Goal: Information Seeking & Learning: Find specific fact

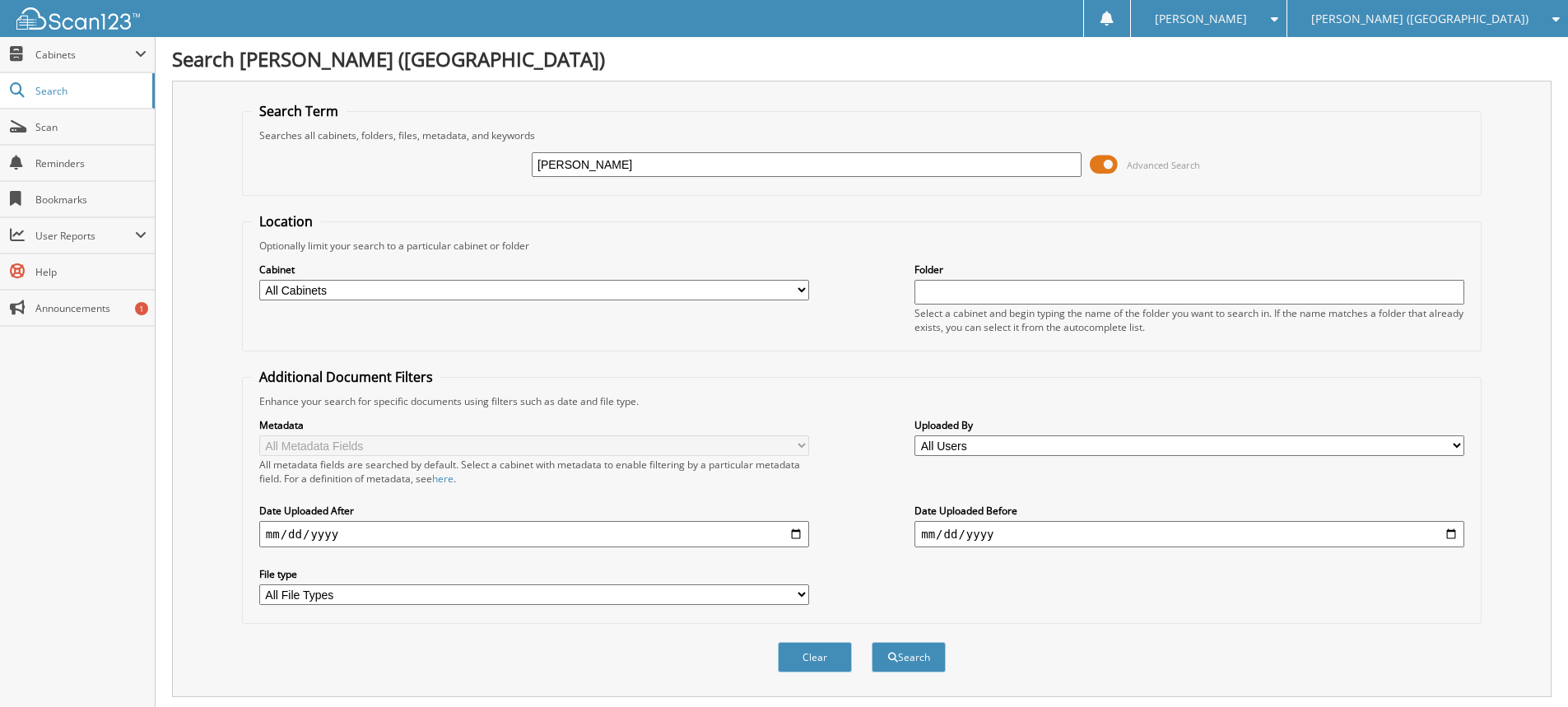
click at [703, 169] on input "HENDRICKS, JENNIFER" at bounding box center [806, 164] width 550 height 25
click at [1452, 24] on span "[PERSON_NAME] ([GEOGRAPHIC_DATA])" at bounding box center [1420, 18] width 217 height 9
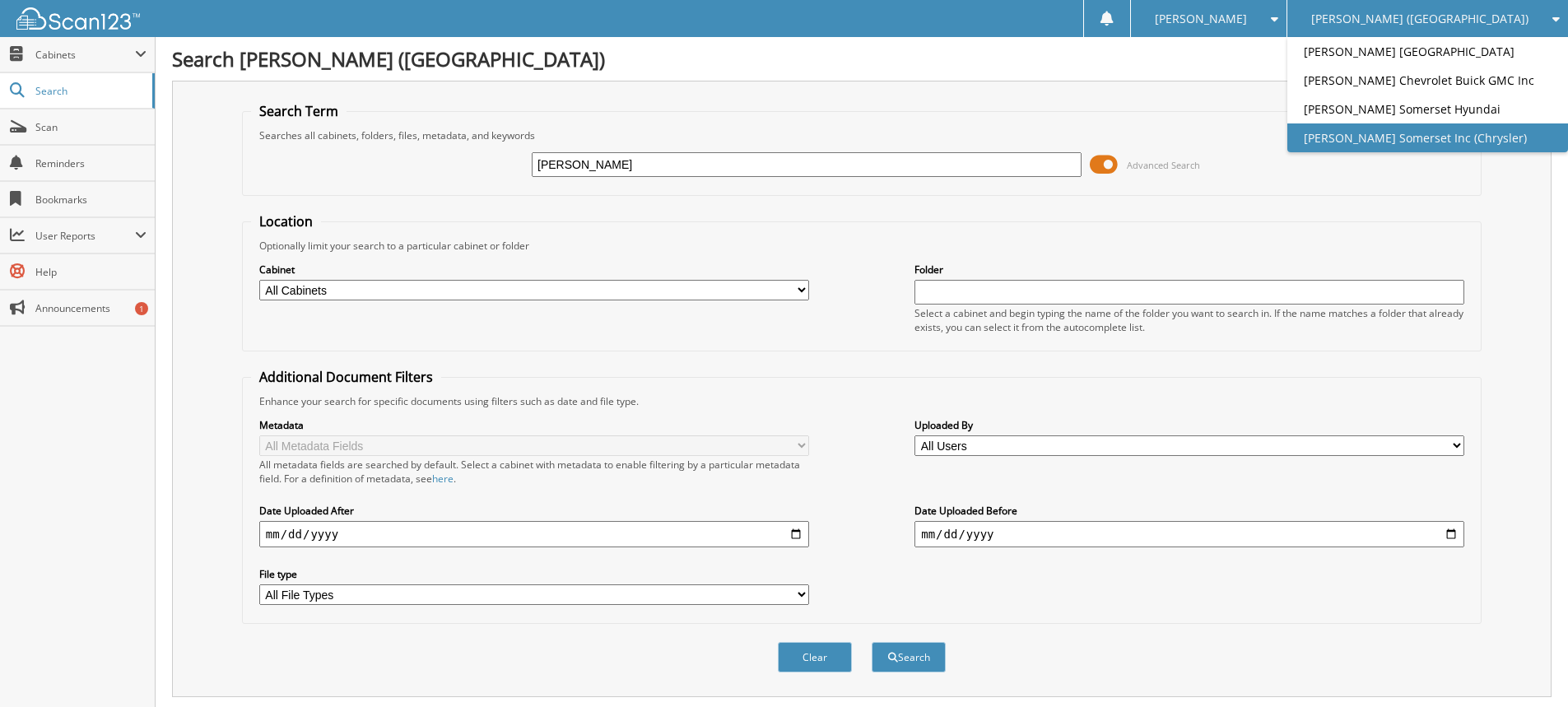
click at [1434, 142] on link "[PERSON_NAME] Somerset Inc (Chrysler)" at bounding box center [1428, 137] width 281 height 28
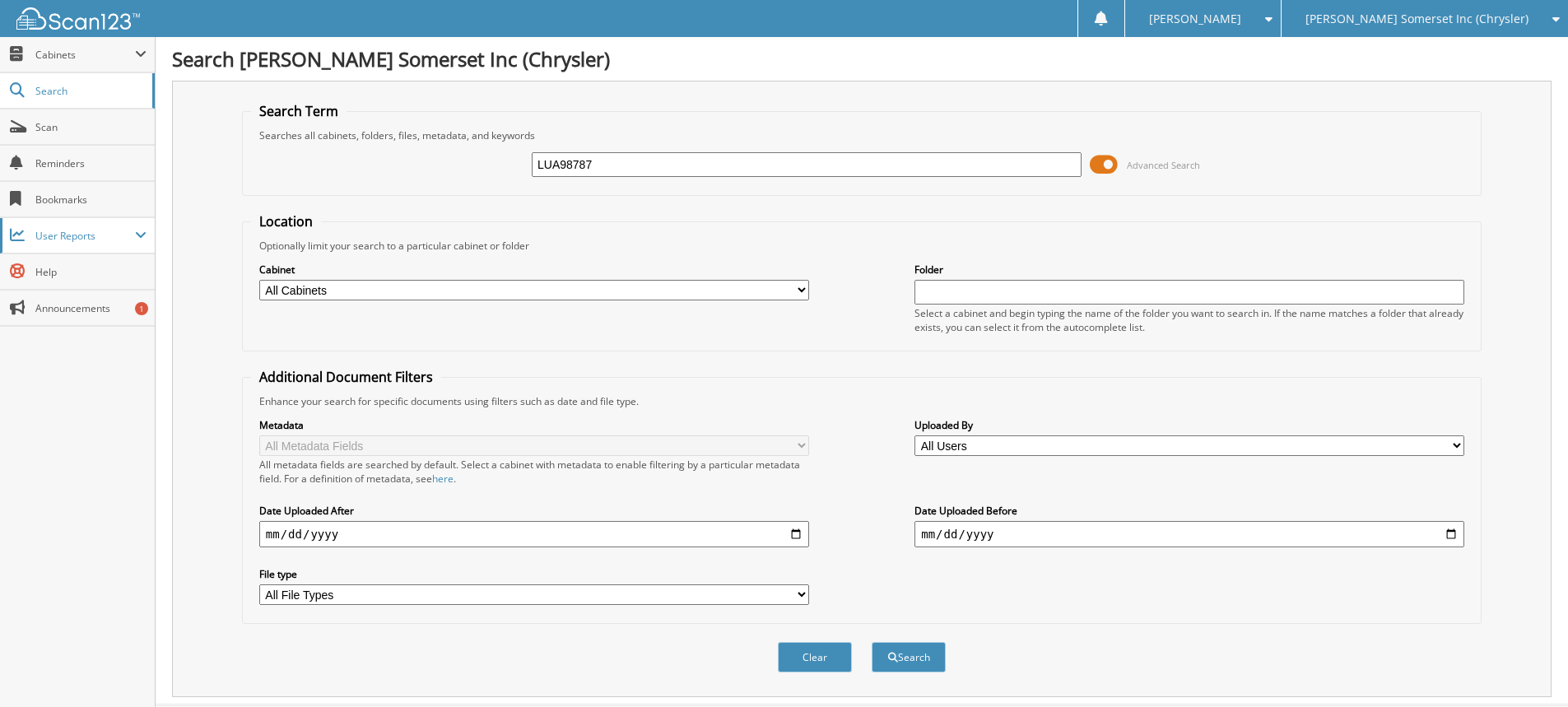
type input "LUA98787"
click at [871, 642] on button "Search" at bounding box center [908, 657] width 74 height 30
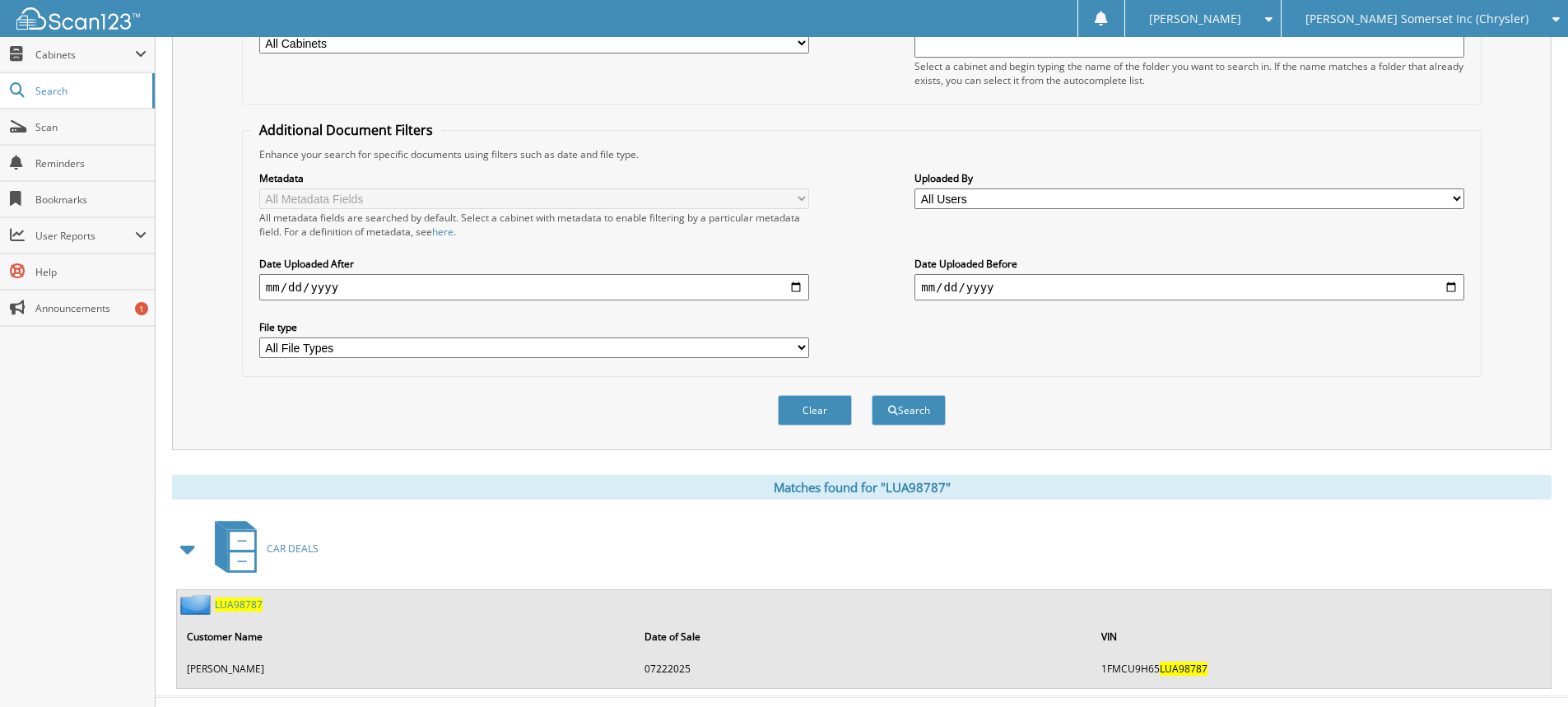
scroll to position [279, 0]
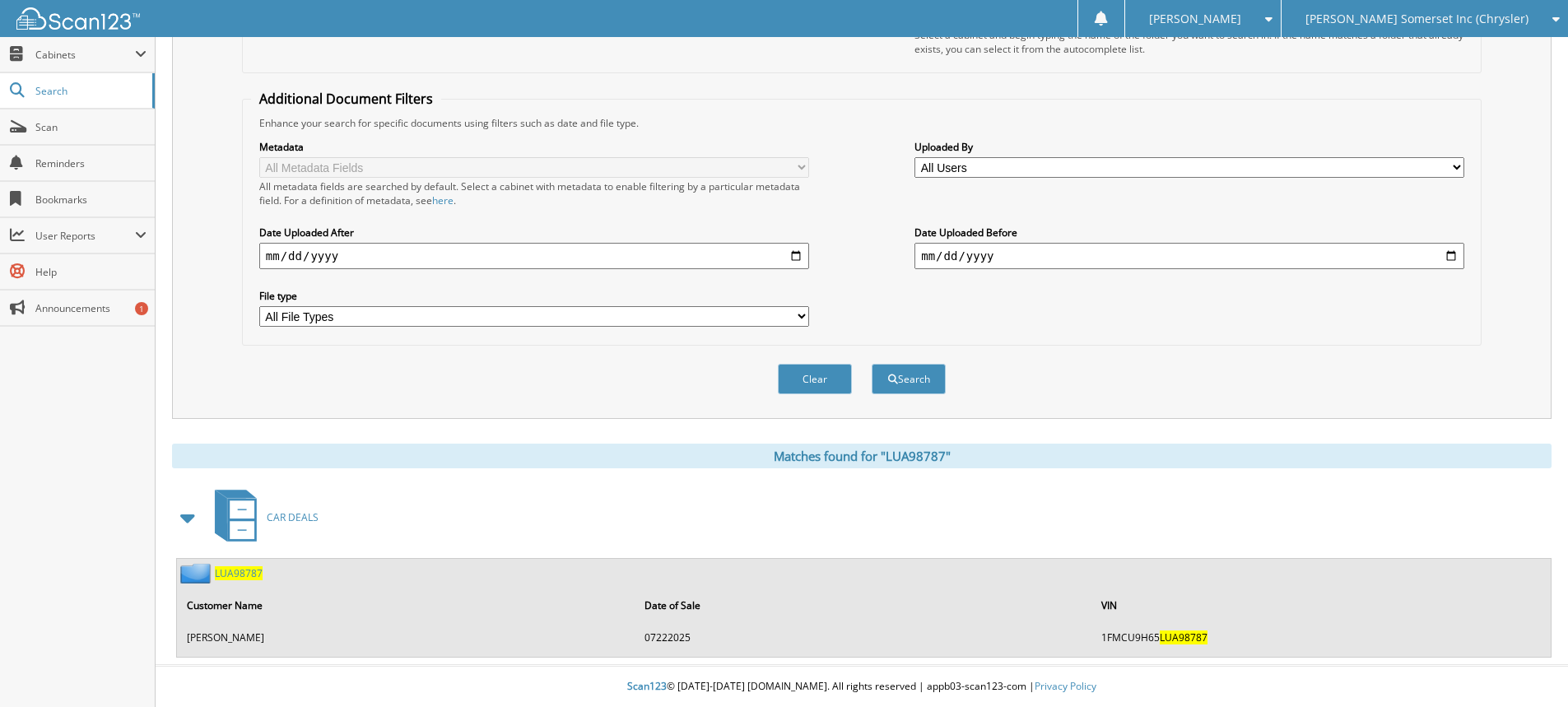
click at [243, 572] on span "LUA98787" at bounding box center [238, 574] width 47 height 14
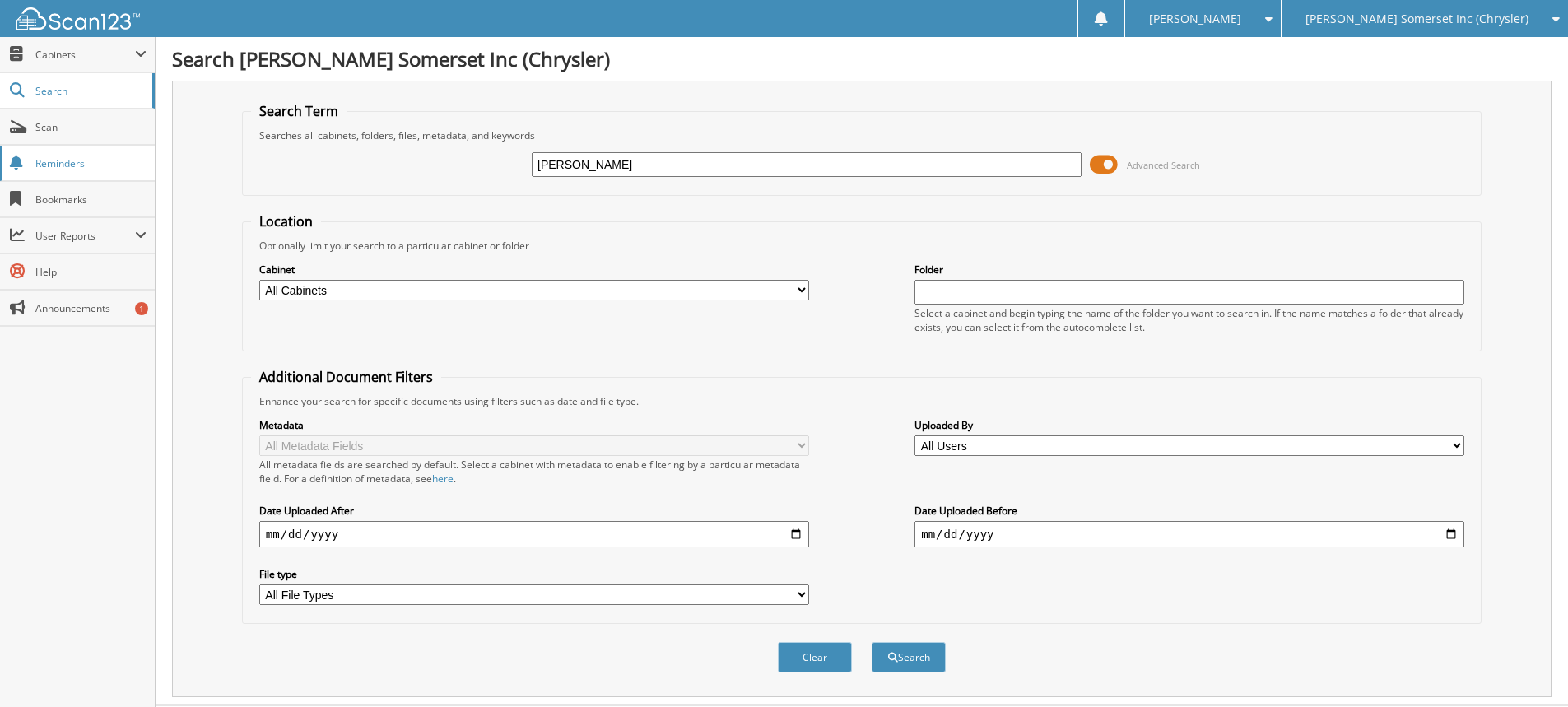
type input "MEADOWS, GREGORY"
click at [871, 642] on button "Search" at bounding box center [908, 657] width 74 height 30
drag, startPoint x: 670, startPoint y: 174, endPoint x: 475, endPoint y: 158, distance: 195.7
click at [475, 158] on div "MEADOWS, GREGORY Advanced Search" at bounding box center [862, 164] width 1221 height 45
type input "MEADOWS"
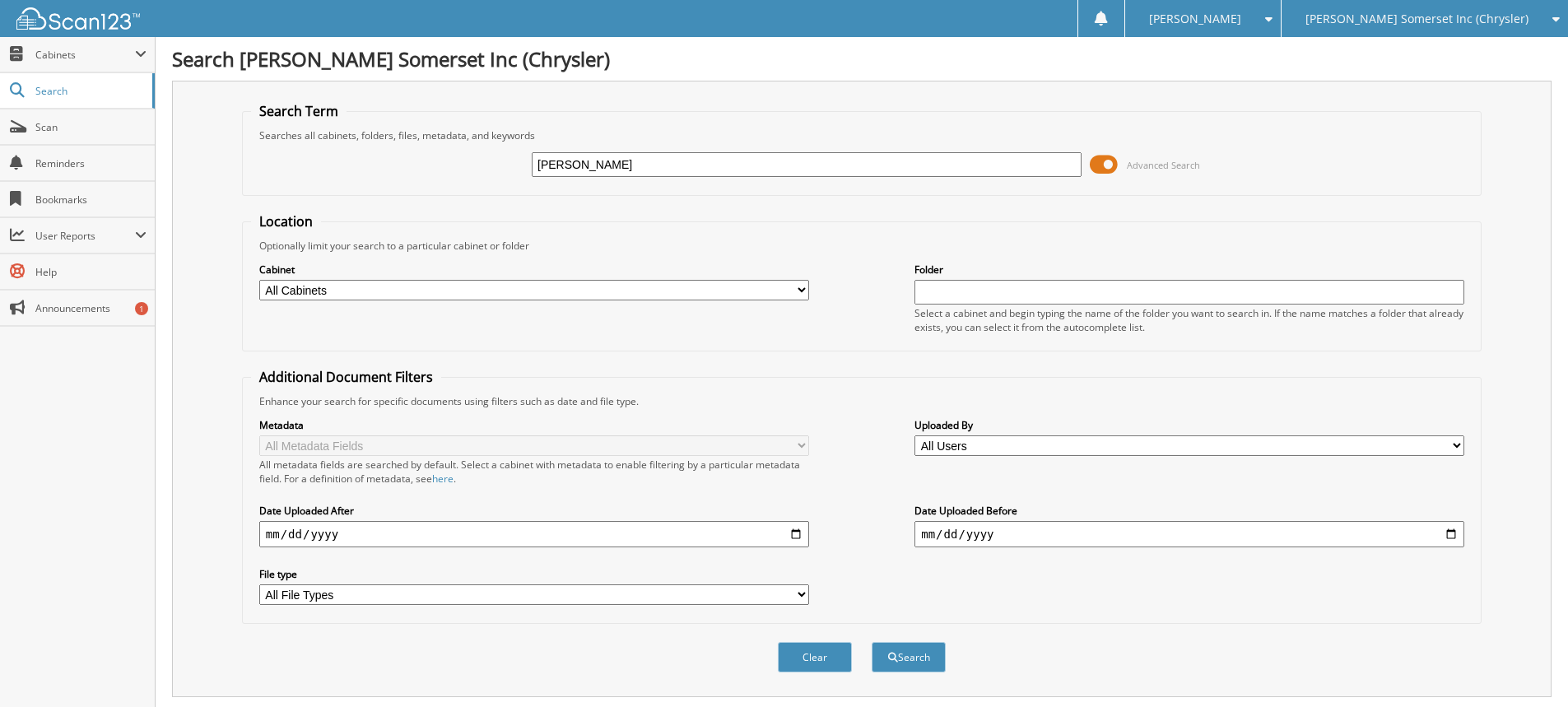
click at [871, 642] on button "Search" at bounding box center [908, 657] width 74 height 30
drag, startPoint x: 642, startPoint y: 170, endPoint x: 492, endPoint y: 160, distance: 150.3
click at [537, 164] on input "MEADOWS" at bounding box center [806, 164] width 550 height 25
type input "[PERSON_NAME]"
click at [871, 642] on button "Search" at bounding box center [908, 657] width 74 height 30
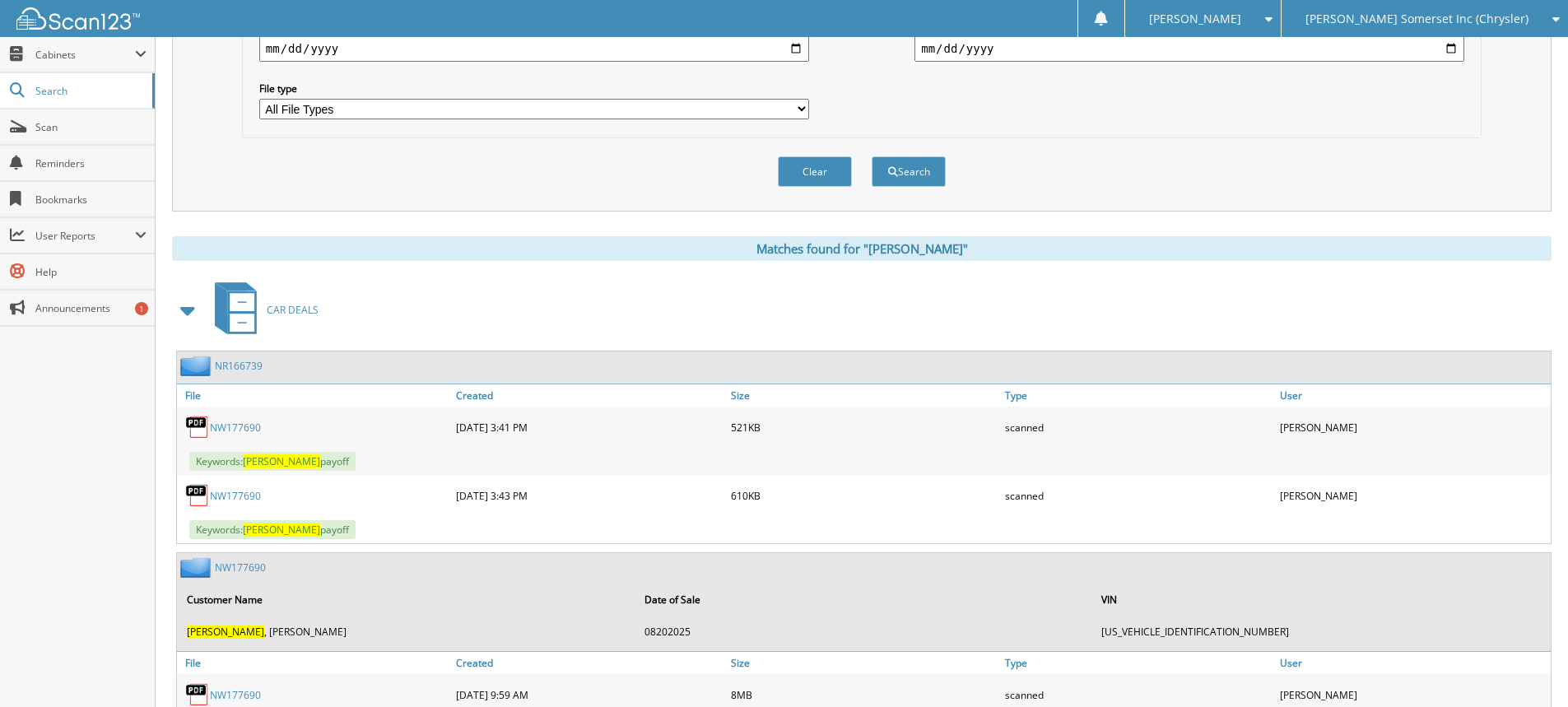
scroll to position [641, 0]
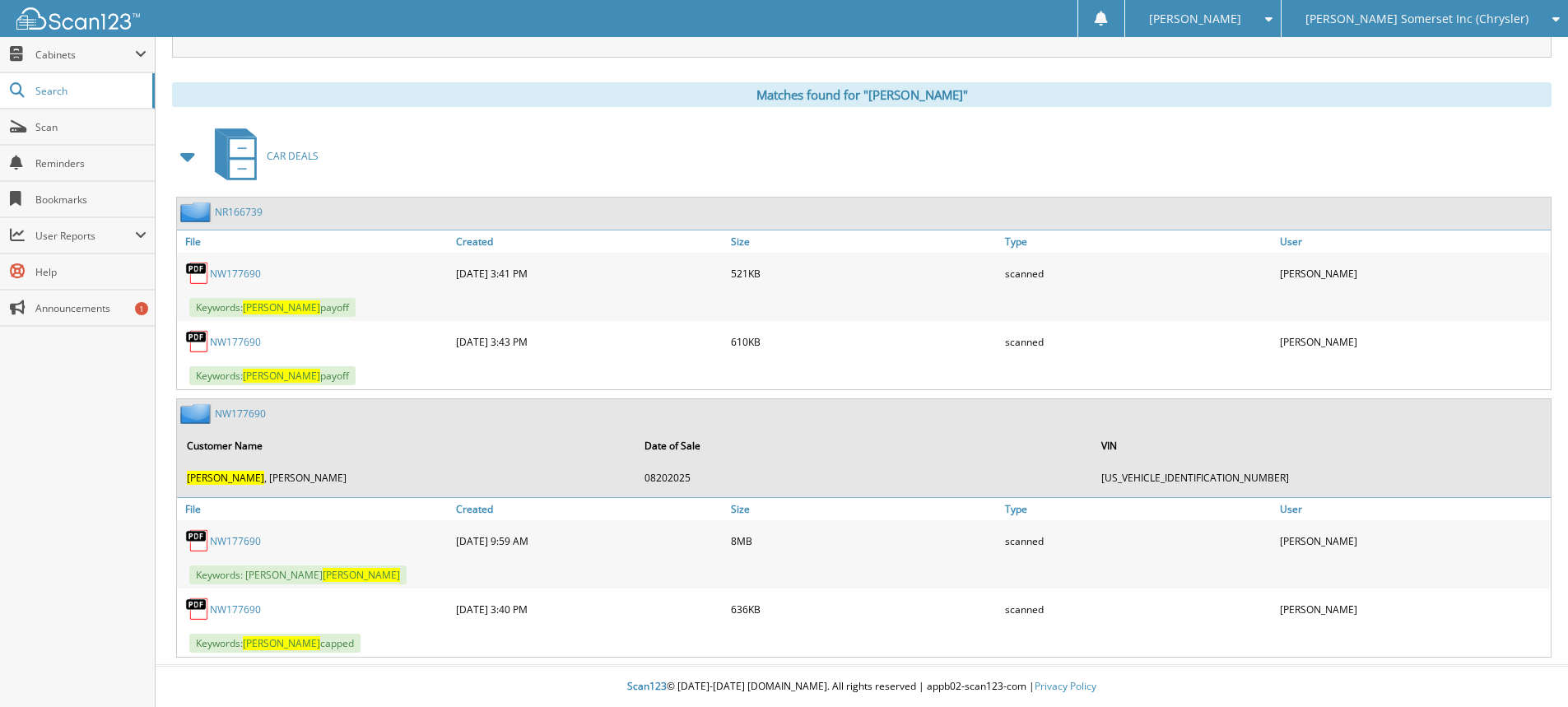
click at [248, 536] on link "NW177690" at bounding box center [235, 541] width 51 height 14
click at [227, 344] on link "NW177690" at bounding box center [235, 342] width 51 height 14
click at [234, 272] on link "NW177690" at bounding box center [235, 274] width 51 height 14
click at [224, 606] on link "NW177690" at bounding box center [235, 610] width 51 height 14
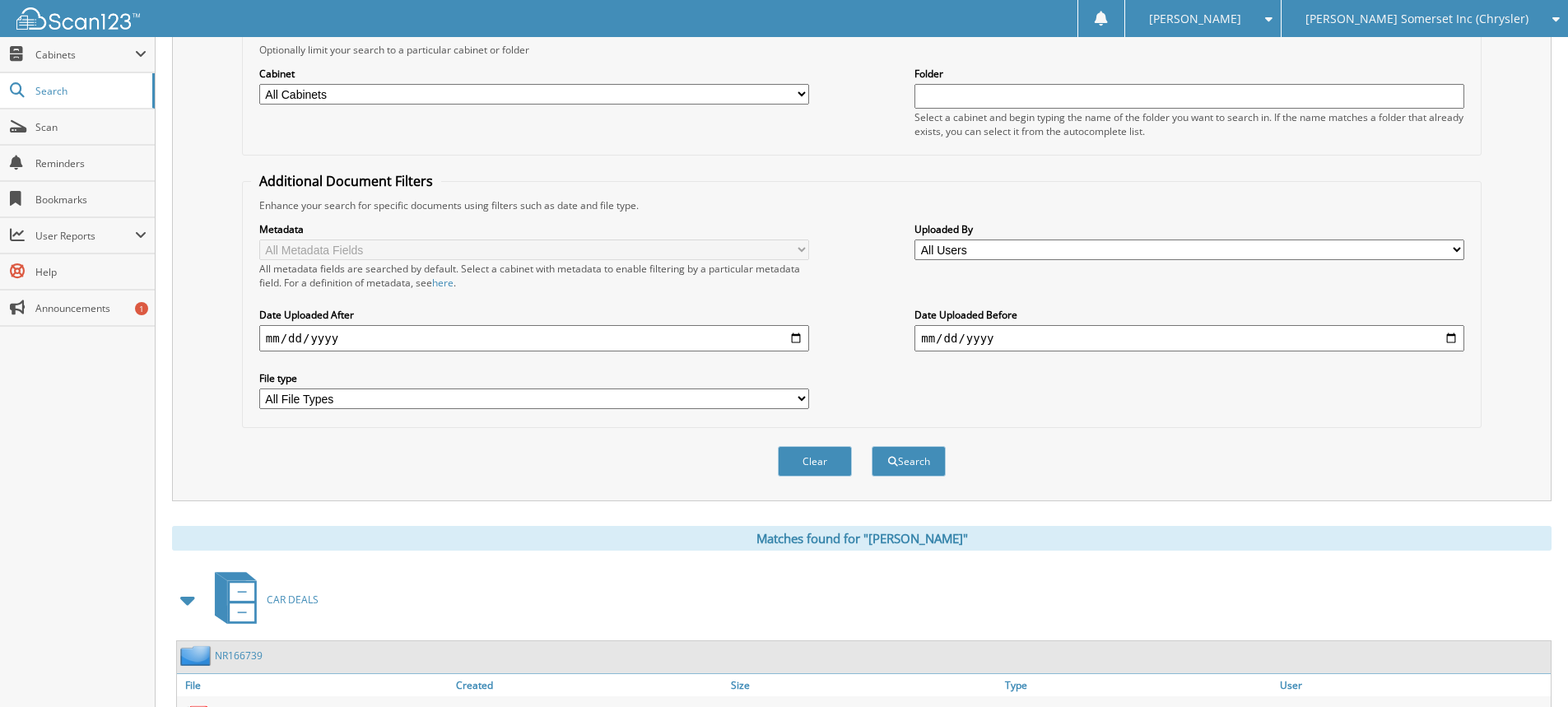
scroll to position [0, 0]
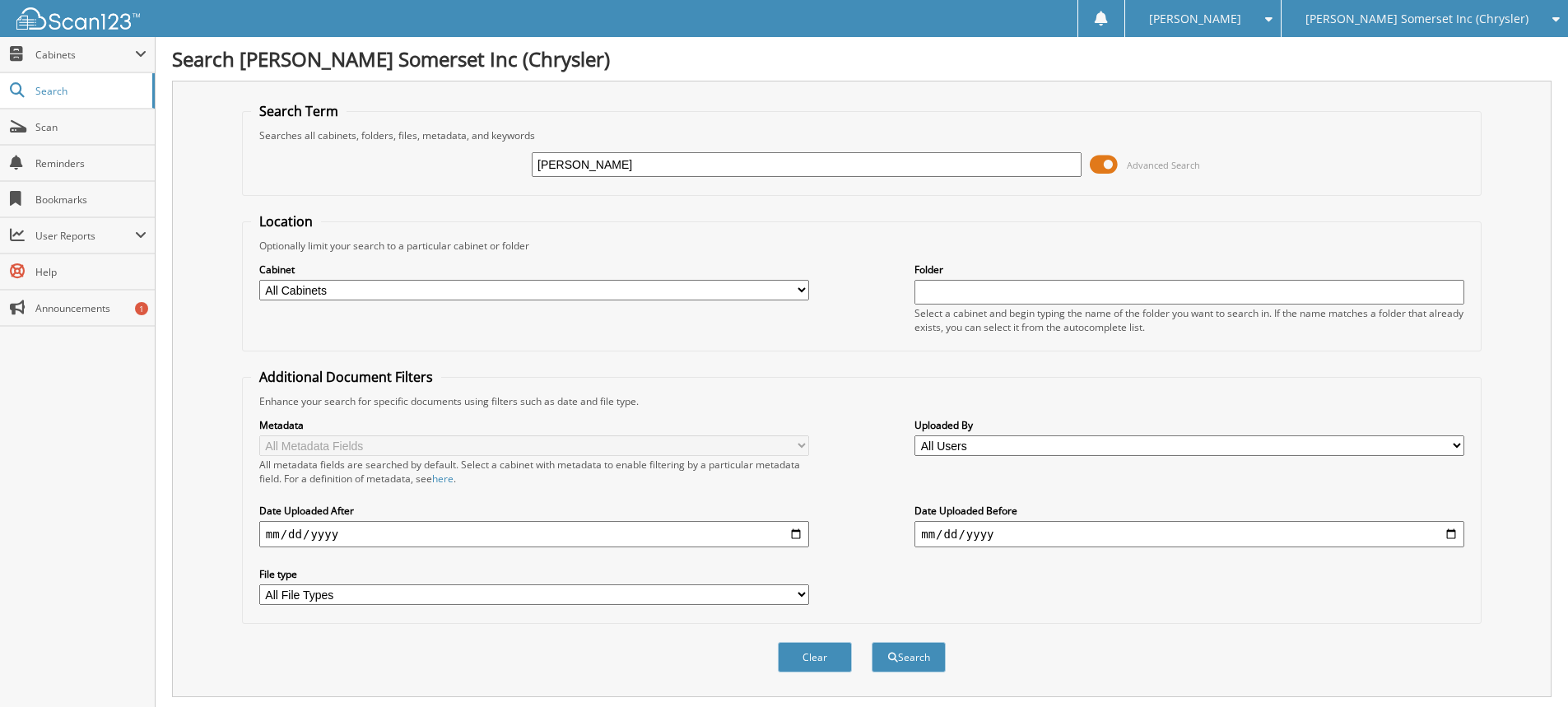
click at [610, 154] on input "LEMARR" at bounding box center [806, 164] width 550 height 25
type input "LEMARR, JACK"
click at [871, 642] on button "Search" at bounding box center [908, 657] width 74 height 30
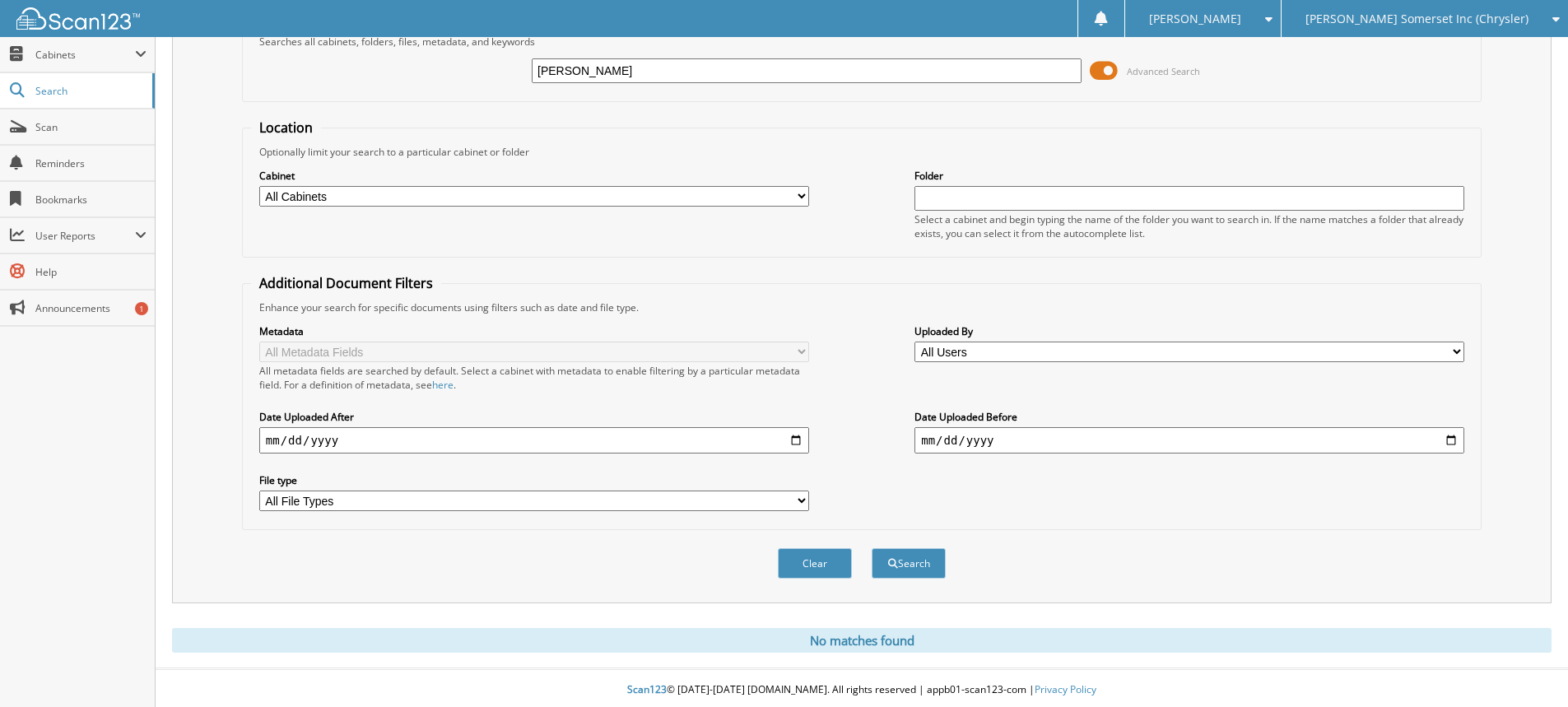
scroll to position [98, 0]
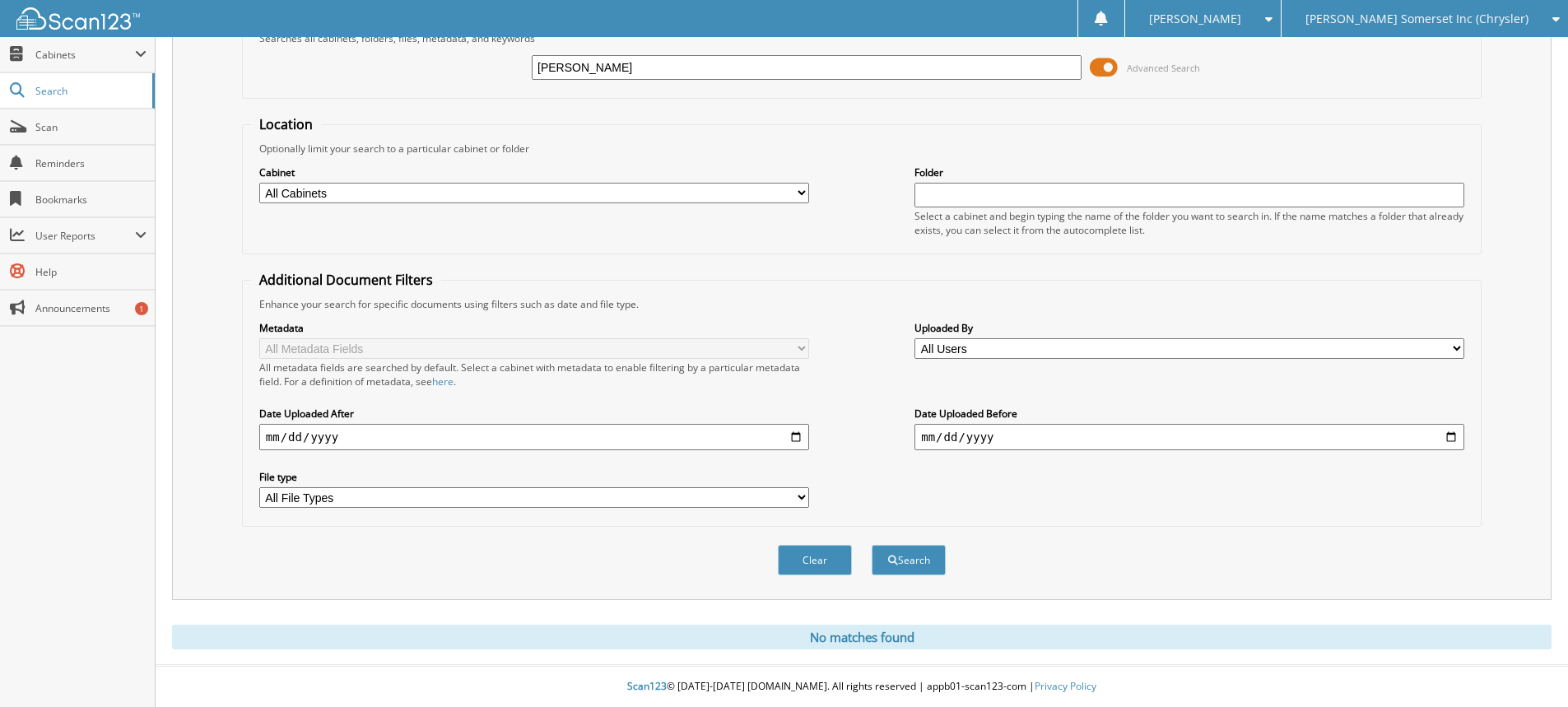
click at [635, 81] on div "LEMARR, JACK Advanced Search" at bounding box center [862, 68] width 1221 height 45
drag, startPoint x: 641, startPoint y: 72, endPoint x: 458, endPoint y: 58, distance: 183.5
click at [461, 59] on div "LEMARR, JACK Advanced Search" at bounding box center [862, 68] width 1221 height 45
type input "NR166739"
click at [871, 545] on button "Search" at bounding box center [908, 560] width 74 height 30
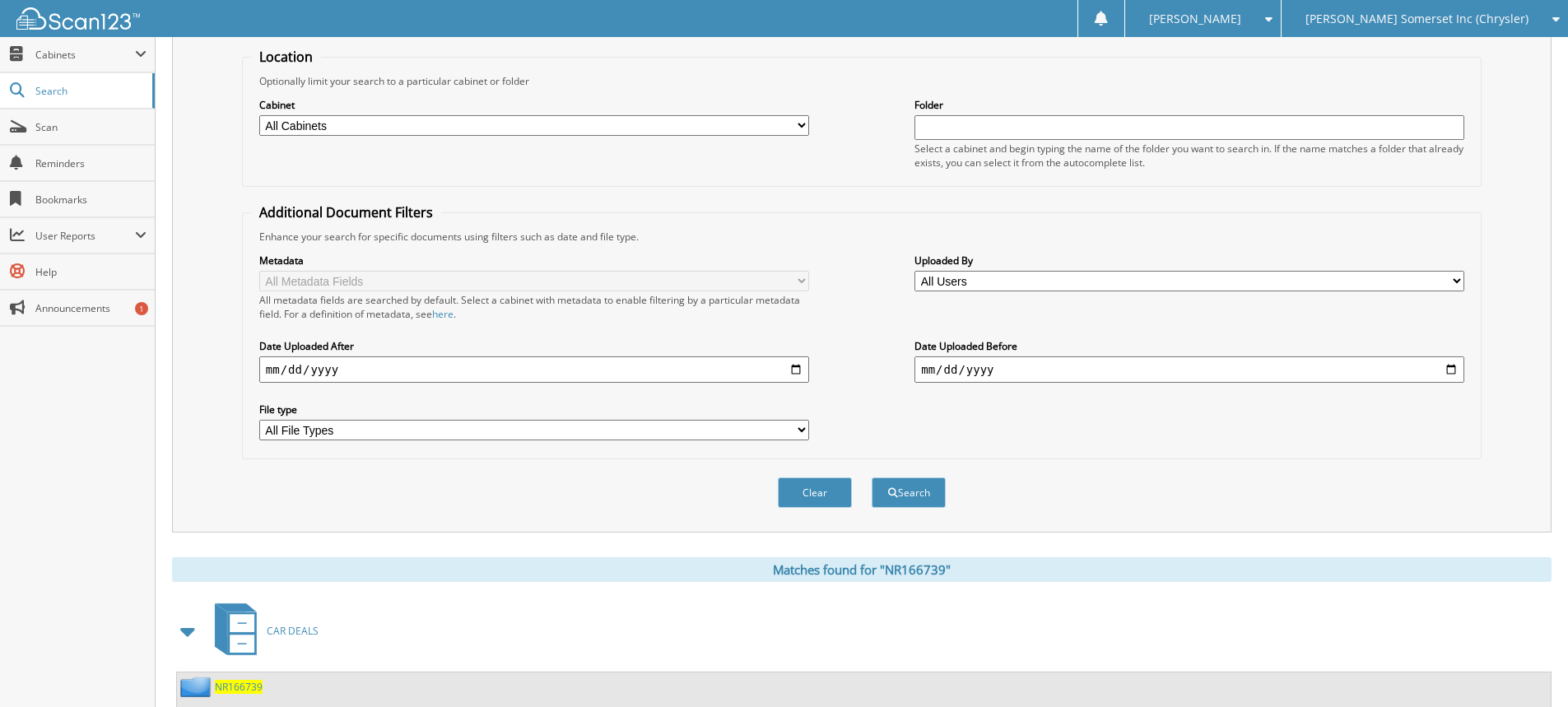
scroll to position [279, 0]
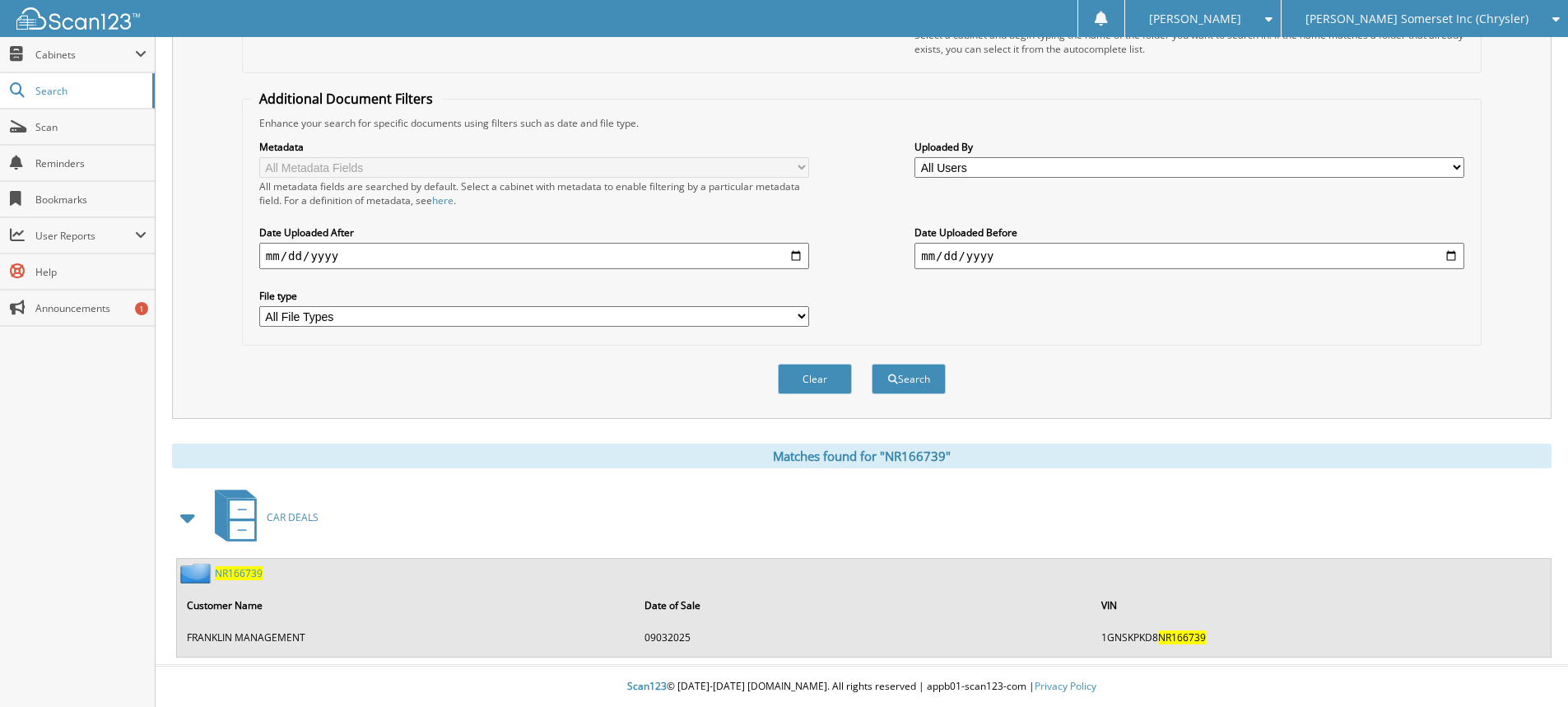
click at [232, 568] on span "NR166739" at bounding box center [238, 574] width 47 height 14
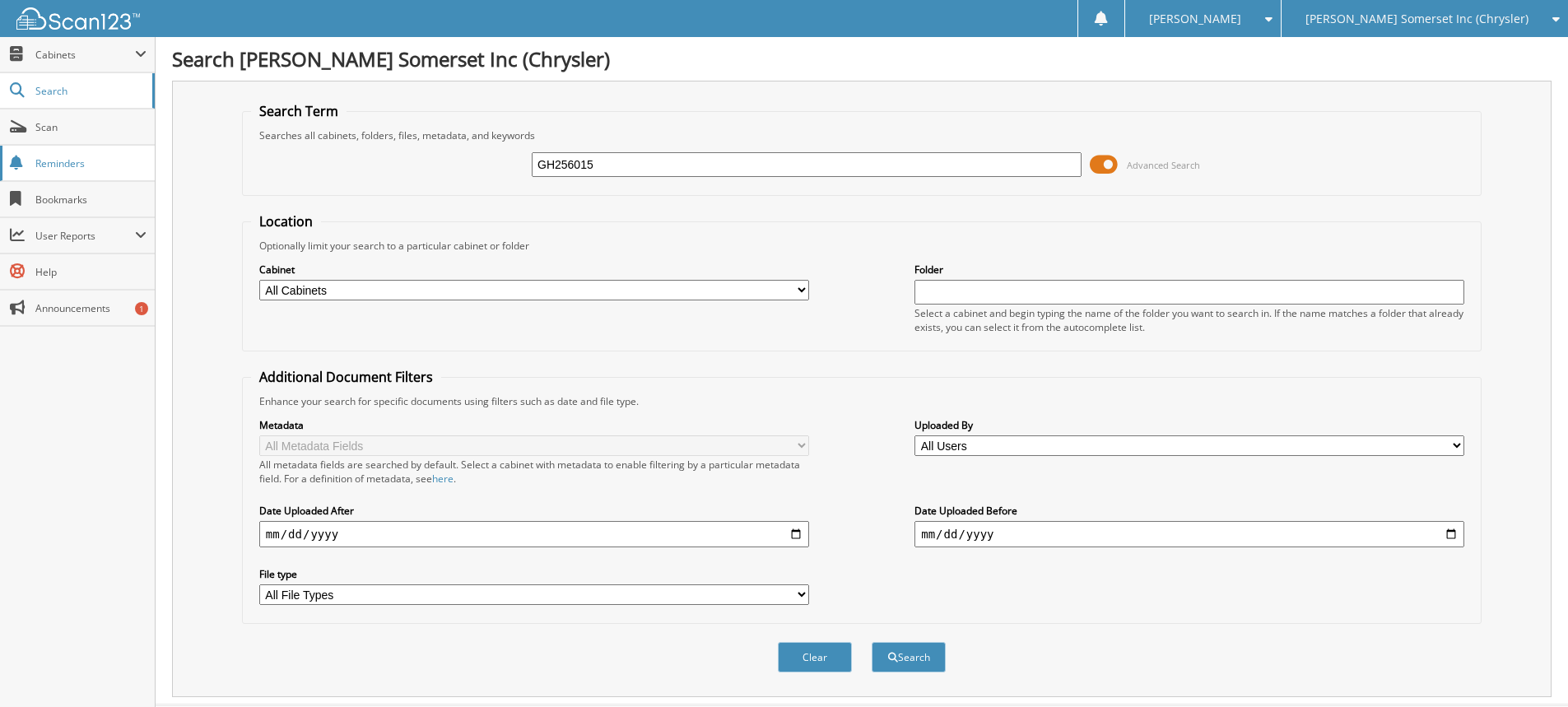
type input "GH256015"
click at [871, 642] on button "Search" at bounding box center [908, 657] width 74 height 30
drag, startPoint x: 604, startPoint y: 167, endPoint x: 499, endPoint y: 164, distance: 105.0
click at [499, 164] on div "GH256015 Advanced Search" at bounding box center [862, 164] width 1221 height 45
type input "[PERSON_NAME]"
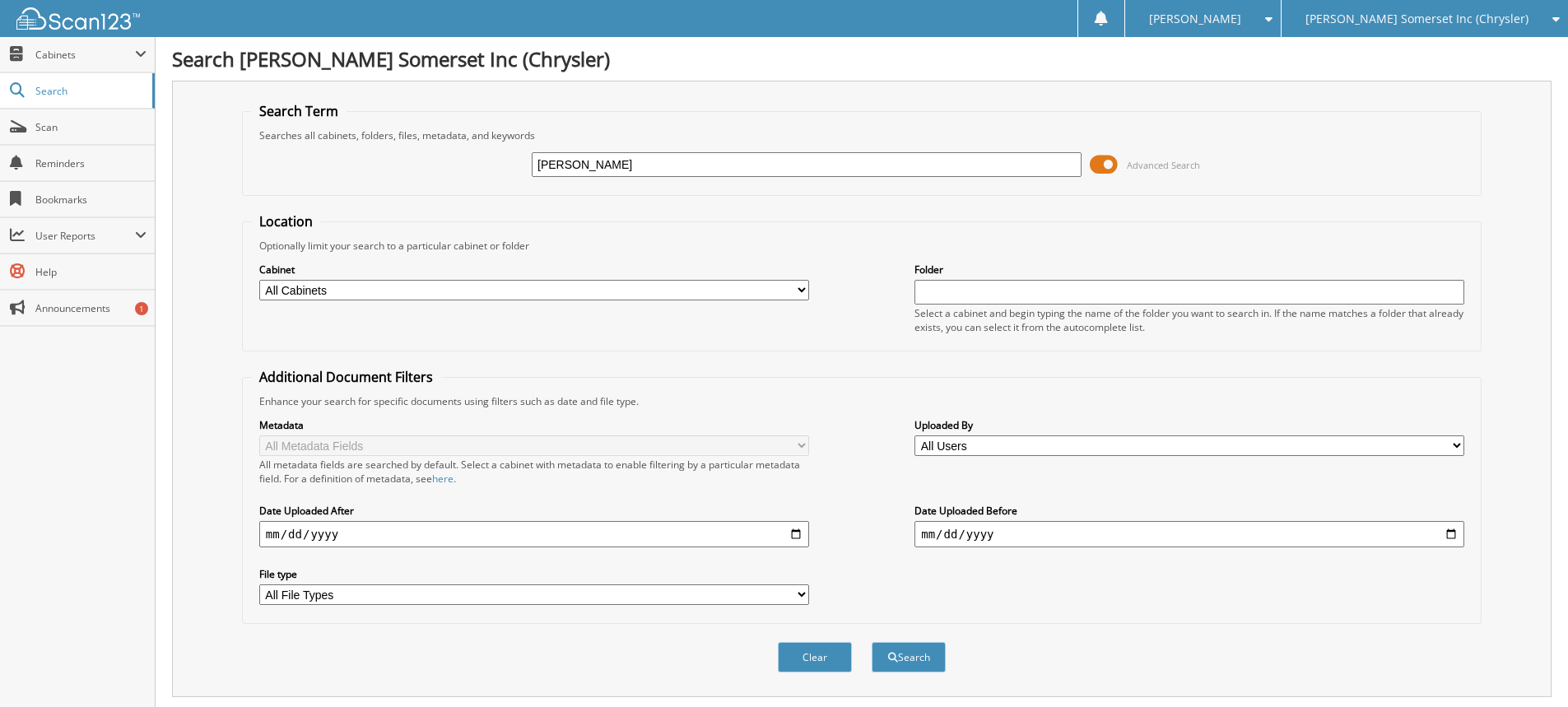
click at [871, 642] on button "Search" at bounding box center [908, 657] width 74 height 30
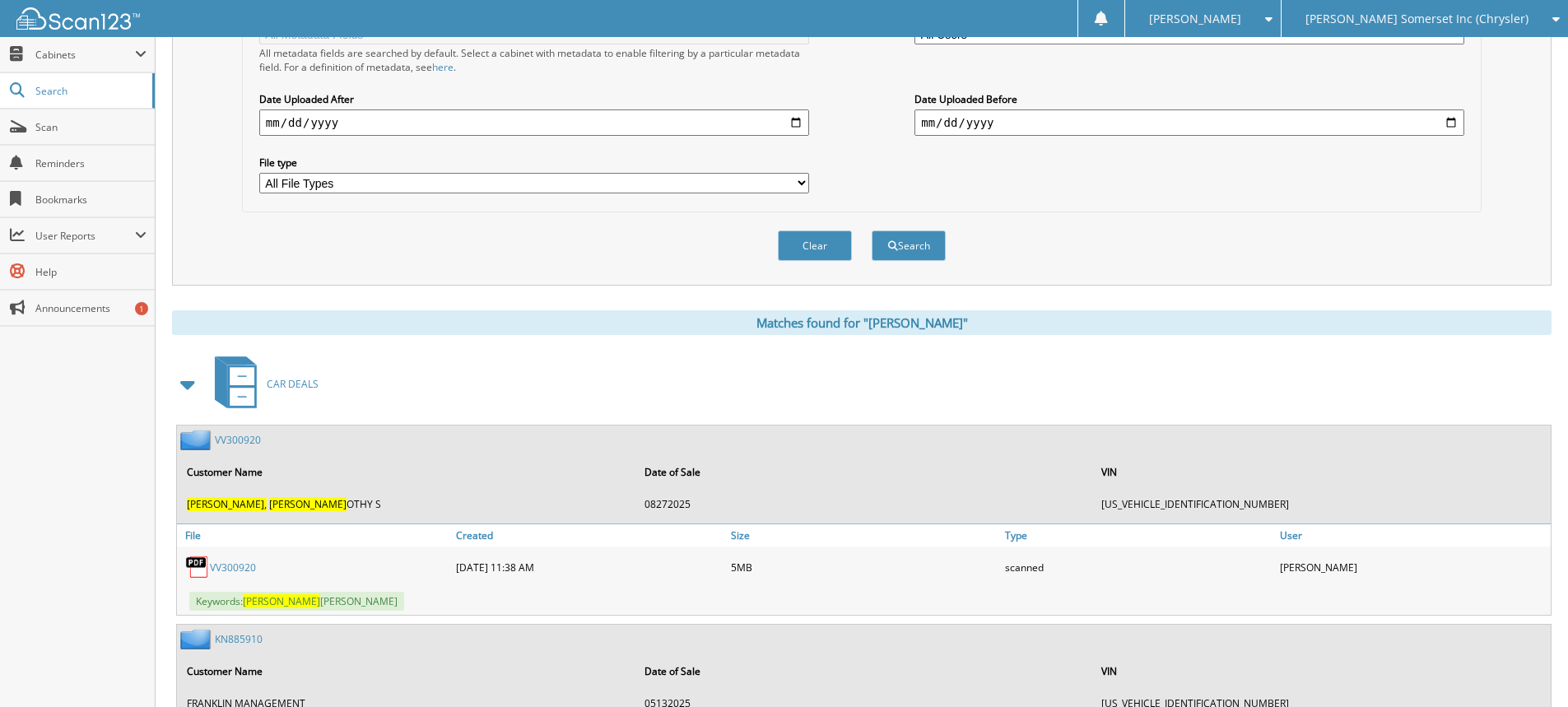
click at [222, 564] on link "VV300920" at bounding box center [233, 567] width 46 height 14
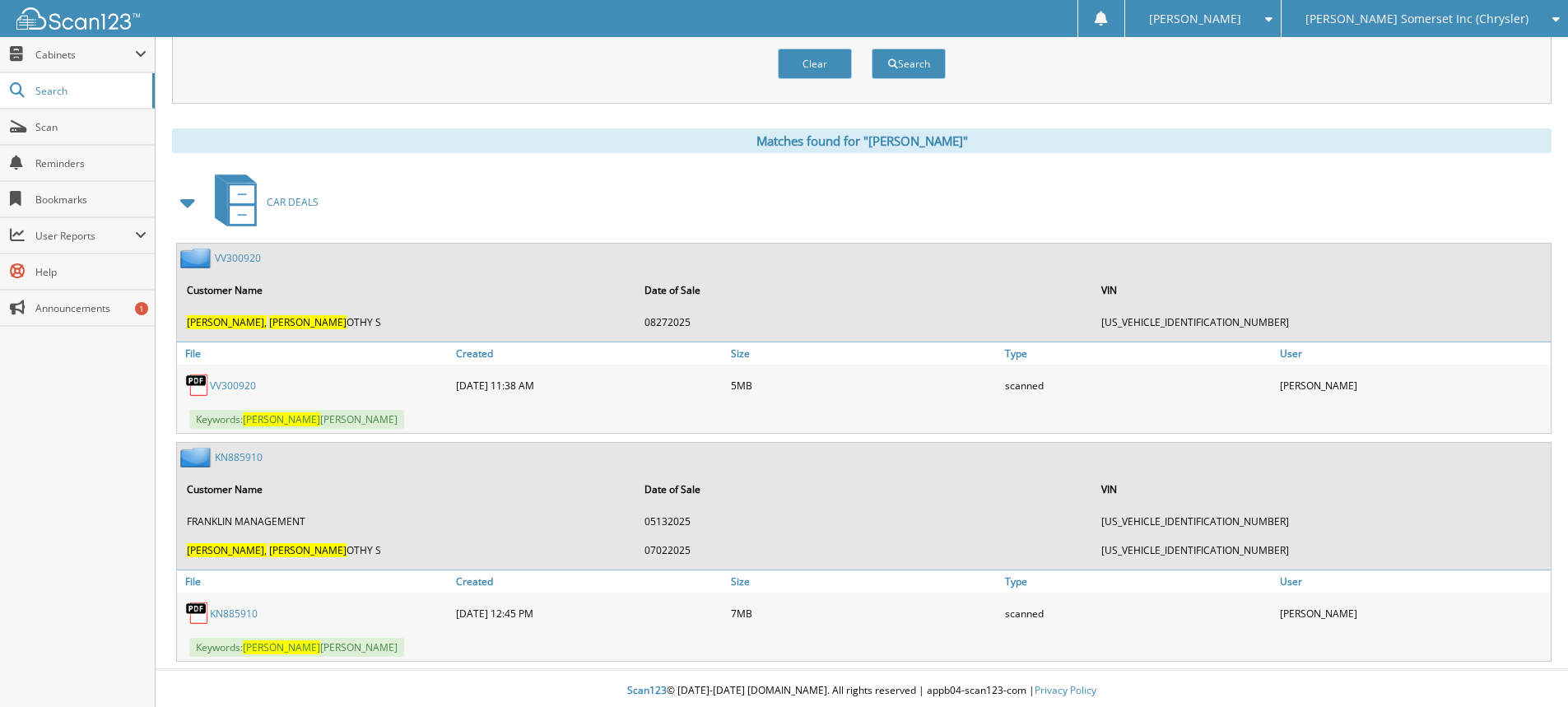
scroll to position [598, 0]
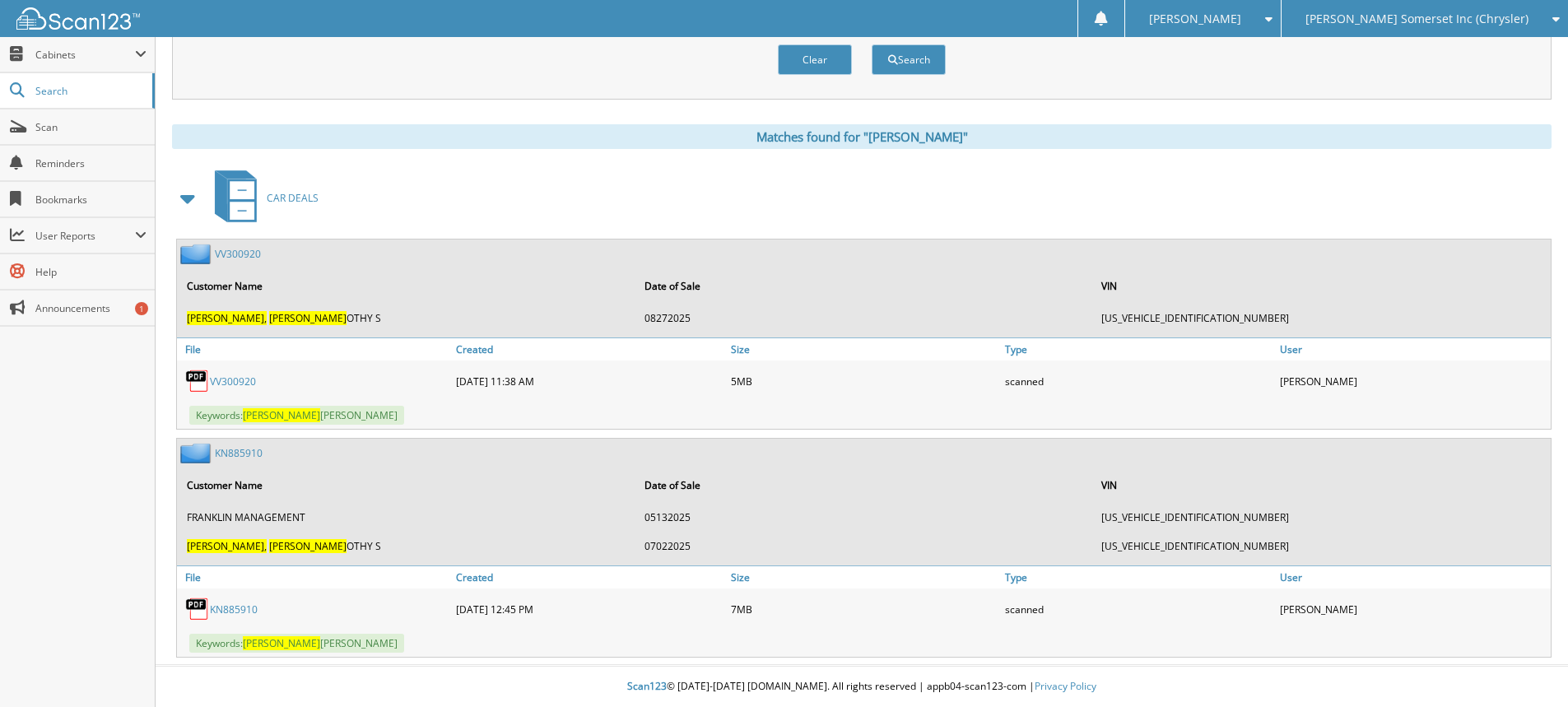
click at [228, 607] on link "KN885910" at bounding box center [233, 610] width 47 height 14
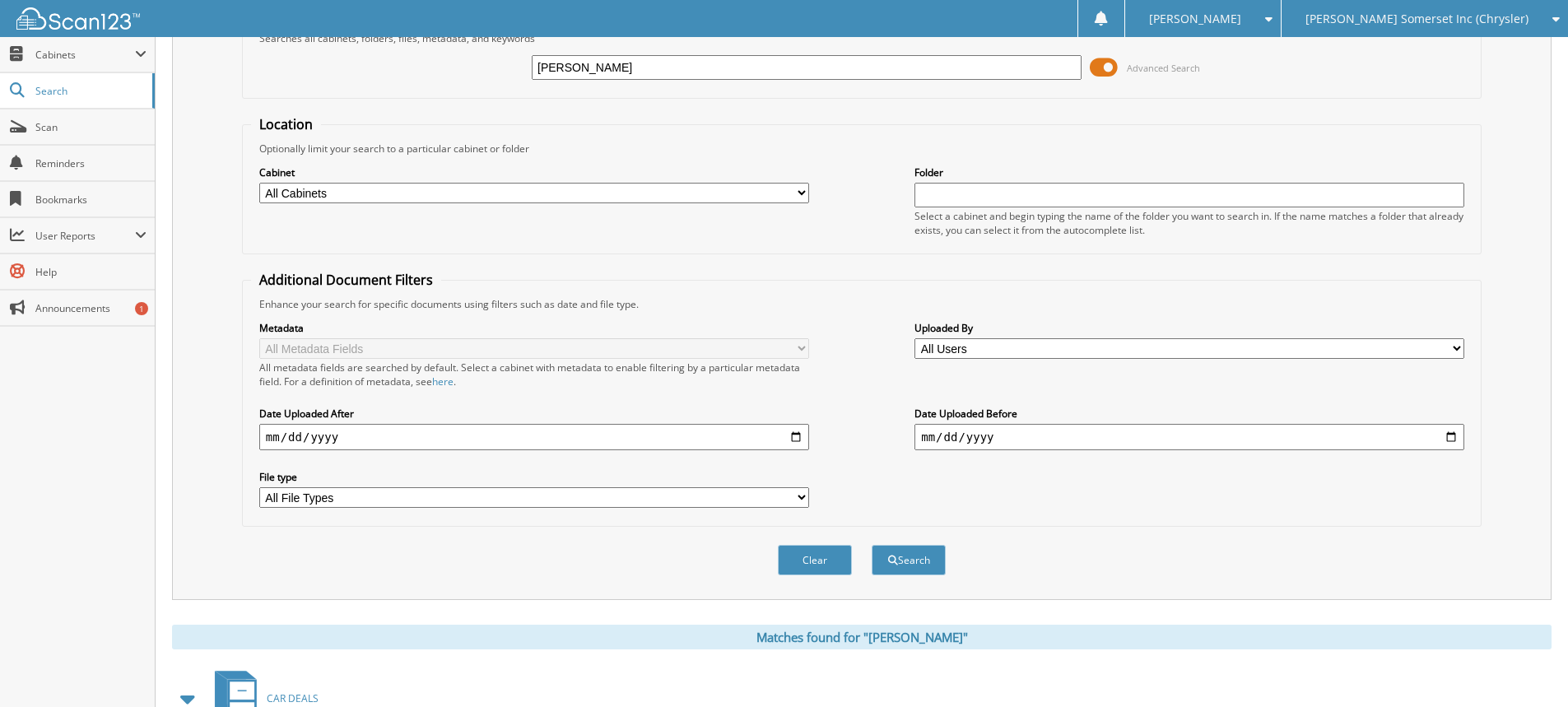
scroll to position [0, 0]
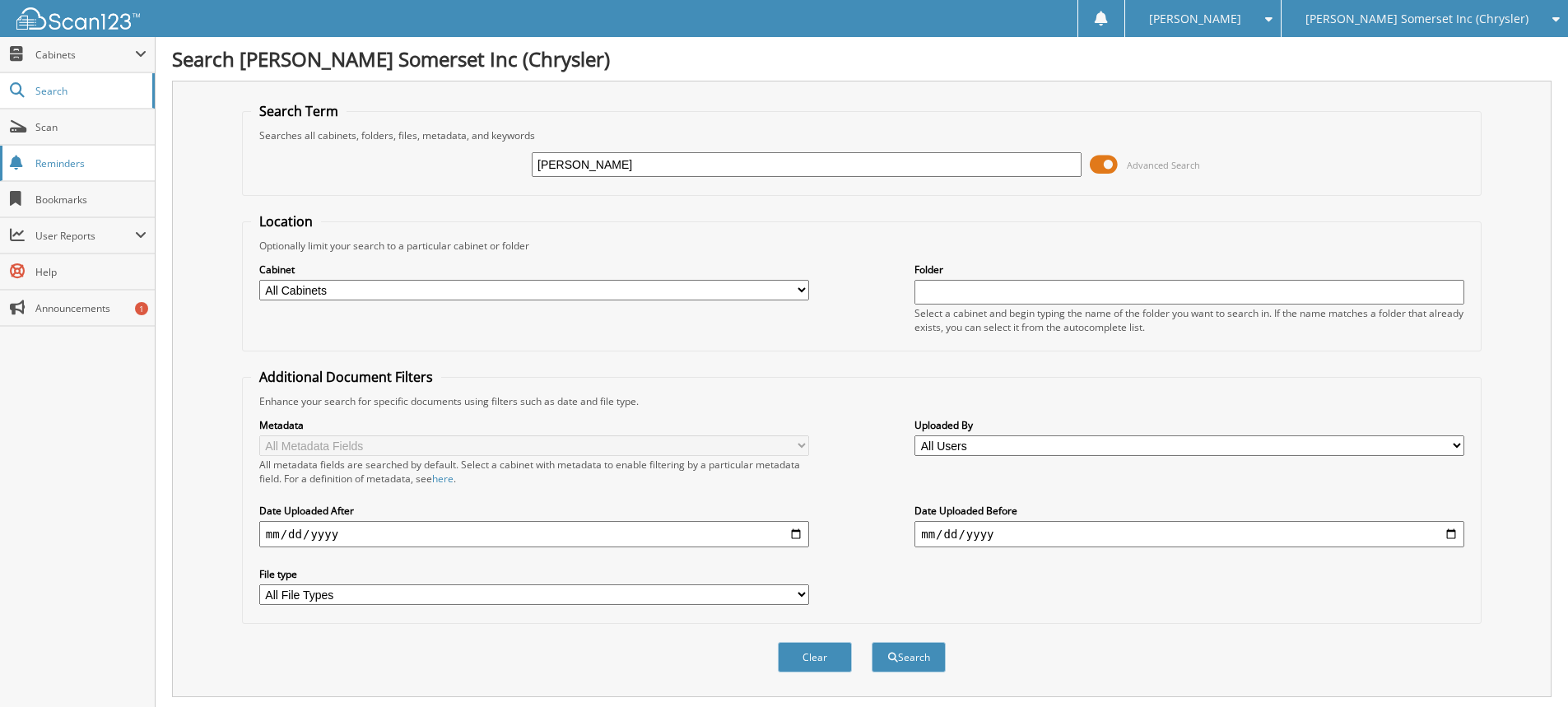
drag, startPoint x: 666, startPoint y: 165, endPoint x: 144, endPoint y: 164, distance: 522.0
click at [291, 151] on div "STEPHENS, TIM Advanced Search" at bounding box center [862, 164] width 1221 height 45
type input "HOWELL, KRISTIN"
click at [871, 642] on button "Search" at bounding box center [908, 657] width 74 height 30
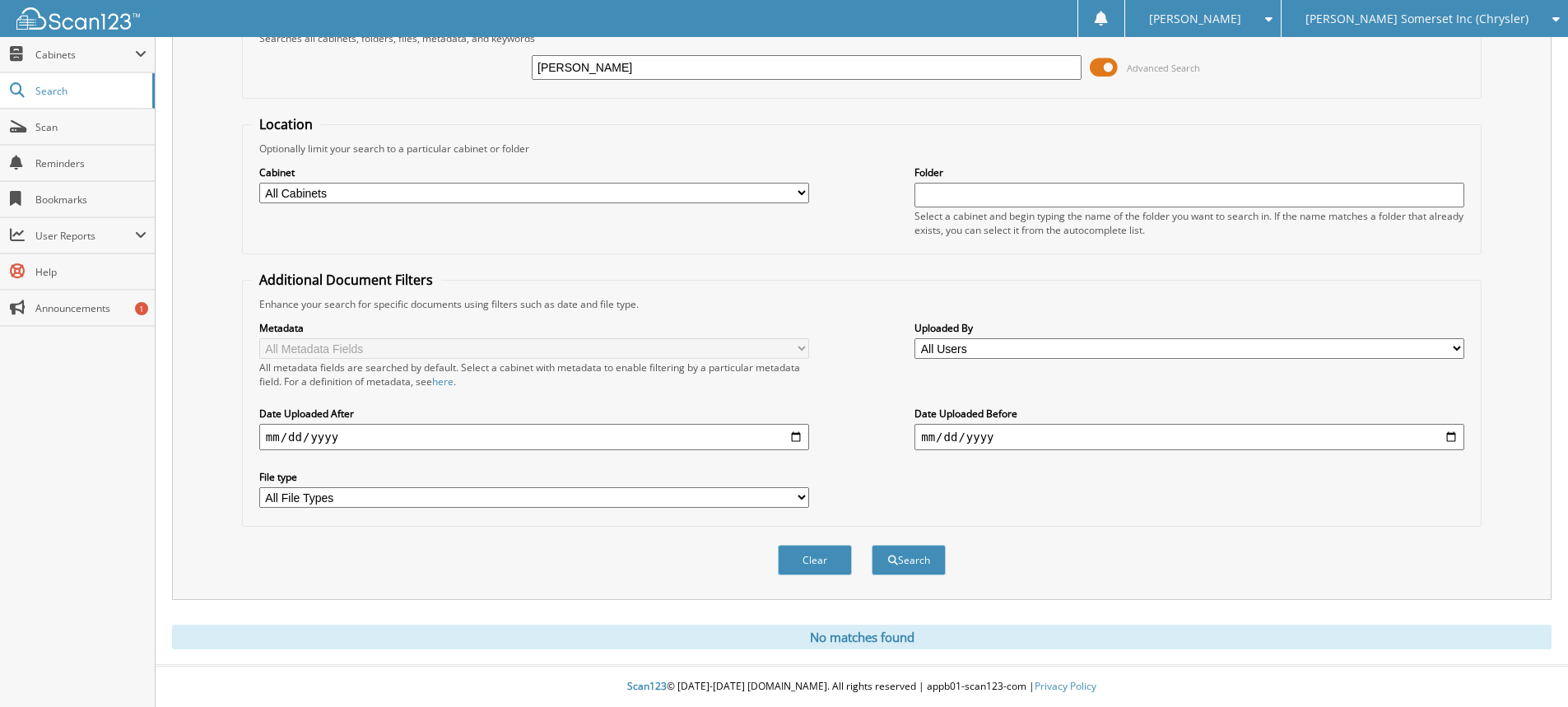
scroll to position [98, 0]
drag, startPoint x: 685, startPoint y: 67, endPoint x: 440, endPoint y: 55, distance: 245.3
click at [522, 47] on div "HOWELL, KRISTIN Advanced Search" at bounding box center [862, 68] width 1221 height 45
type input "HOWELL,"
click at [871, 545] on button "Search" at bounding box center [908, 560] width 74 height 30
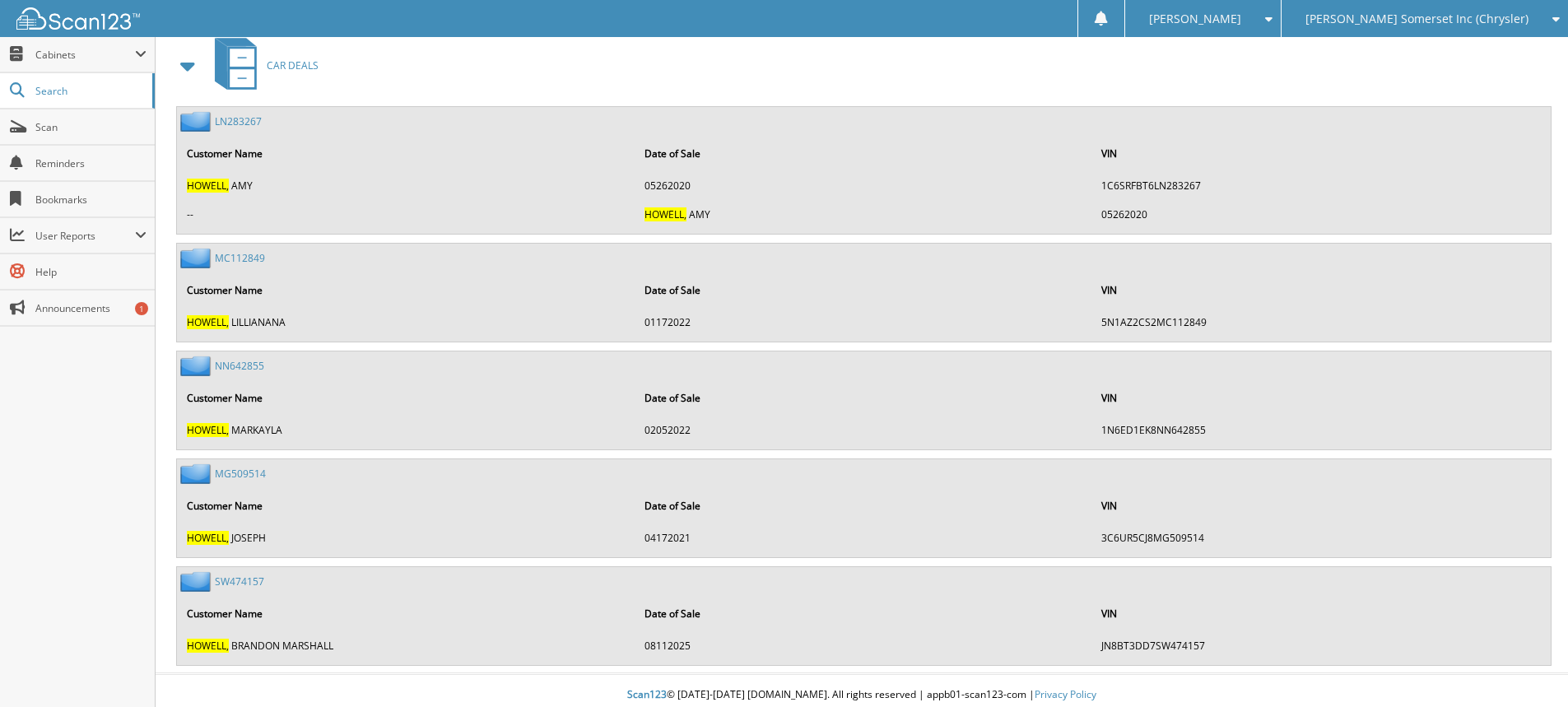
scroll to position [739, 0]
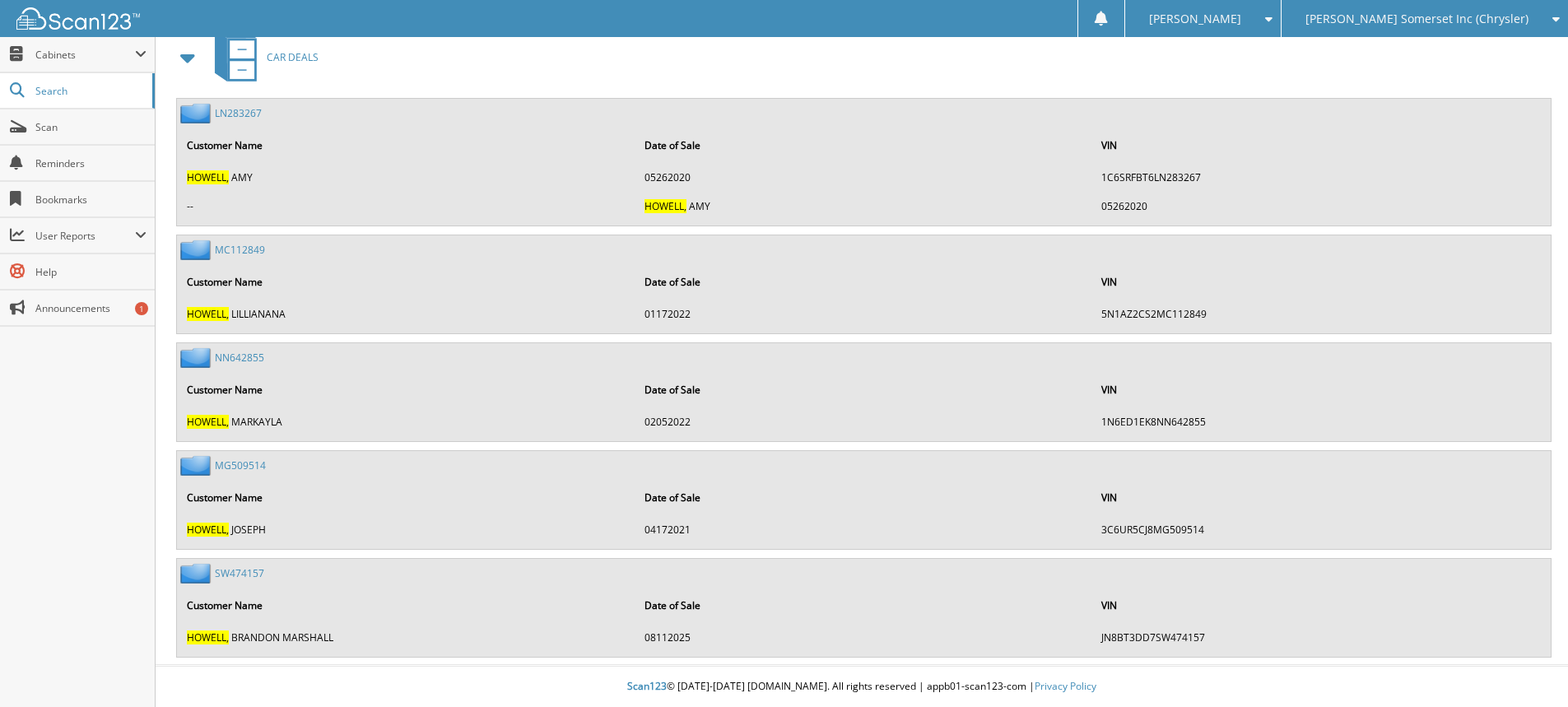
click at [229, 571] on link "S W 4 7 4 1 5 7" at bounding box center [239, 574] width 49 height 14
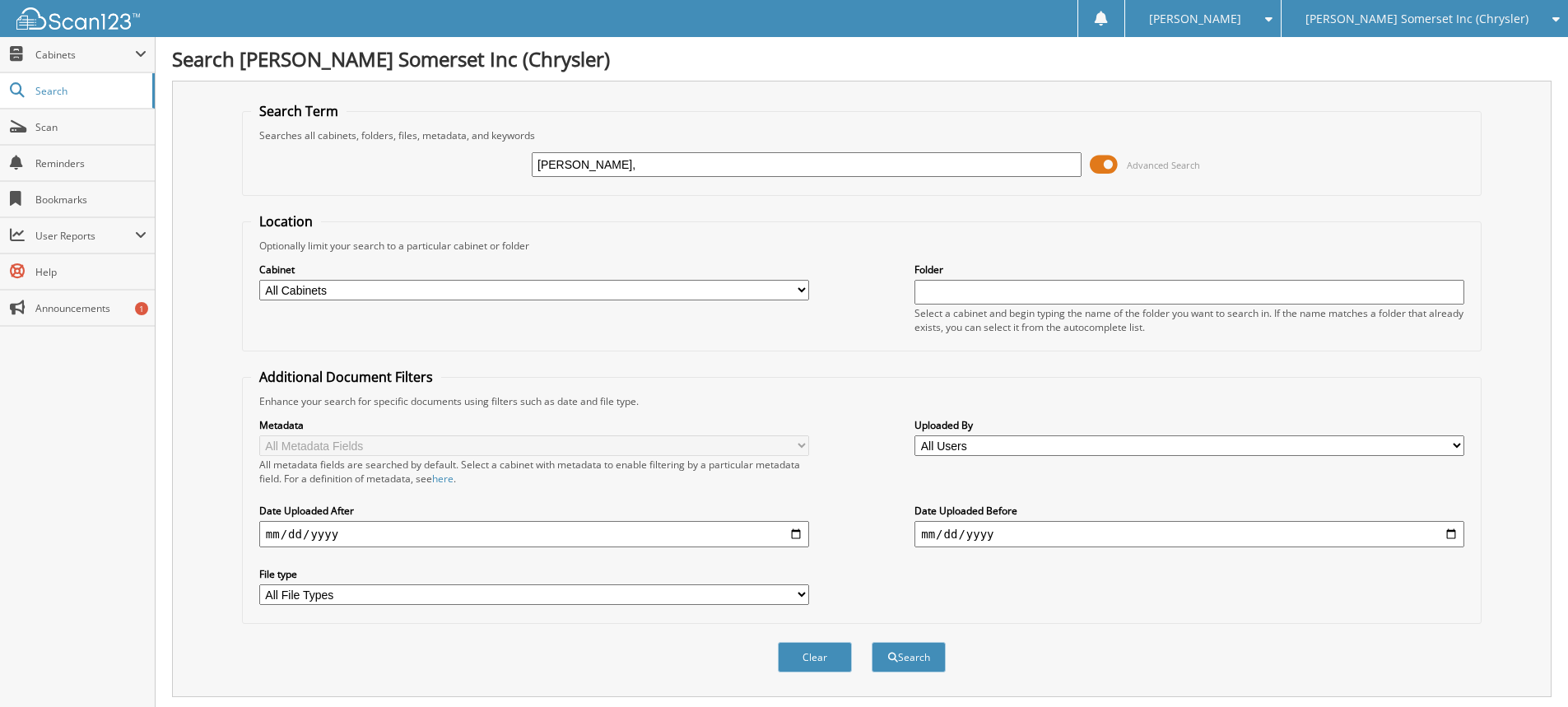
drag, startPoint x: 606, startPoint y: 169, endPoint x: 437, endPoint y: 164, distance: 169.1
click at [437, 164] on div "[PERSON_NAME], Advanced Search" at bounding box center [862, 164] width 1221 height 45
type input "EC833813"
click at [871, 642] on button "Search" at bounding box center [908, 657] width 74 height 30
drag, startPoint x: 646, startPoint y: 165, endPoint x: 330, endPoint y: 161, distance: 316.0
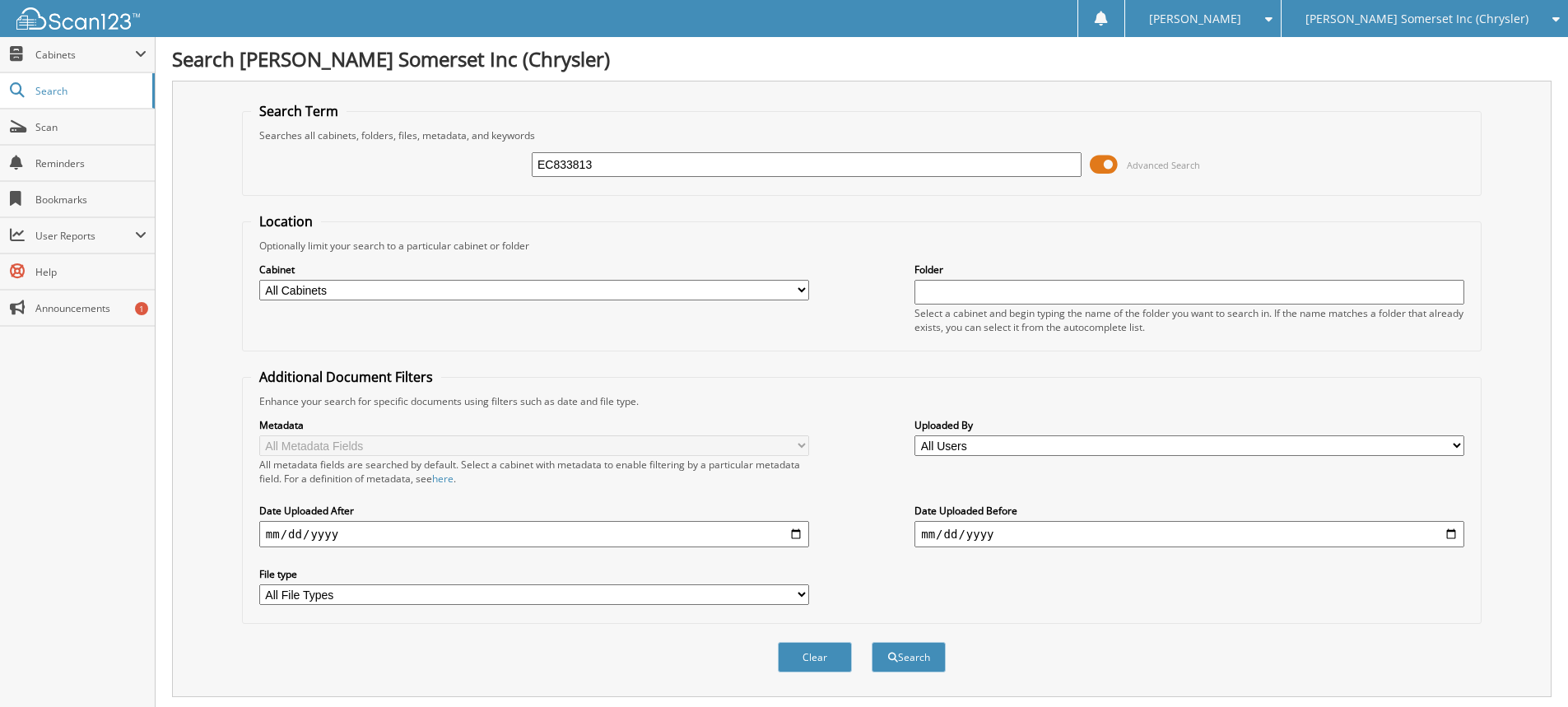
click at [330, 161] on div "EC833813 Advanced Search" at bounding box center [862, 164] width 1221 height 45
type input "BW310751"
click at [871, 642] on button "Search" at bounding box center [908, 657] width 74 height 30
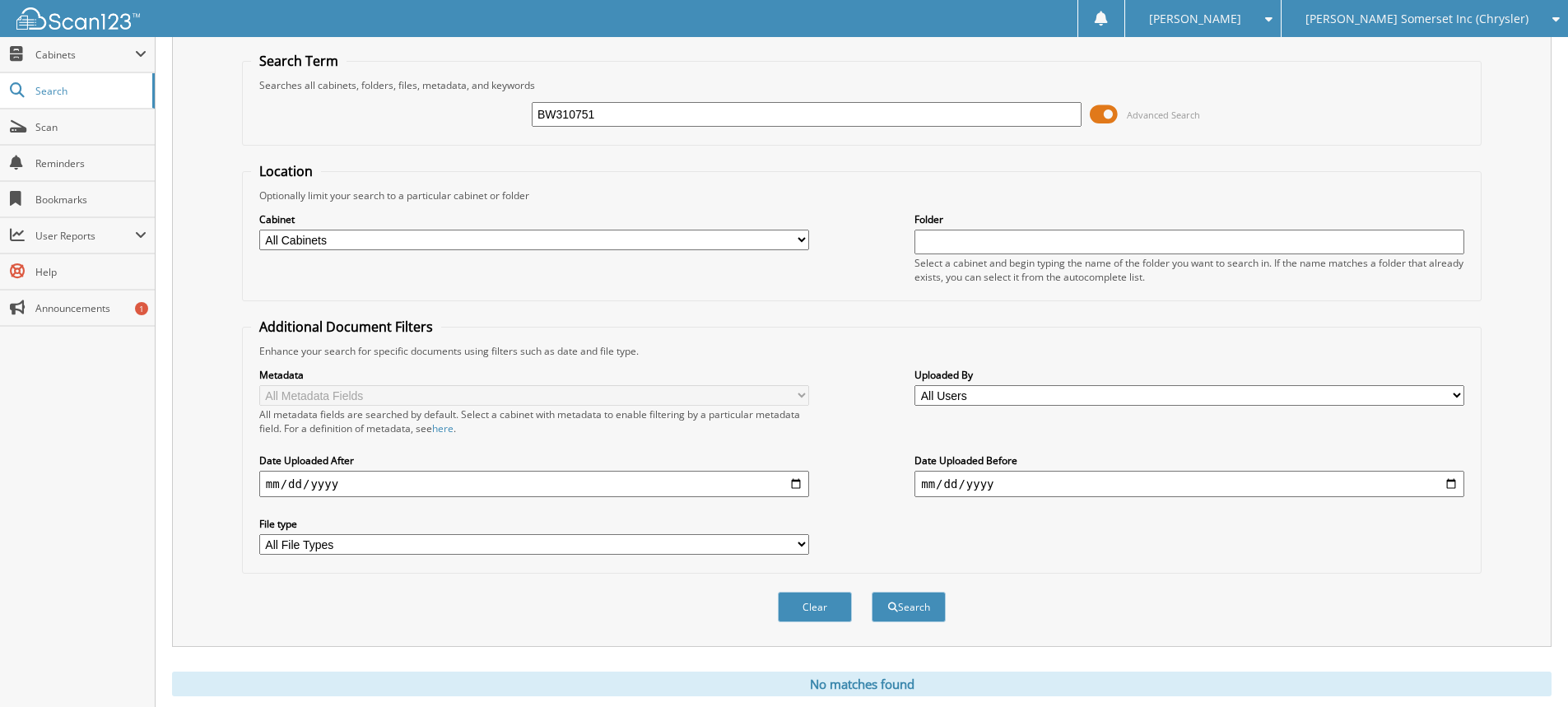
scroll to position [98, 0]
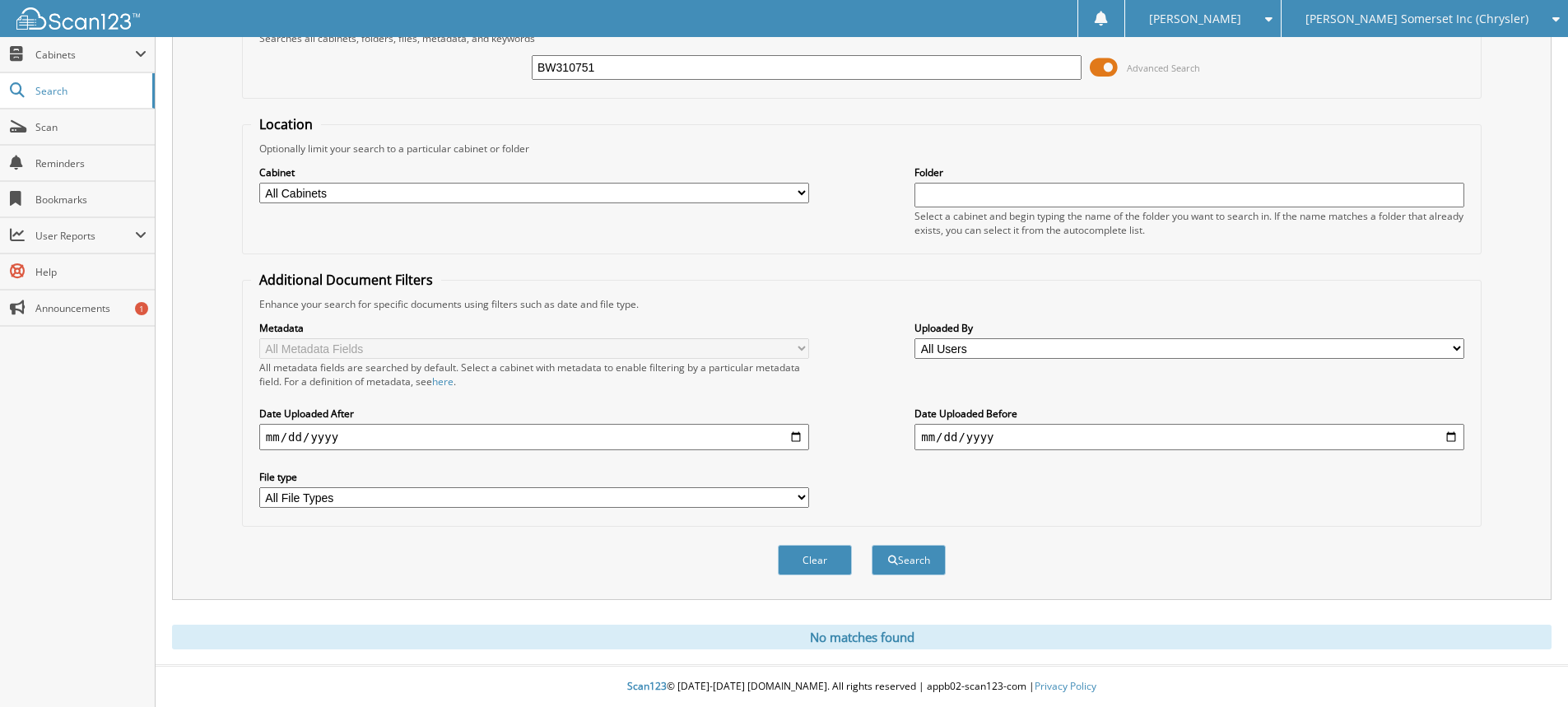
drag, startPoint x: 602, startPoint y: 65, endPoint x: 382, endPoint y: 51, distance: 220.4
click at [445, 63] on div "BW310751 Advanced Search" at bounding box center [862, 68] width 1221 height 45
type input "GRIGSBY, TIM"
click at [871, 545] on button "Search" at bounding box center [908, 560] width 74 height 30
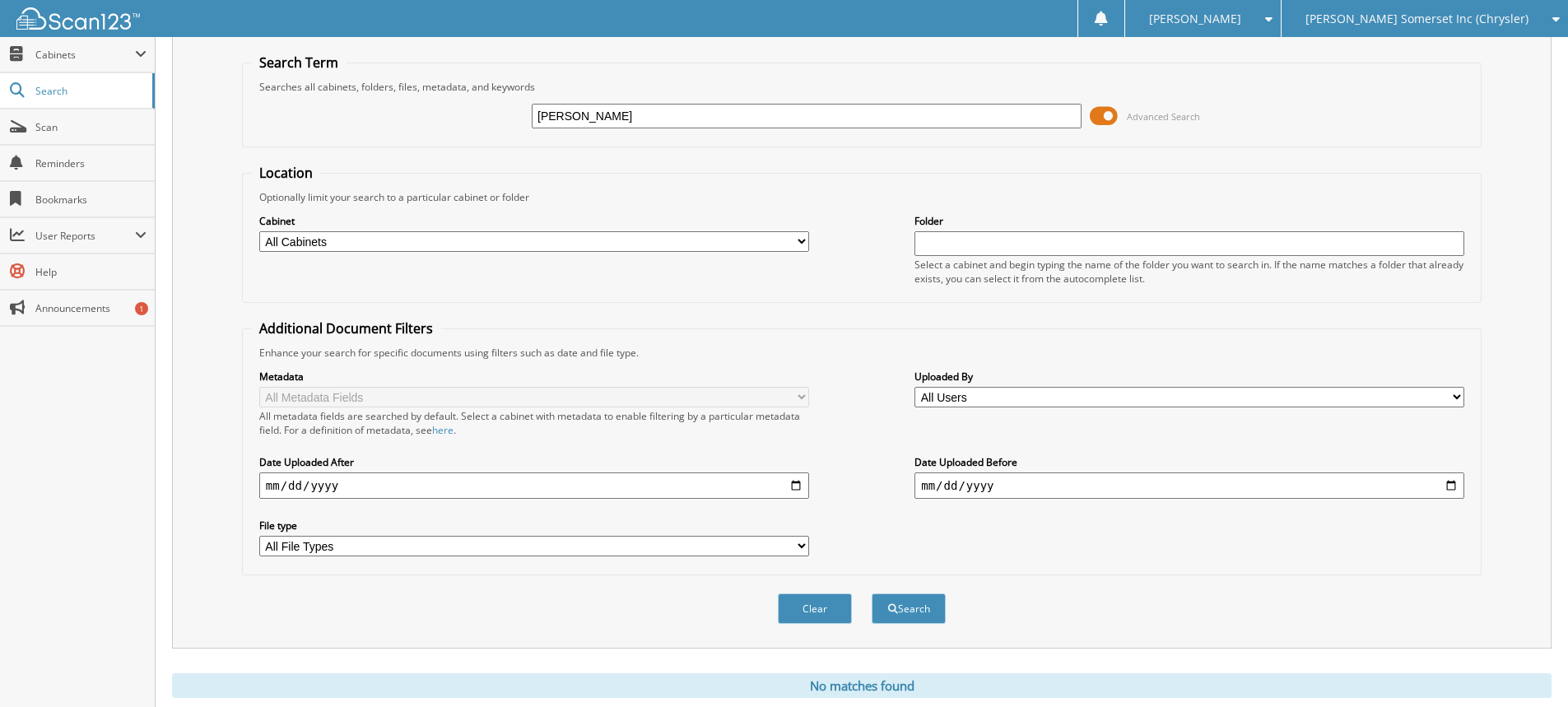
scroll to position [98, 0]
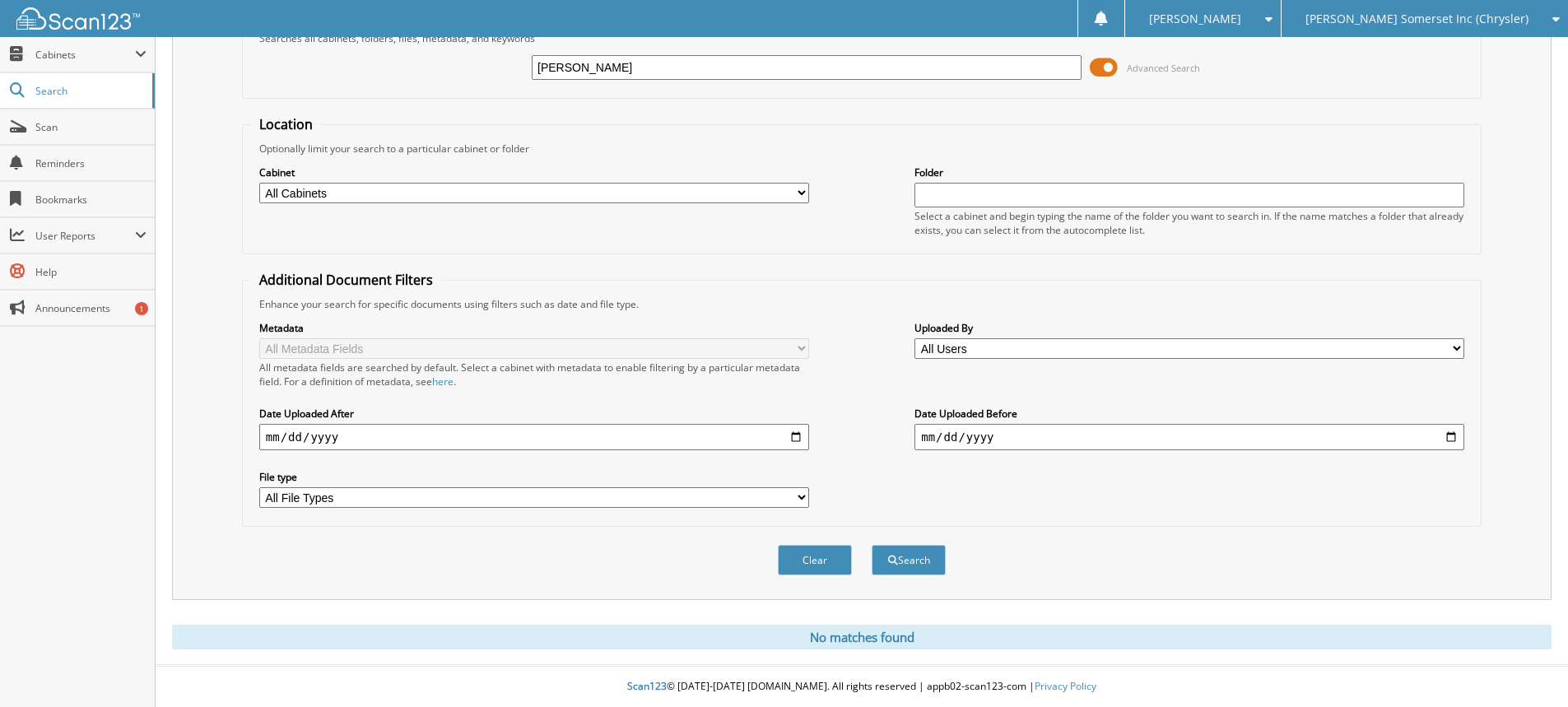
click at [672, 65] on input "[PERSON_NAME]" at bounding box center [806, 67] width 550 height 25
type input "[PERSON_NAME],"
click at [871, 545] on button "Search" at bounding box center [908, 560] width 74 height 30
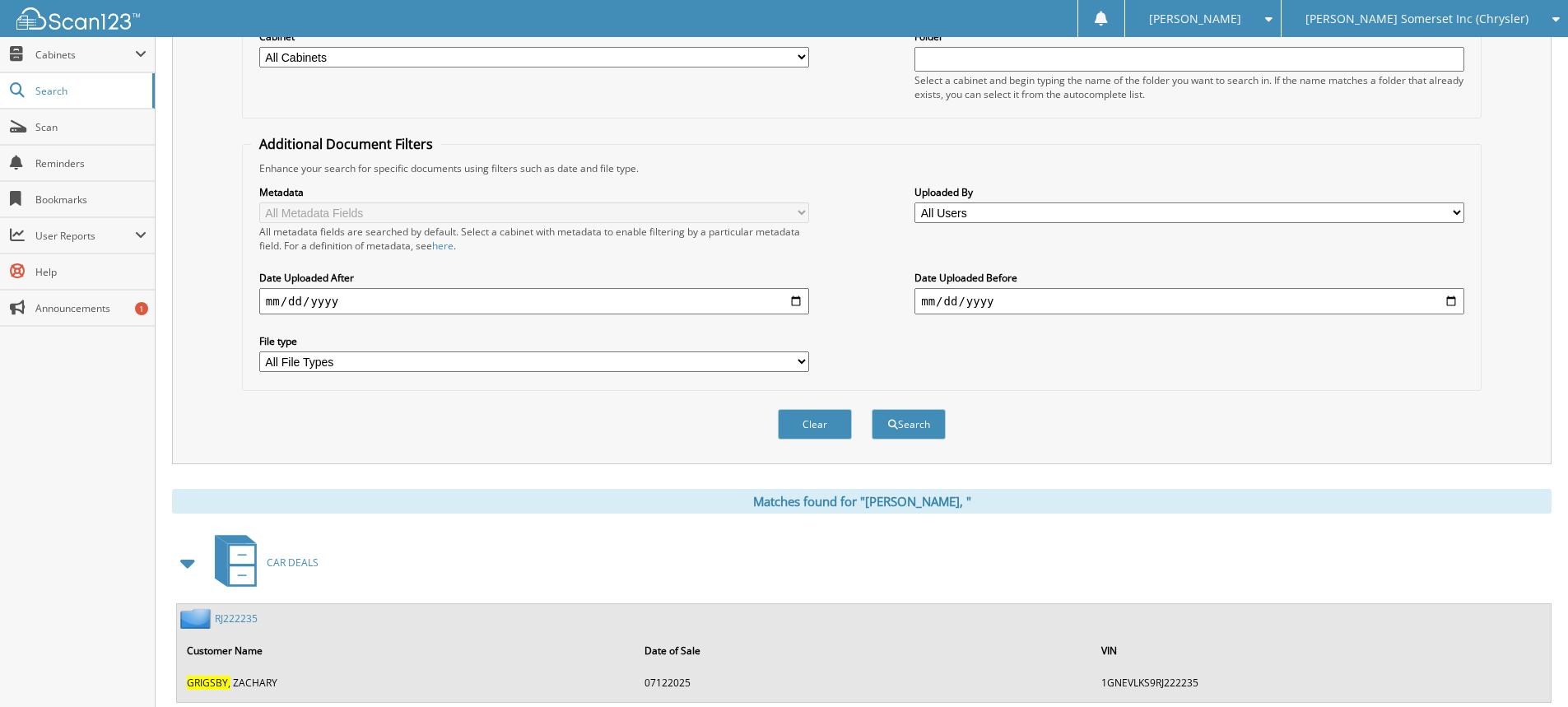
scroll to position [387, 0]
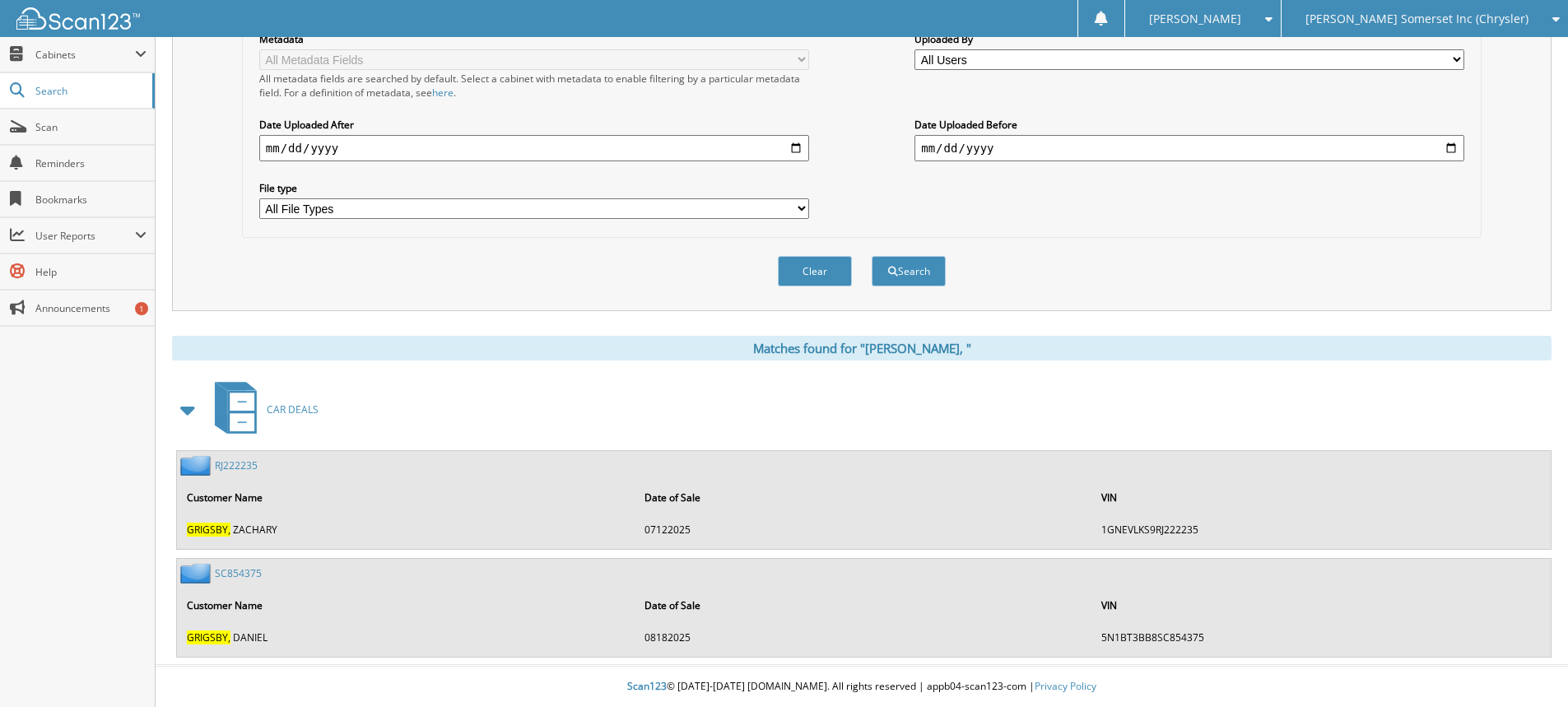
click at [243, 576] on link "S C 8 5 4 3 7 5" at bounding box center [238, 574] width 46 height 14
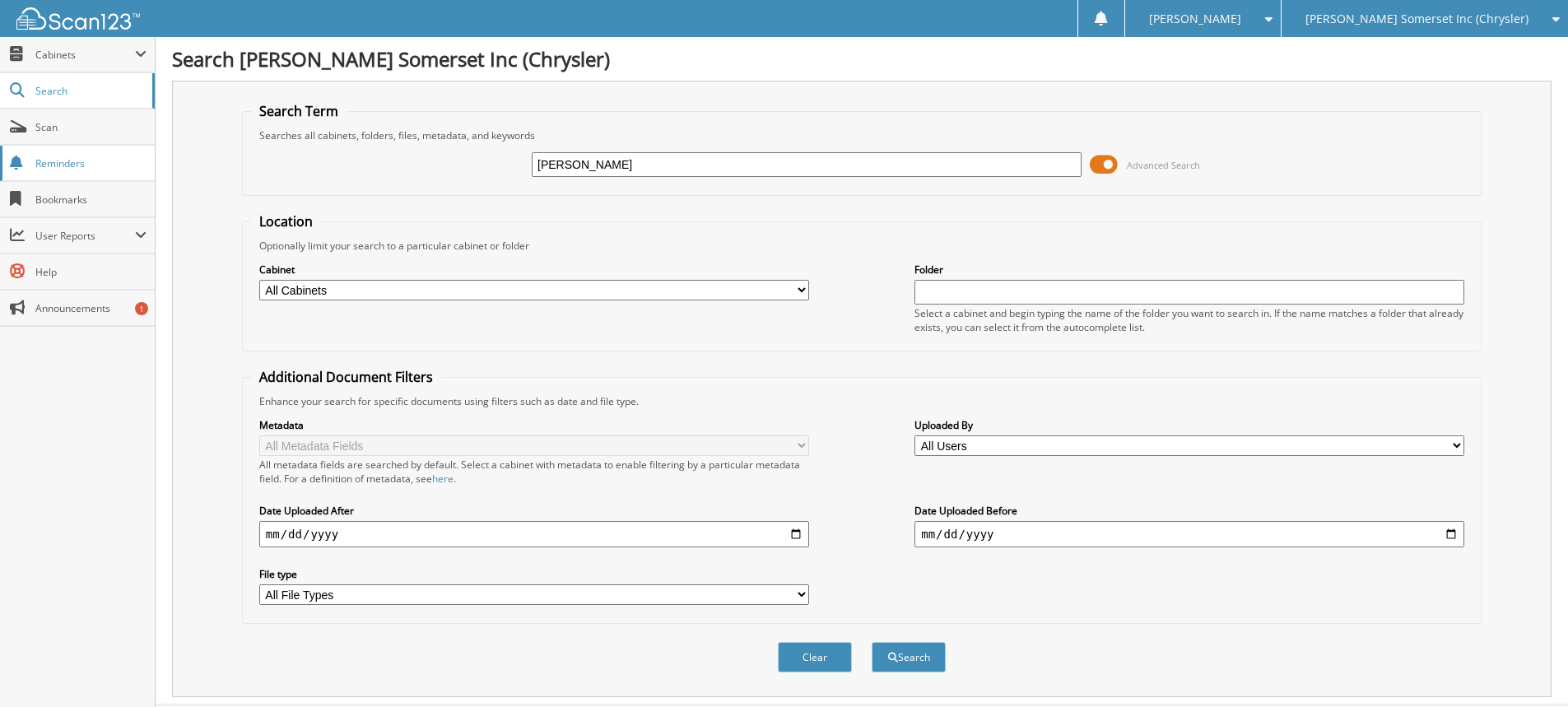
type input "NIXON"
click at [871, 642] on button "Search" at bounding box center [908, 657] width 74 height 30
click at [591, 172] on input "NIXON" at bounding box center [806, 164] width 550 height 25
type input "N"
type input "7D198900"
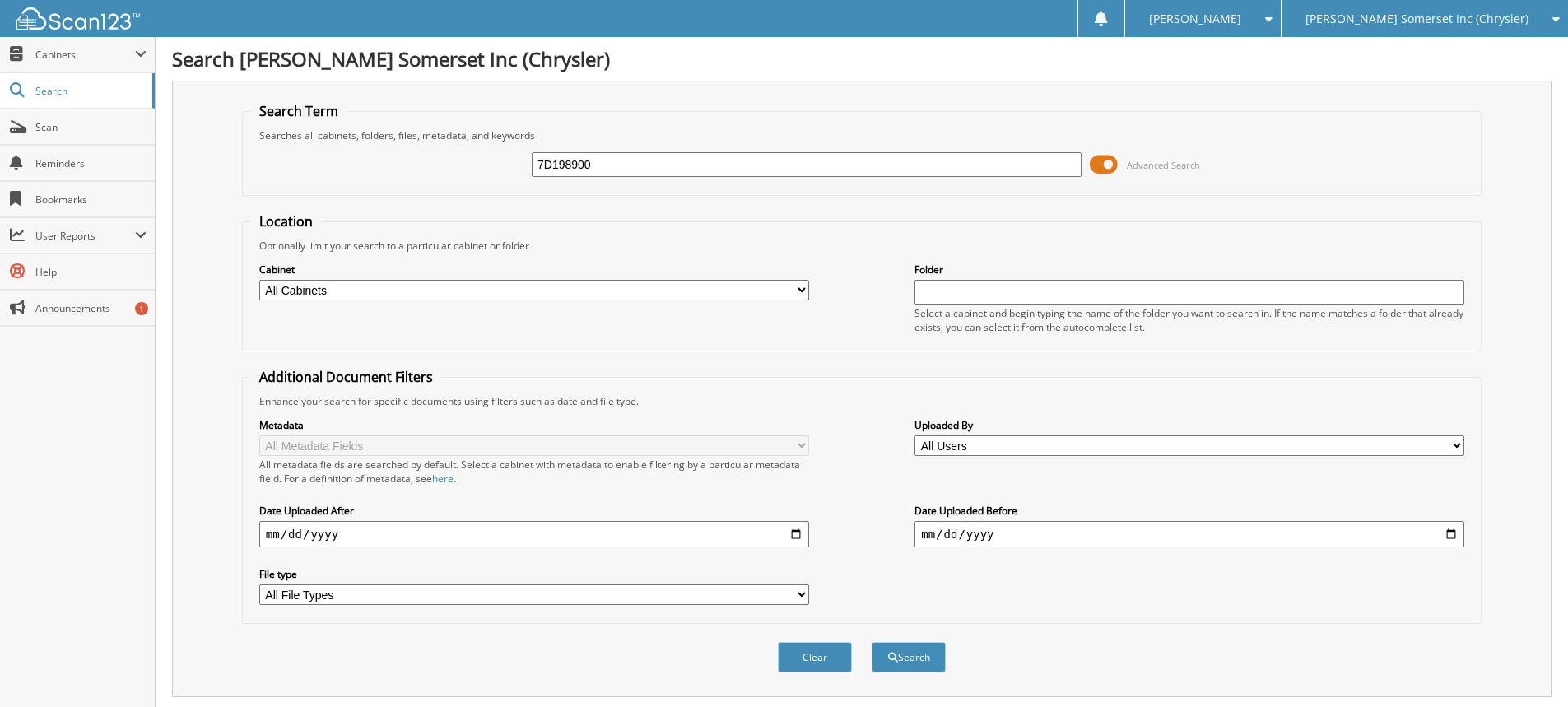
click at [871, 642] on button "Search" at bounding box center [908, 657] width 74 height 30
drag, startPoint x: 619, startPoint y: 164, endPoint x: 138, endPoint y: 130, distance: 482.2
click at [299, 144] on div "7D198900 Advanced Search" at bounding box center [862, 164] width 1221 height 45
type input "SHEENE"
click at [871, 642] on button "Search" at bounding box center [908, 657] width 74 height 30
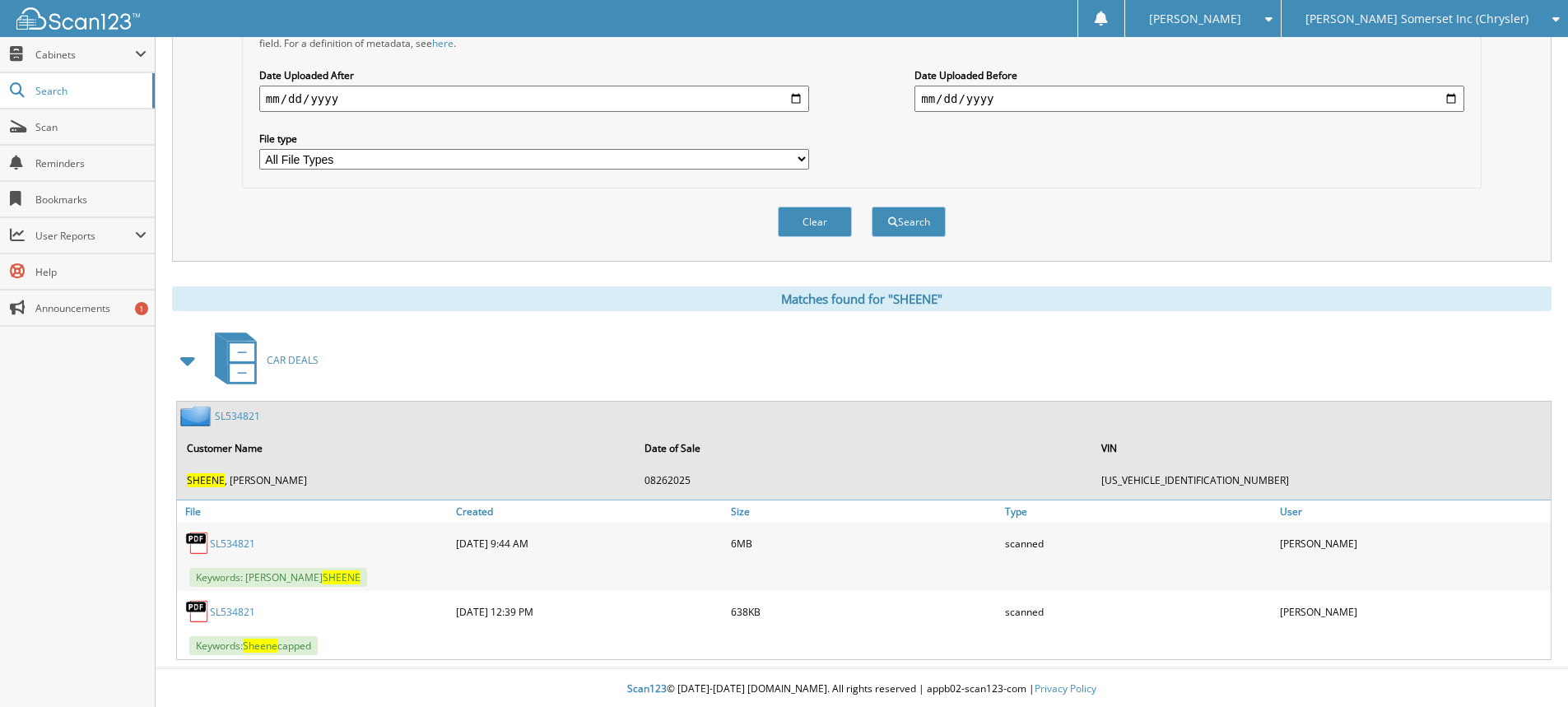
scroll to position [438, 0]
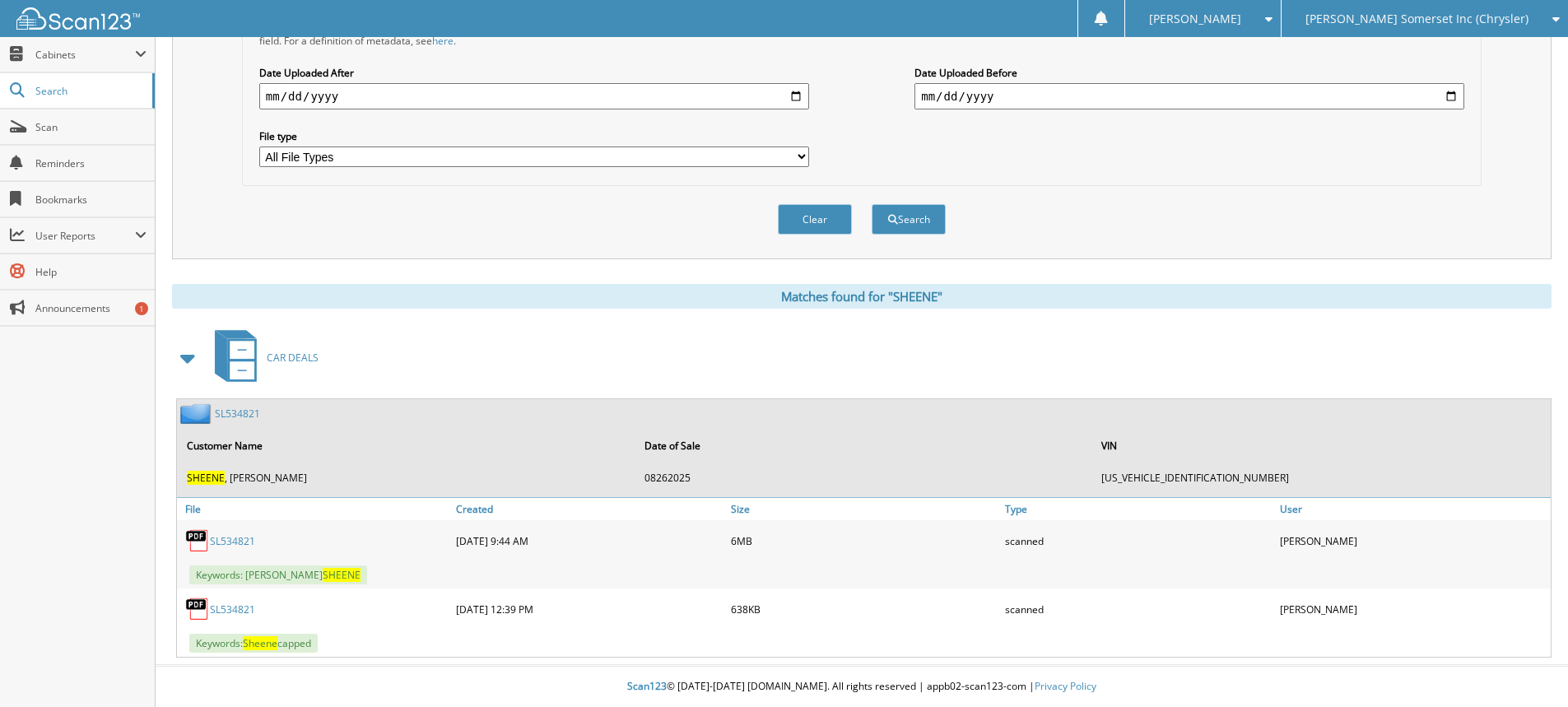
click at [227, 542] on link "SL534821" at bounding box center [232, 541] width 46 height 14
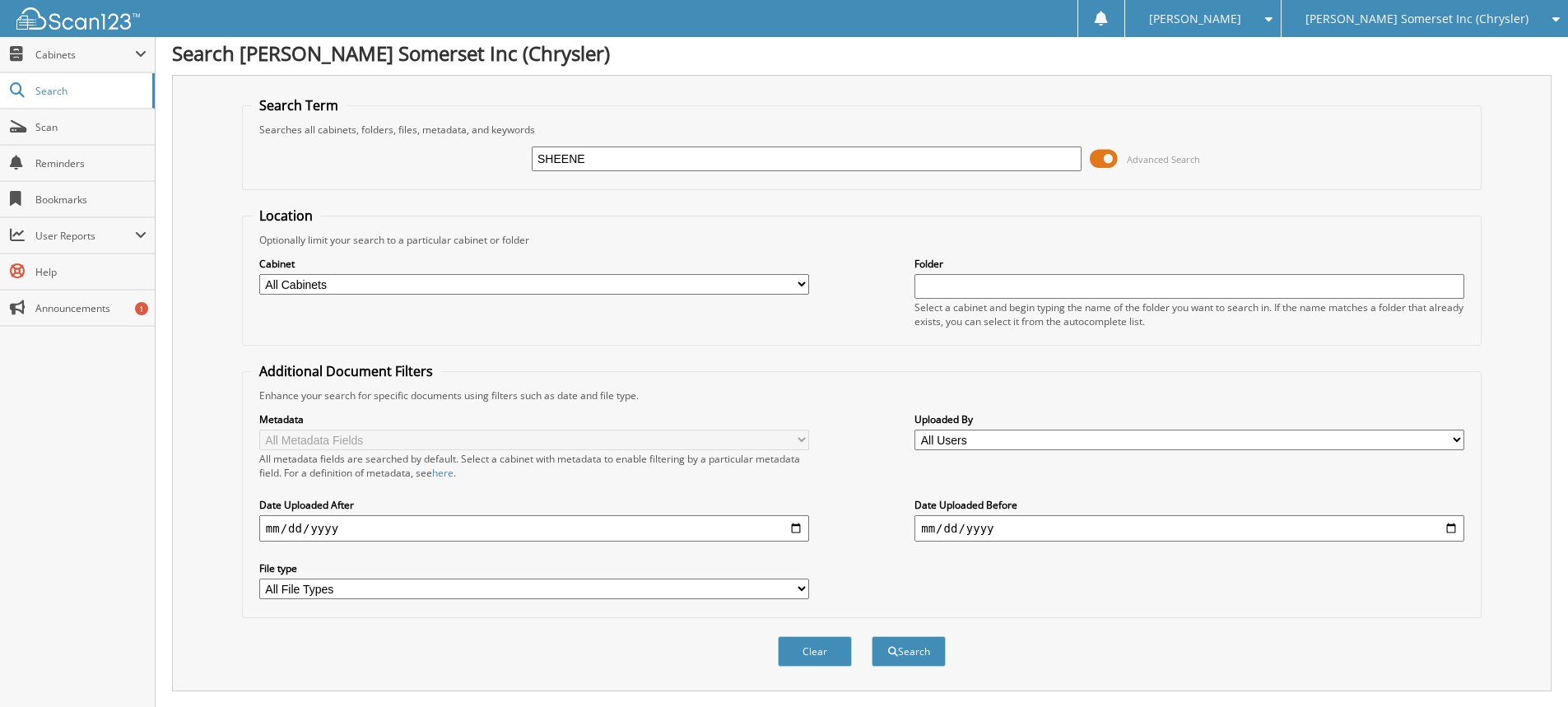
scroll to position [0, 0]
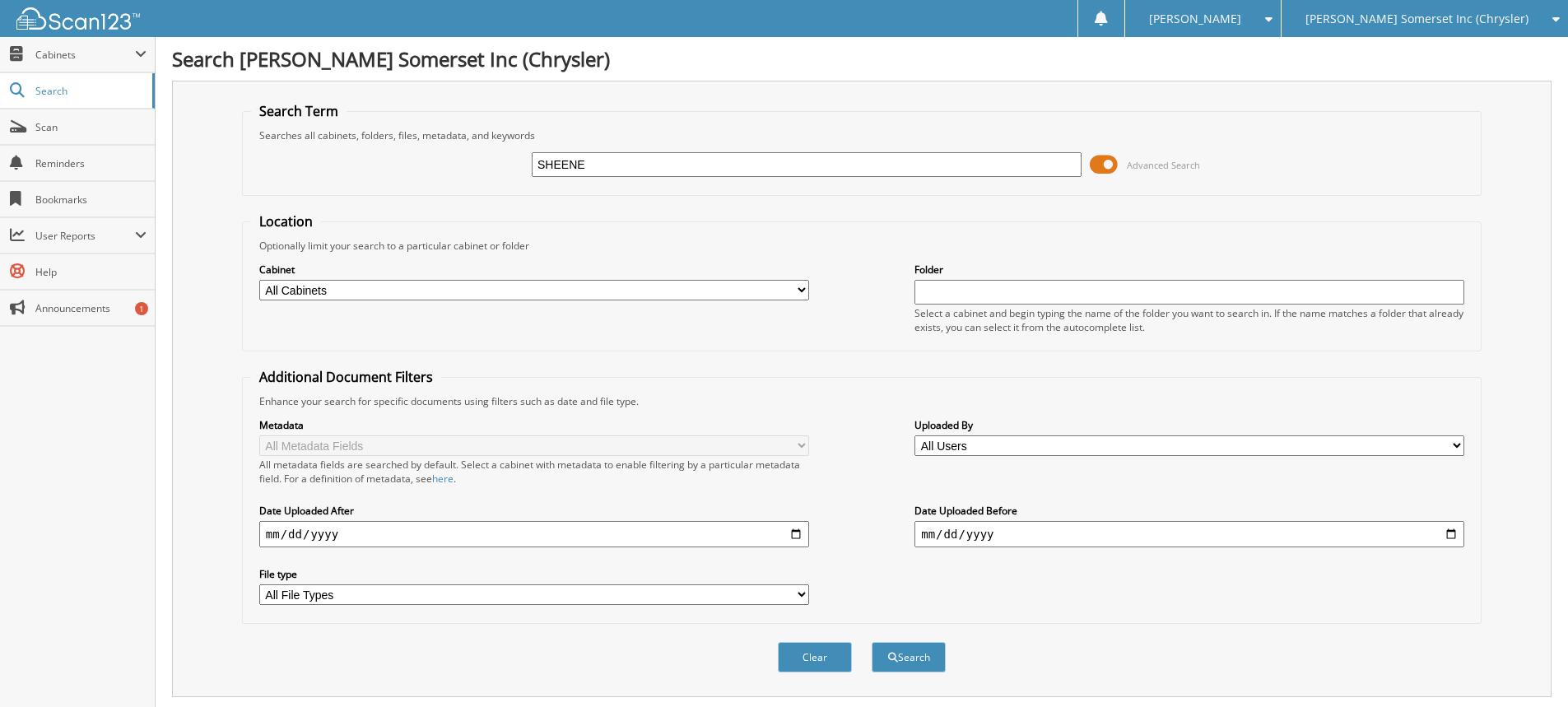
drag, startPoint x: 611, startPoint y: 169, endPoint x: 428, endPoint y: 145, distance: 184.6
click at [419, 144] on div "SHEENE Advanced Search" at bounding box center [862, 164] width 1221 height 45
type input "HB039613"
click at [871, 642] on button "Search" at bounding box center [908, 657] width 74 height 30
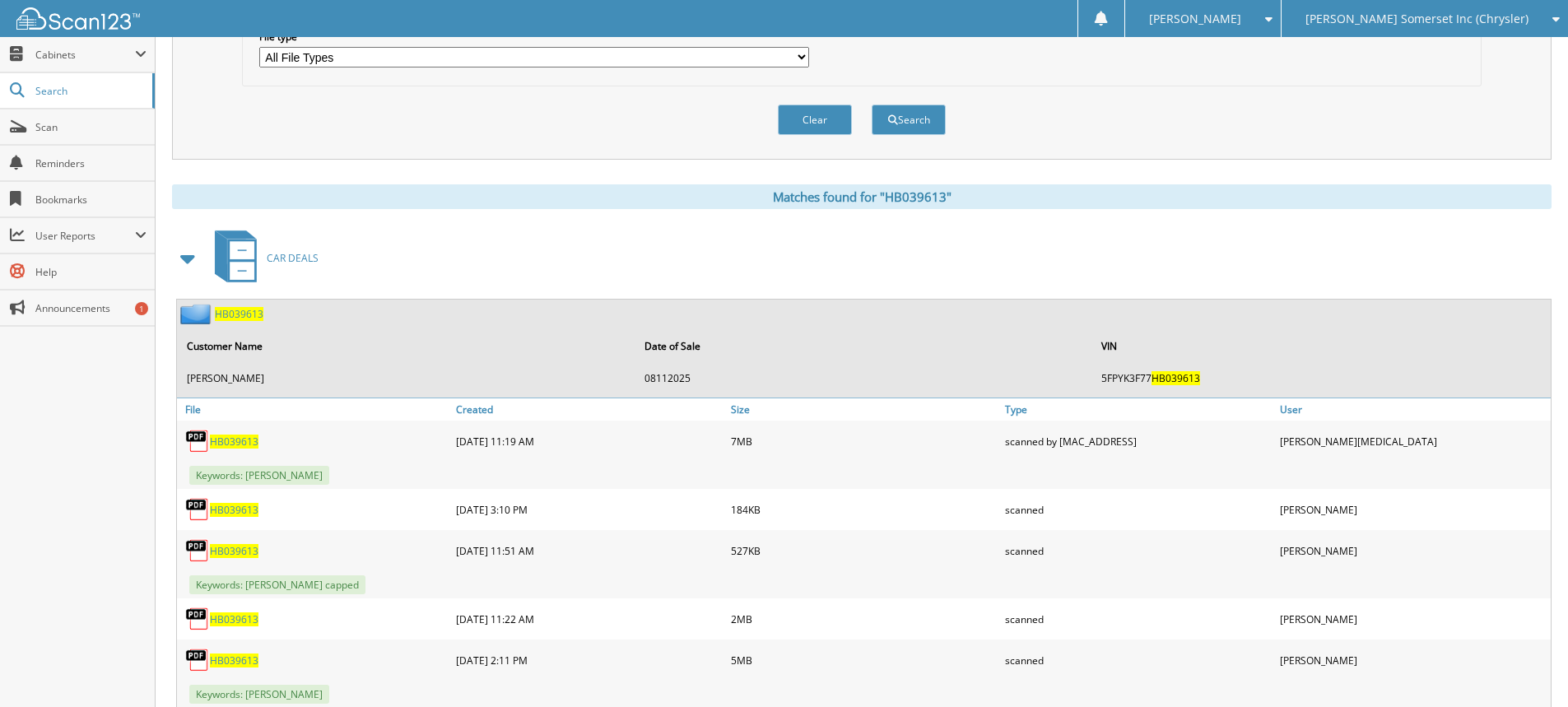
scroll to position [659, 0]
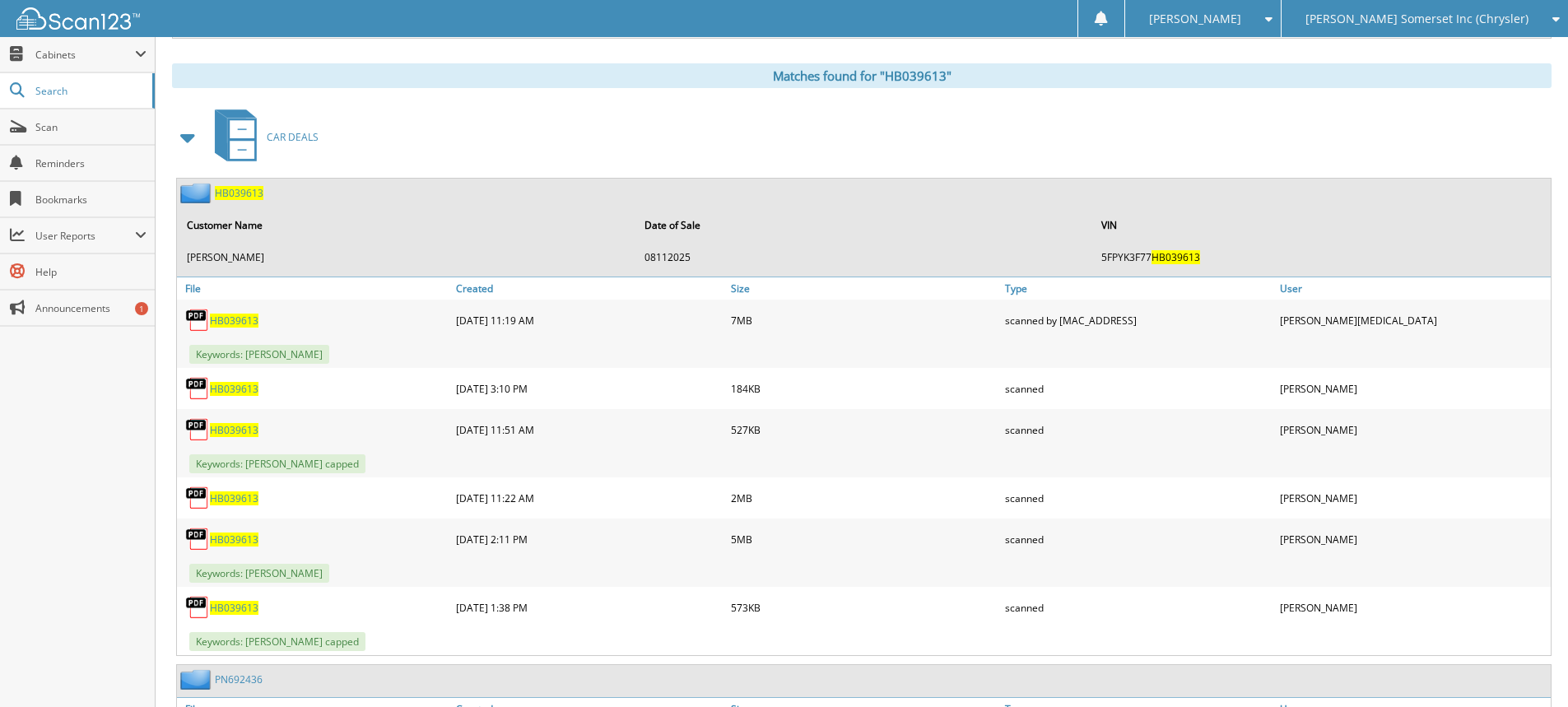
click at [239, 323] on span "HB039613" at bounding box center [234, 320] width 48 height 14
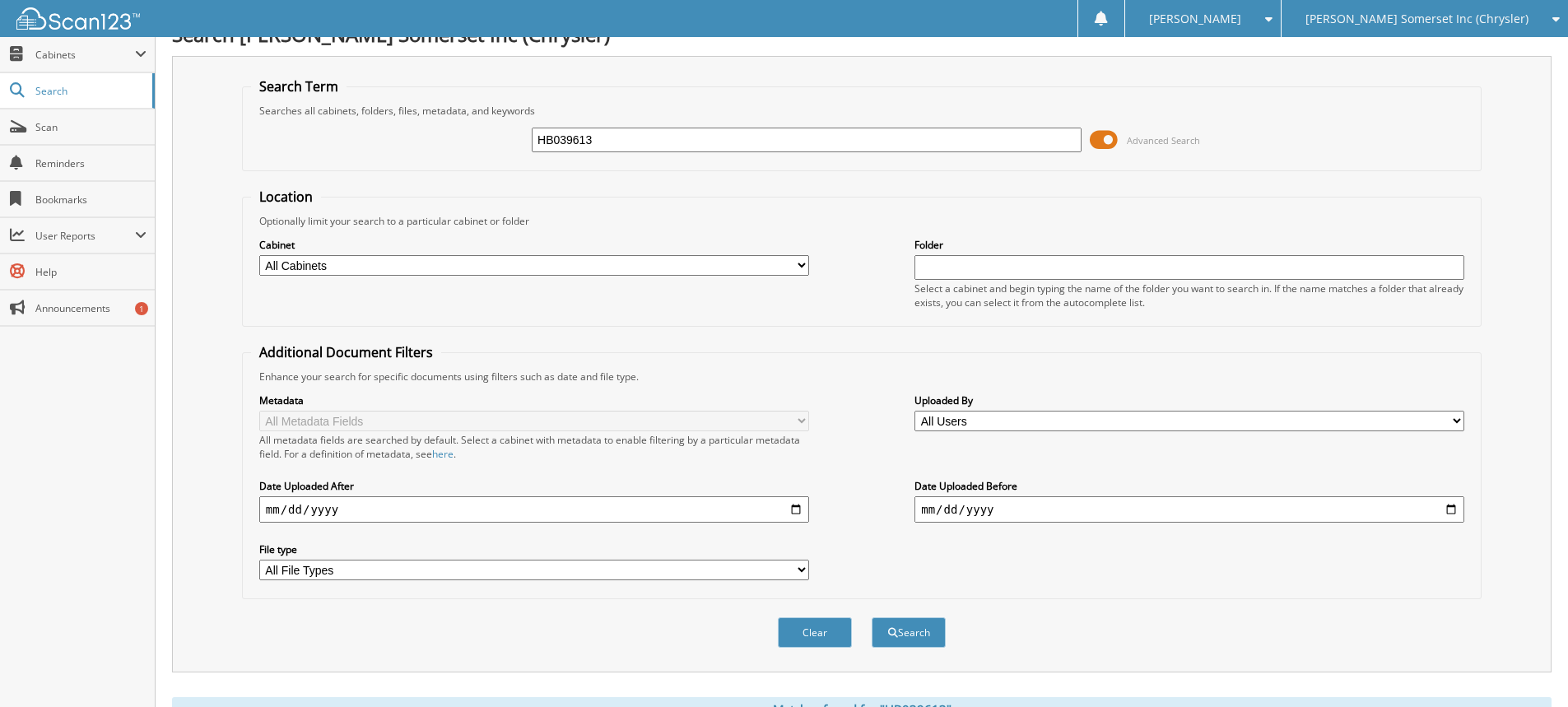
scroll to position [0, 0]
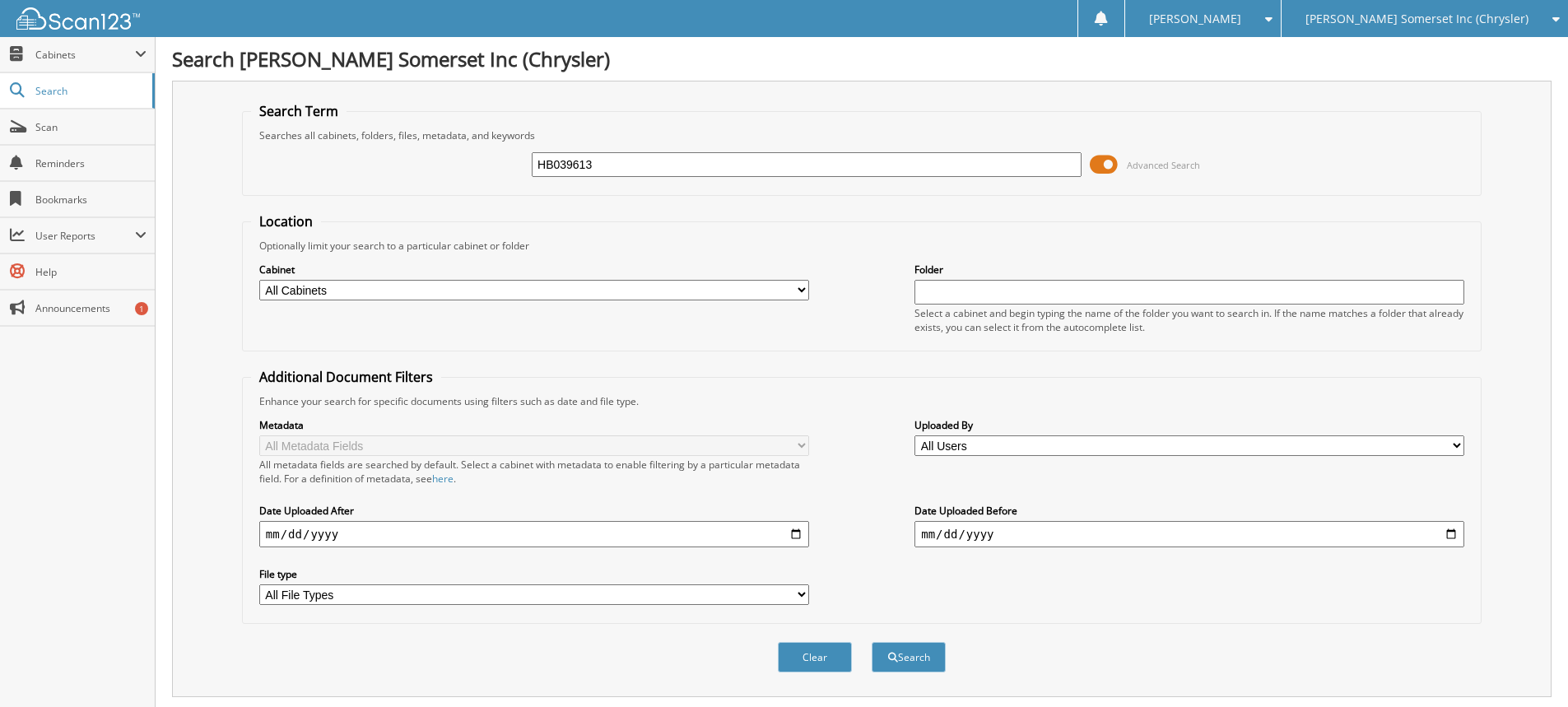
drag, startPoint x: 600, startPoint y: 168, endPoint x: 519, endPoint y: 161, distance: 81.3
click at [548, 155] on input "HB039613" at bounding box center [806, 164] width 550 height 25
type input "H"
type input "PETERSON, RICK"
click at [871, 642] on button "Search" at bounding box center [908, 657] width 74 height 30
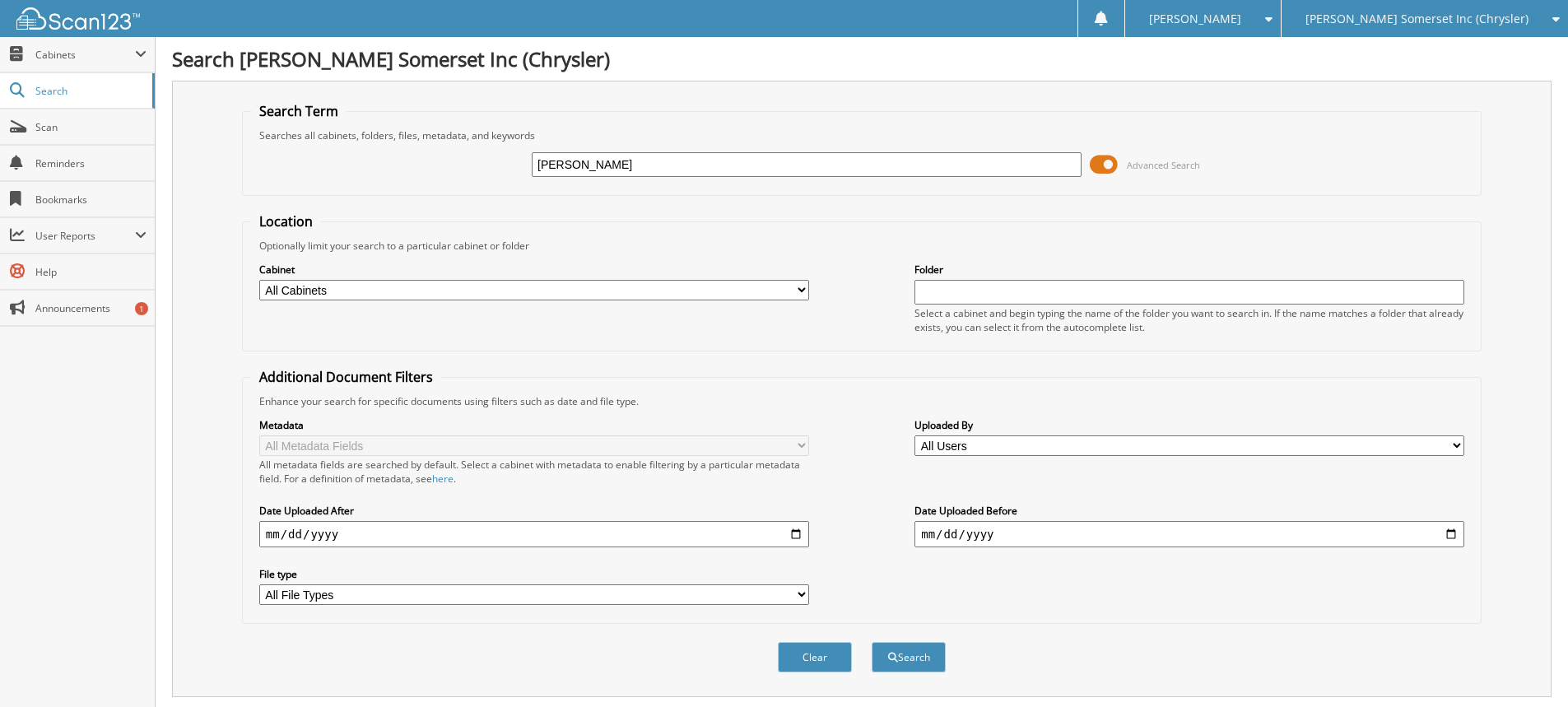
click at [1451, 8] on div "[PERSON_NAME] Somerset Inc (Chrysler)" at bounding box center [1425, 18] width 270 height 37
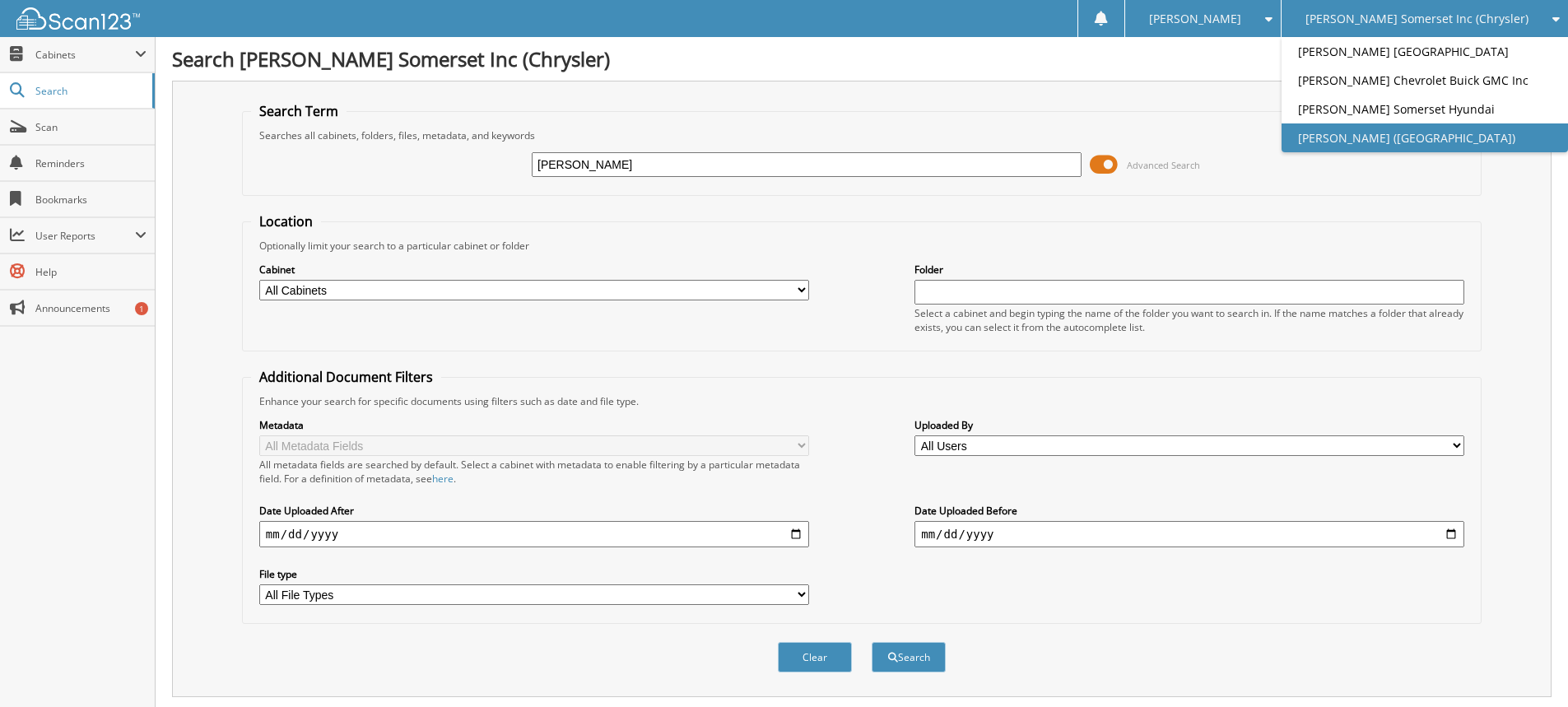
click at [1440, 127] on link "[PERSON_NAME] ([GEOGRAPHIC_DATA])" at bounding box center [1424, 137] width 287 height 28
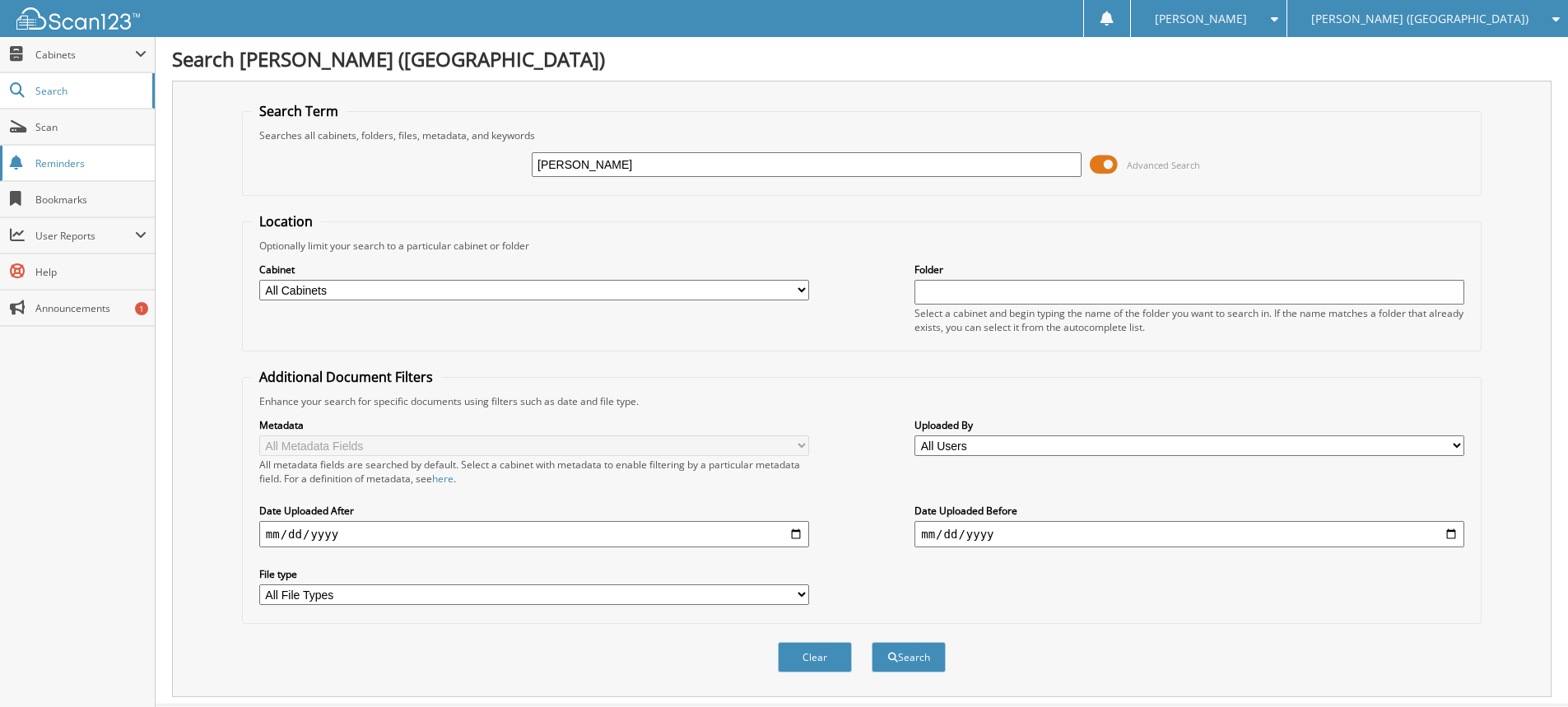
type input "[PERSON_NAME]"
click at [871, 642] on button "Search" at bounding box center [908, 657] width 74 height 30
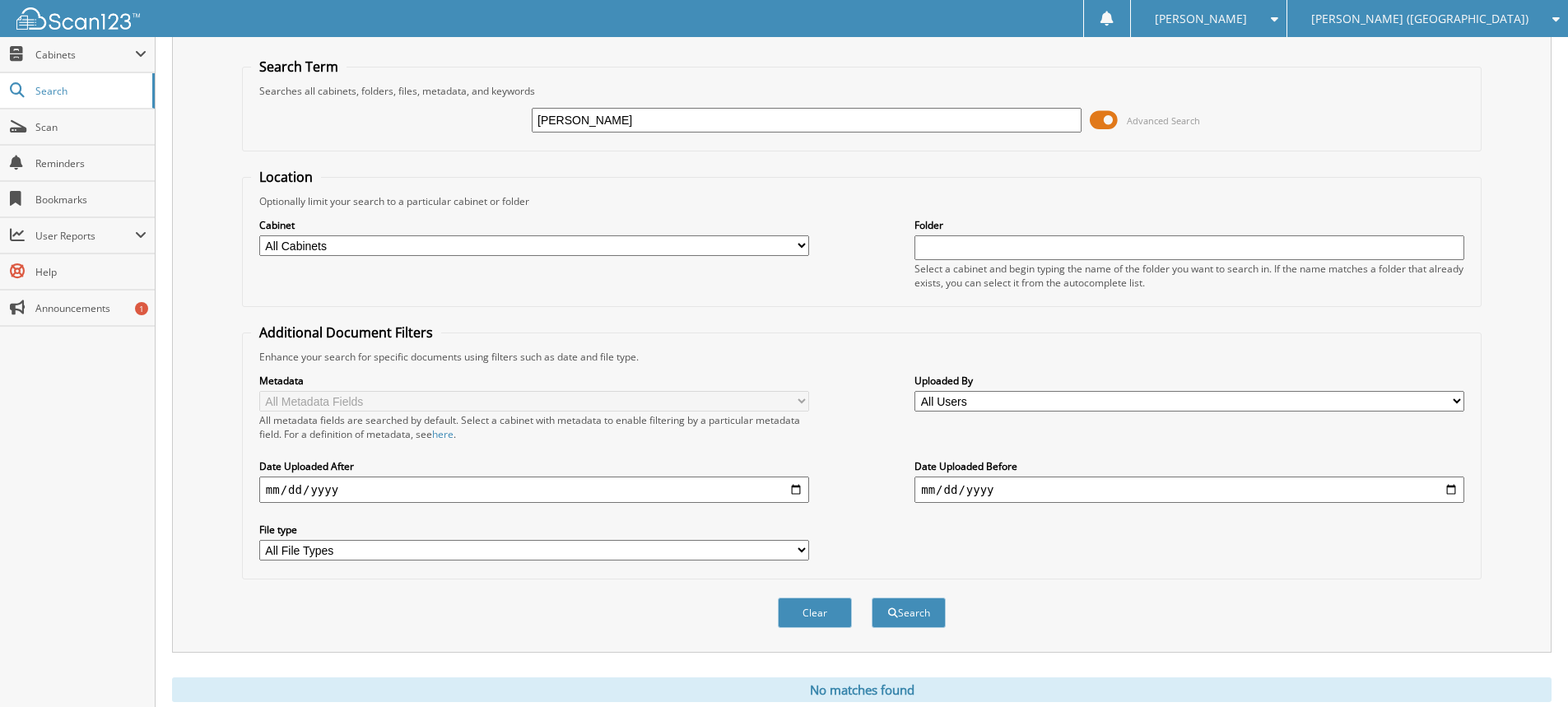
scroll to position [16, 0]
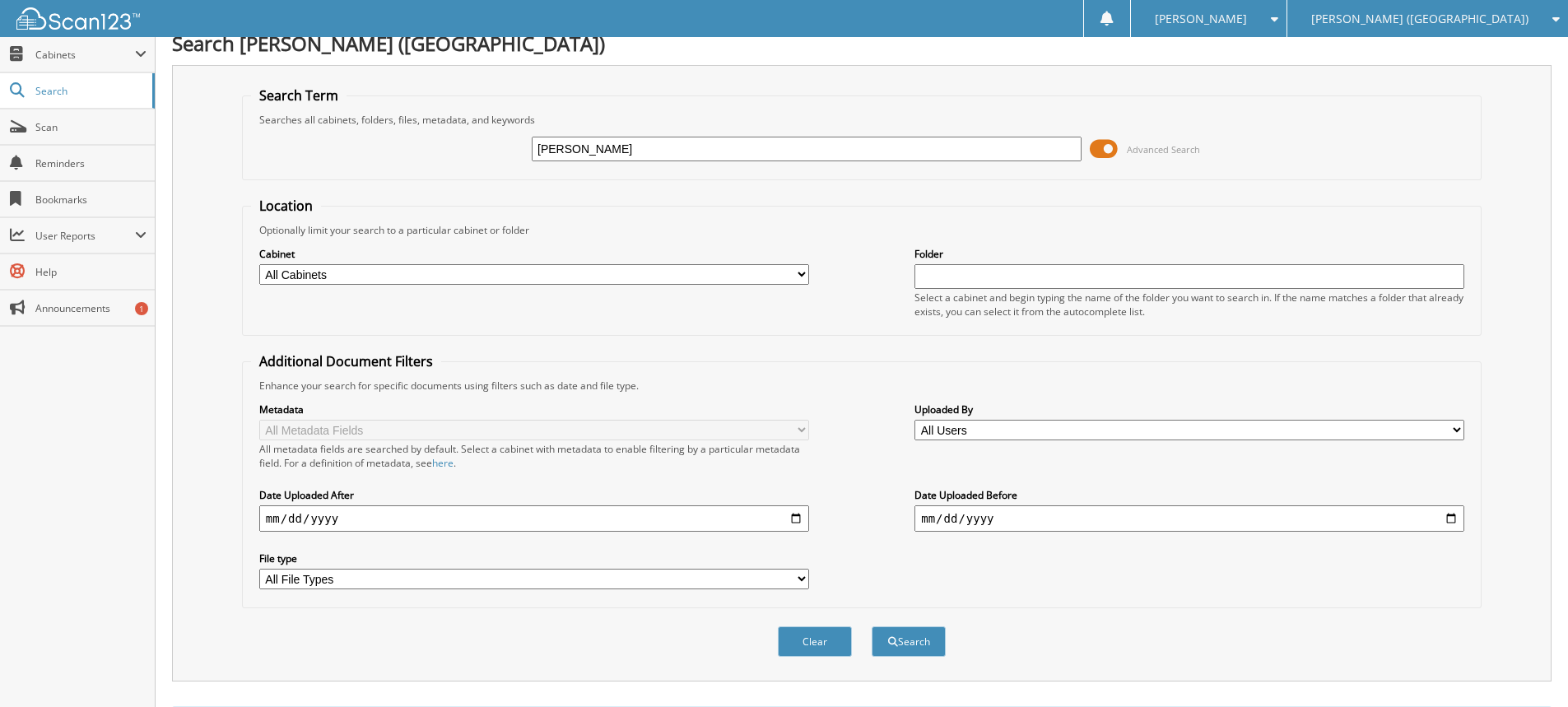
drag, startPoint x: 642, startPoint y: 141, endPoint x: 295, endPoint y: 90, distance: 350.7
click at [295, 90] on fieldset "Search Term Searches all cabinets, folders, files, metadata, and keywords PETER…" at bounding box center [862, 133] width 1240 height 94
type input "6Y606918"
click at [871, 626] on button "Search" at bounding box center [908, 641] width 74 height 30
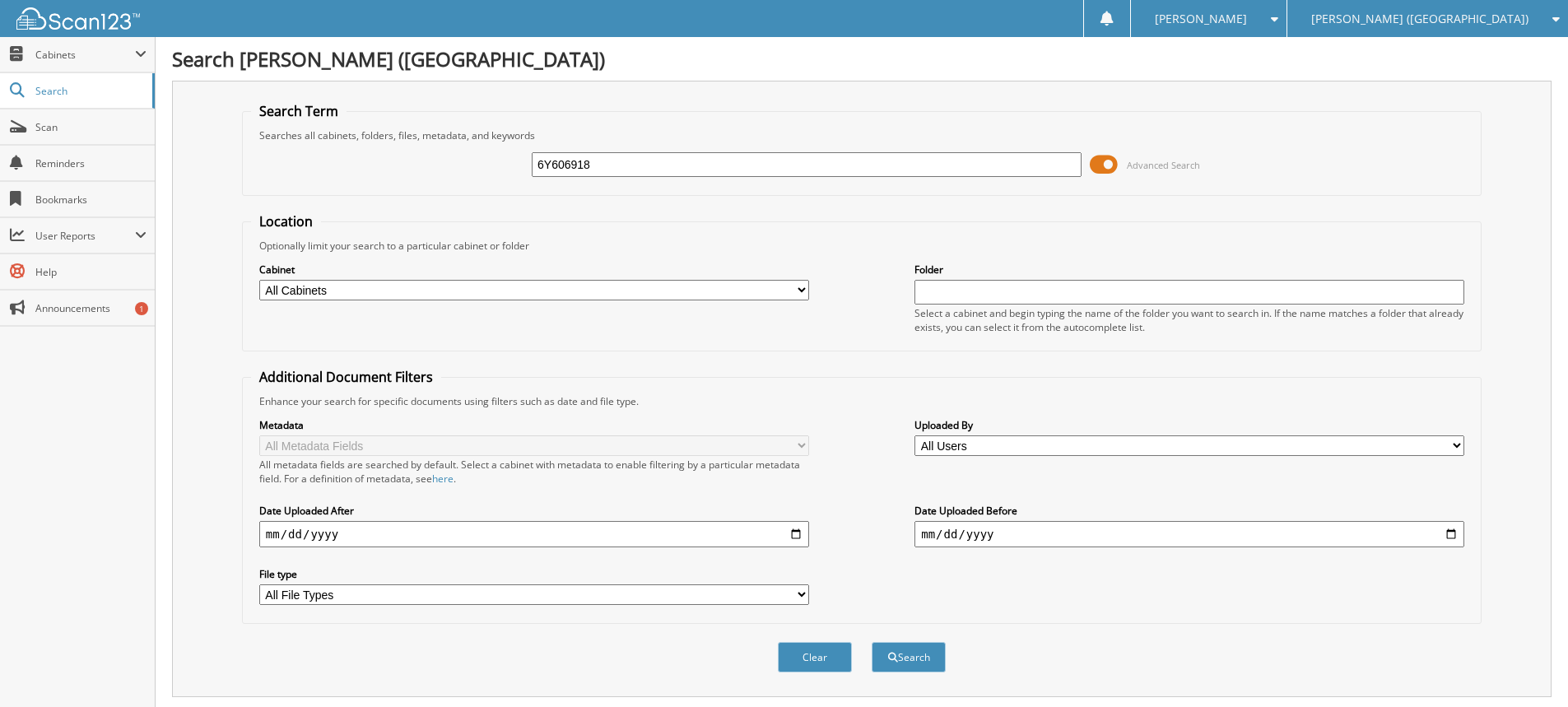
scroll to position [98, 0]
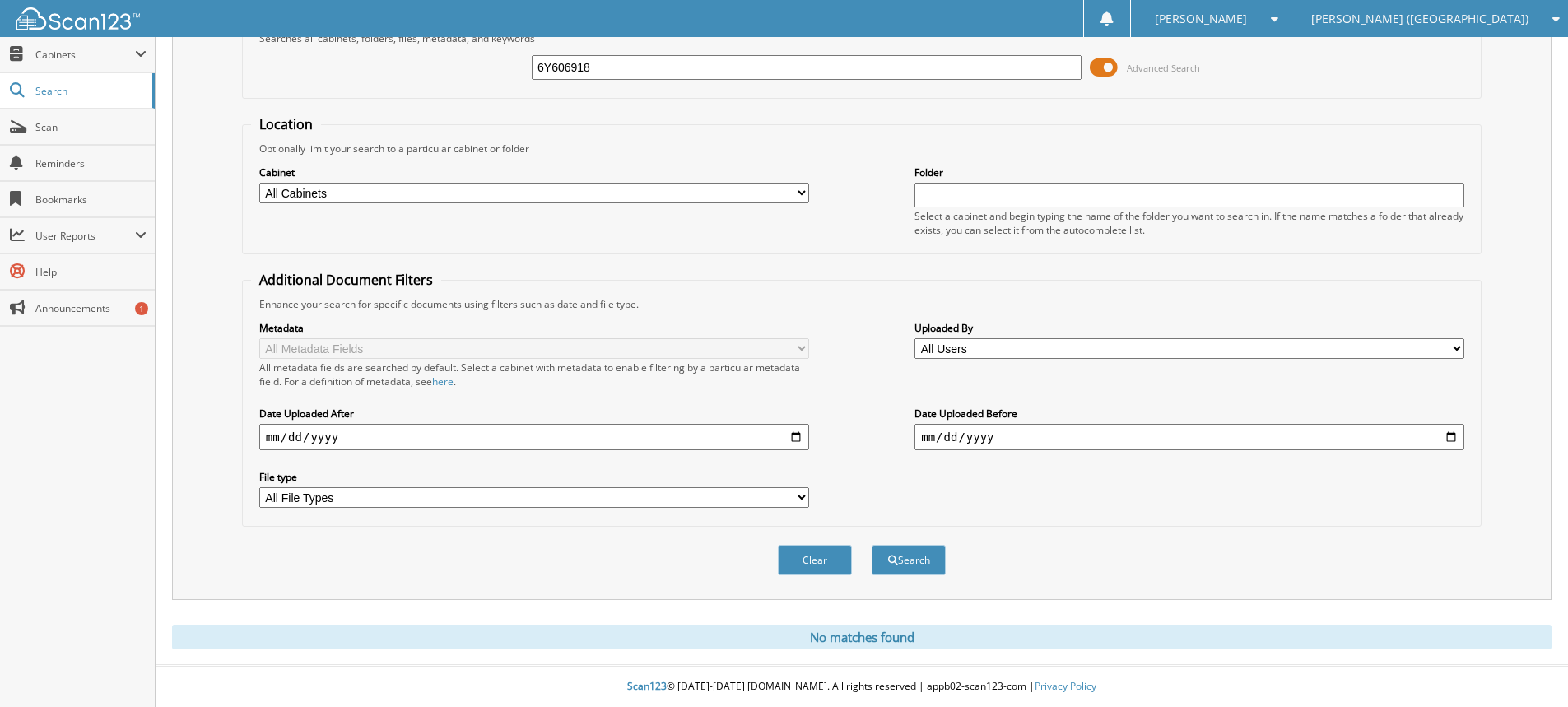
drag, startPoint x: 638, startPoint y: 70, endPoint x: 257, endPoint y: 84, distance: 381.3
click at [257, 84] on div "6Y606918 Advanced Search" at bounding box center [862, 68] width 1221 height 45
type input "CB059312"
click at [871, 545] on button "Search" at bounding box center [908, 560] width 74 height 30
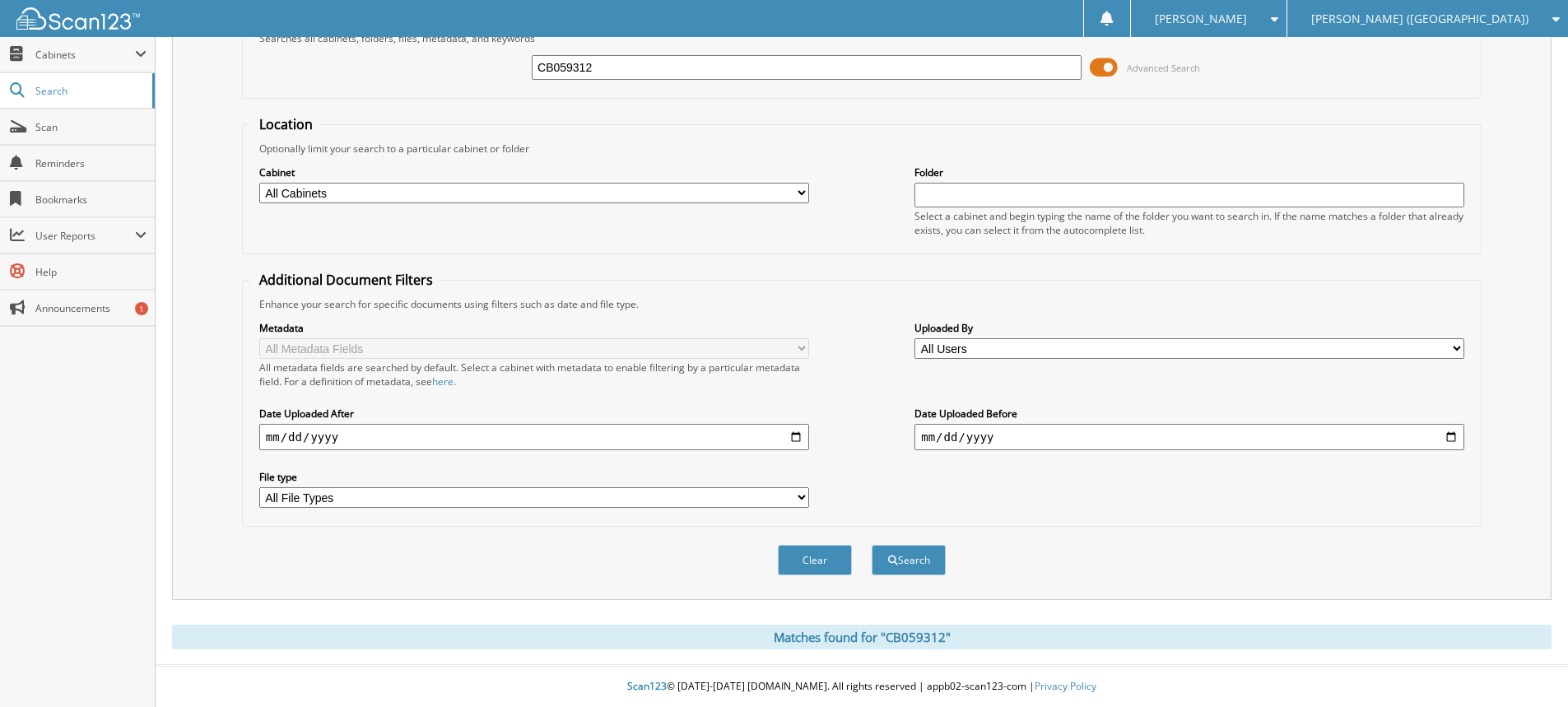
drag, startPoint x: 612, startPoint y: 64, endPoint x: 327, endPoint y: 65, distance: 285.0
click at [327, 65] on div "CB059312 Advanced Search" at bounding box center [862, 68] width 1221 height 45
type input "DAVIS, SH"
click at [871, 545] on button "Search" at bounding box center [908, 560] width 74 height 30
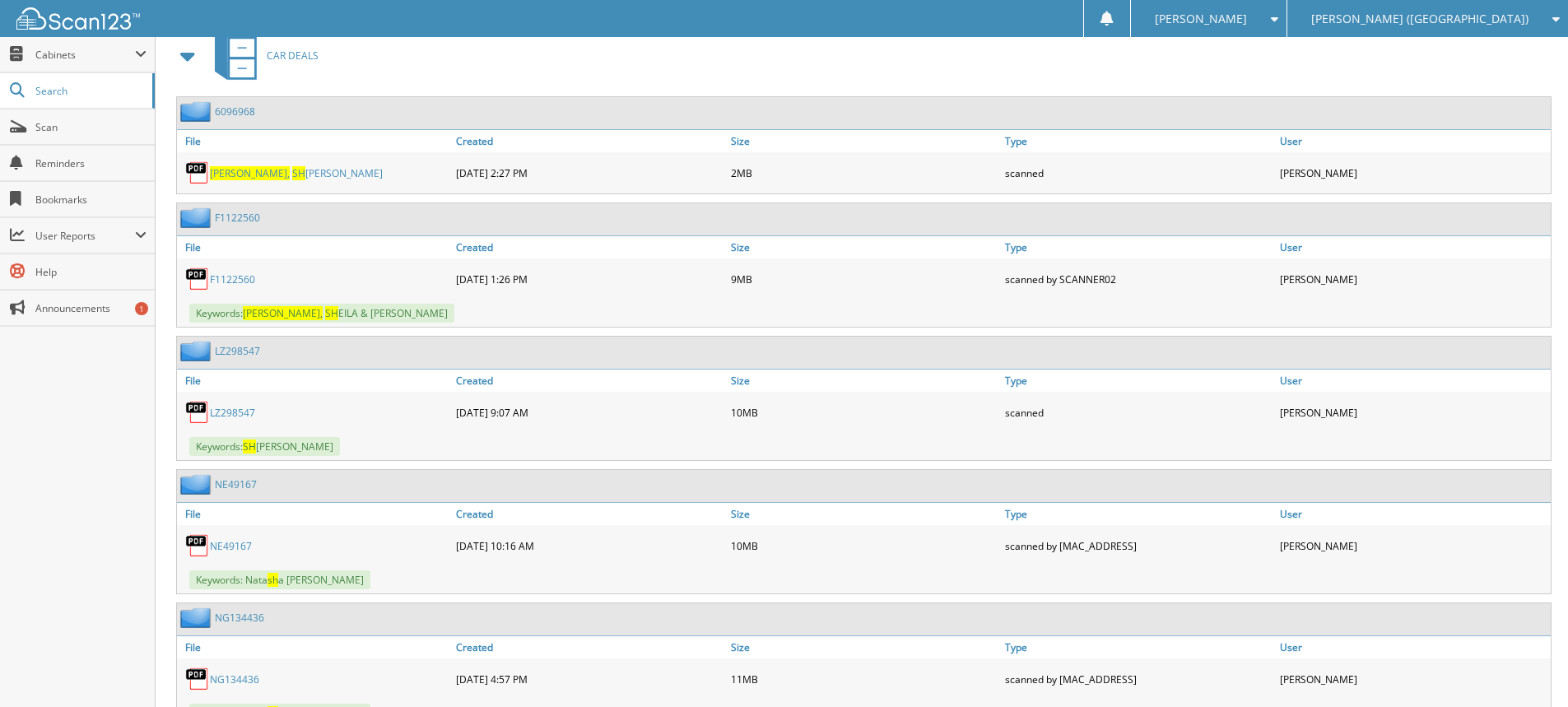
scroll to position [741, 0]
click at [236, 409] on link "LZ298547" at bounding box center [232, 412] width 46 height 14
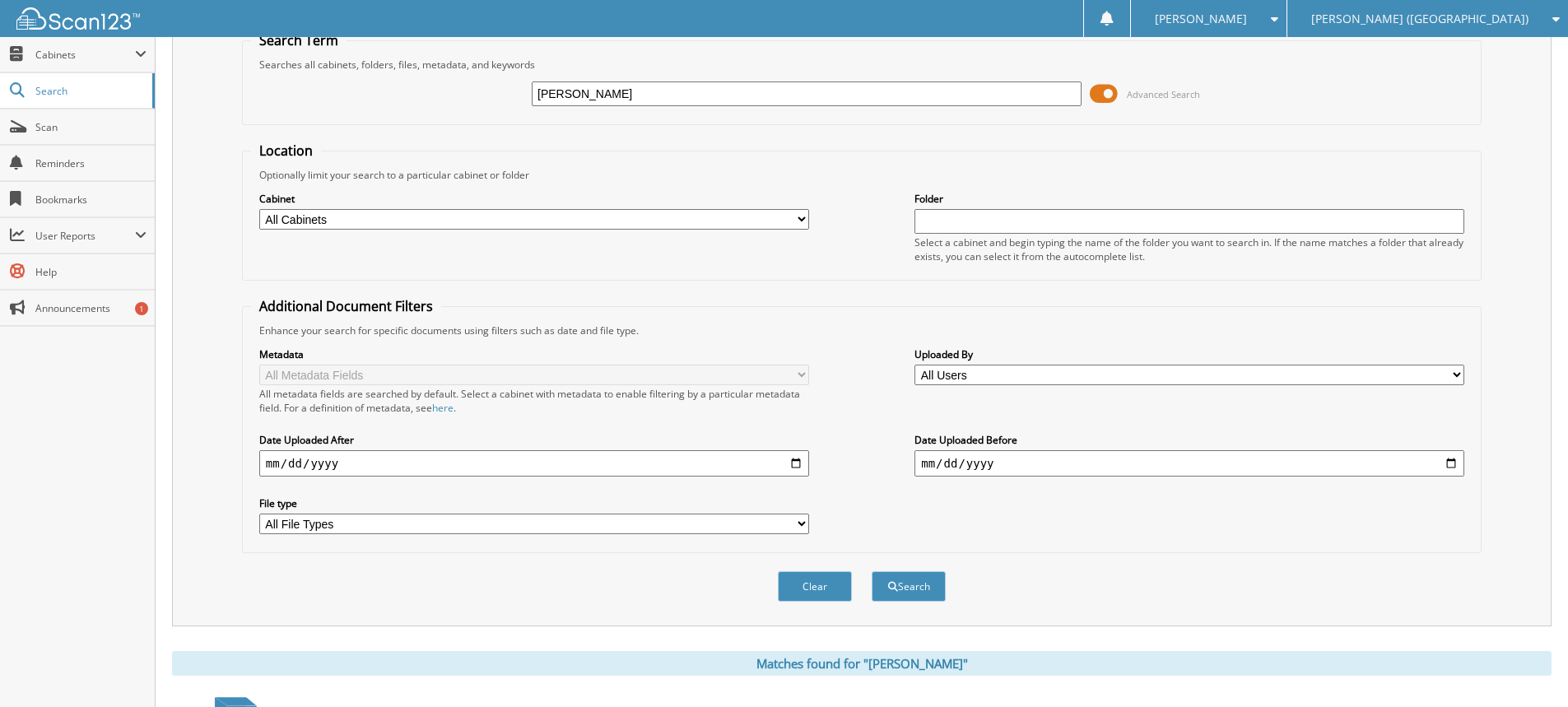
scroll to position [0, 0]
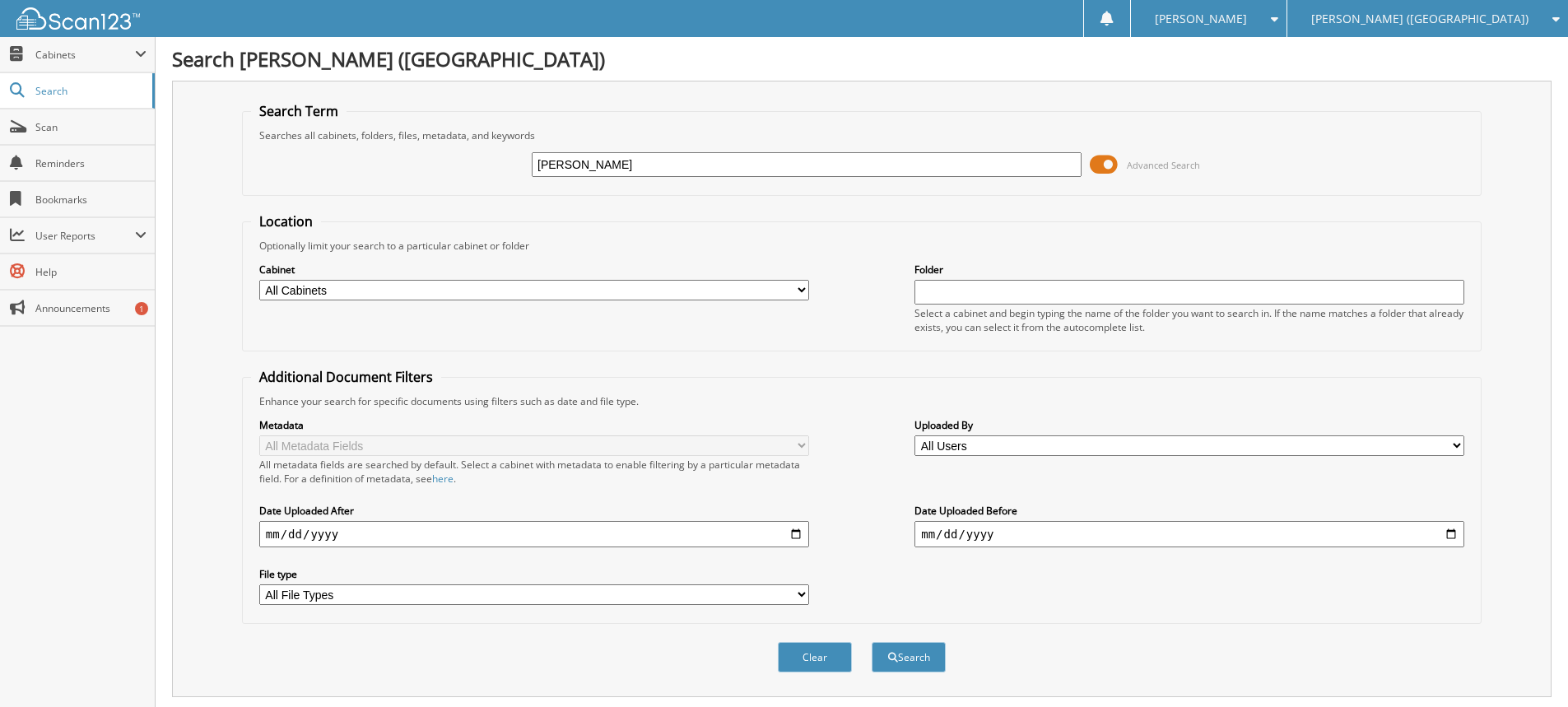
click at [1457, 28] on div "[PERSON_NAME] ([GEOGRAPHIC_DATA])" at bounding box center [1428, 18] width 264 height 37
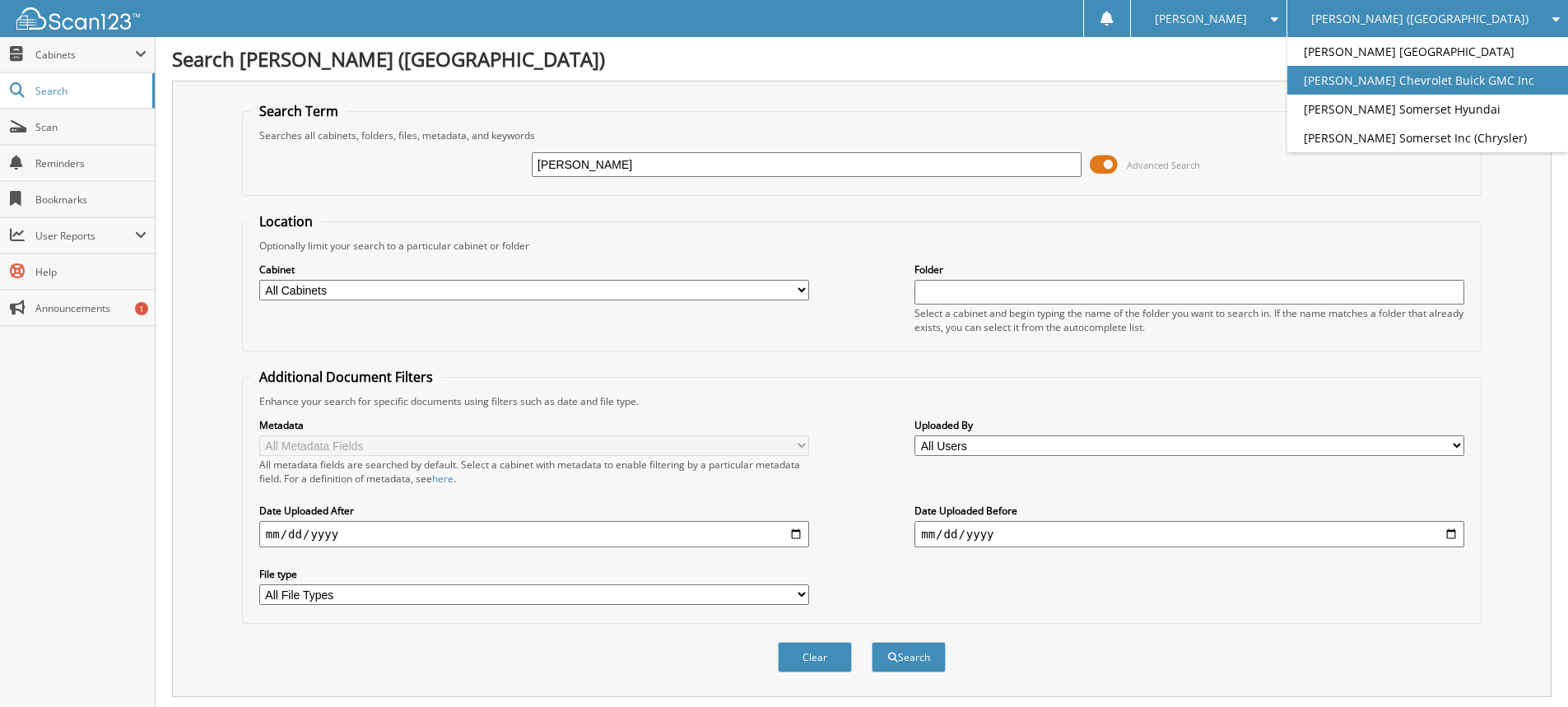
click at [1493, 83] on link "[PERSON_NAME] Chevrolet Buick GMC Inc" at bounding box center [1428, 79] width 281 height 28
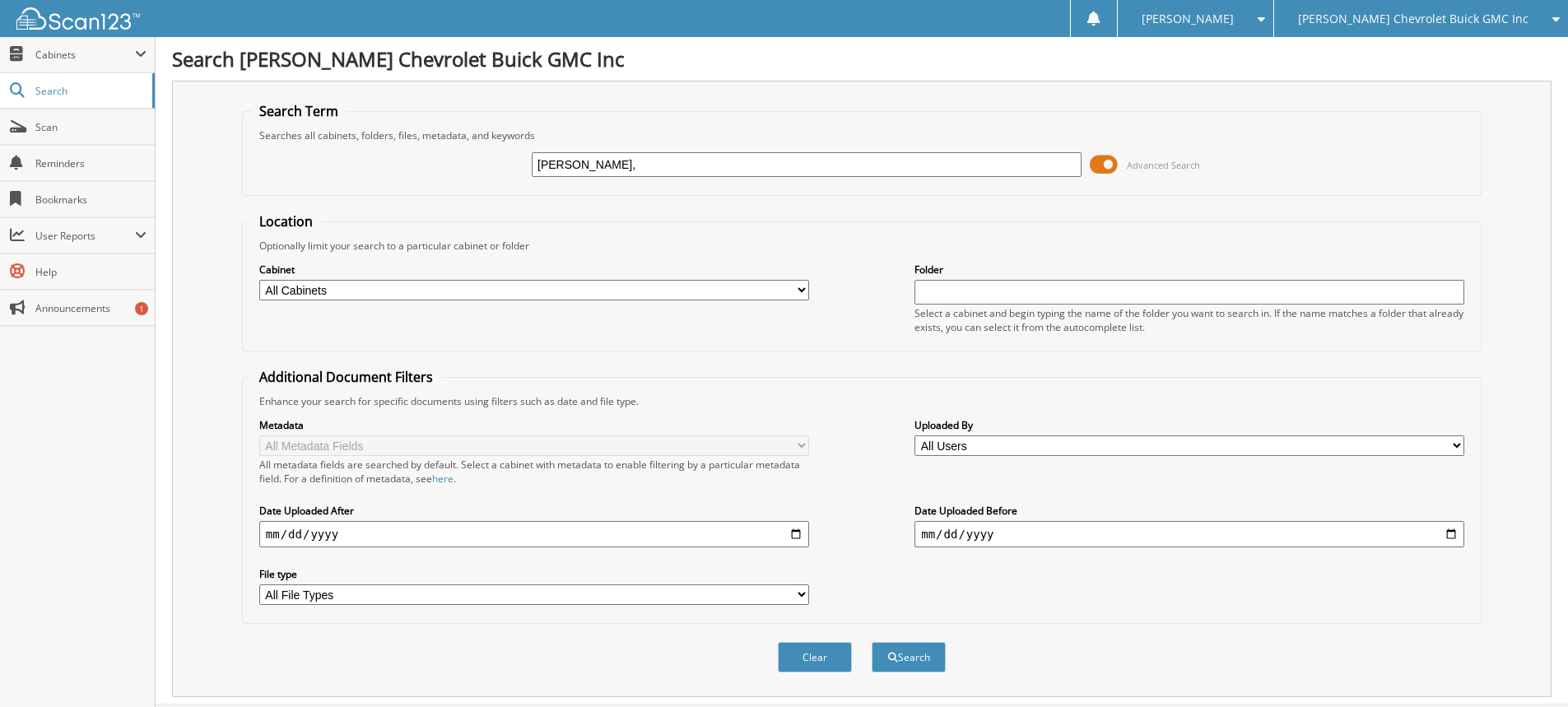
type input "[PERSON_NAME],"
click at [871, 642] on button "Search" at bounding box center [908, 657] width 74 height 30
drag, startPoint x: 612, startPoint y: 160, endPoint x: 561, endPoint y: 162, distance: 51.0
click at [567, 162] on input "JONES," at bounding box center [806, 164] width 550 height 25
type input "J"
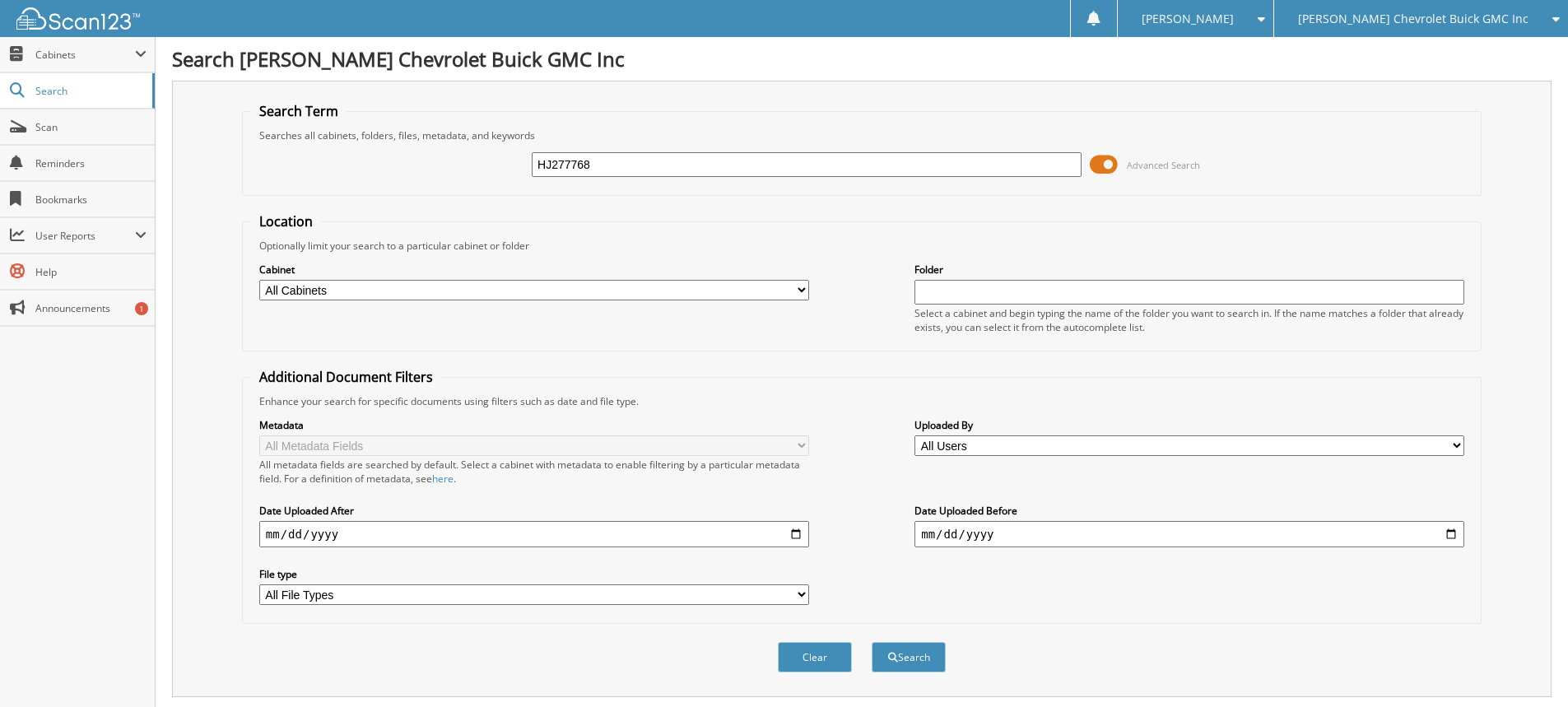
type input "HJ277768"
click at [871, 642] on button "Search" at bounding box center [908, 657] width 74 height 30
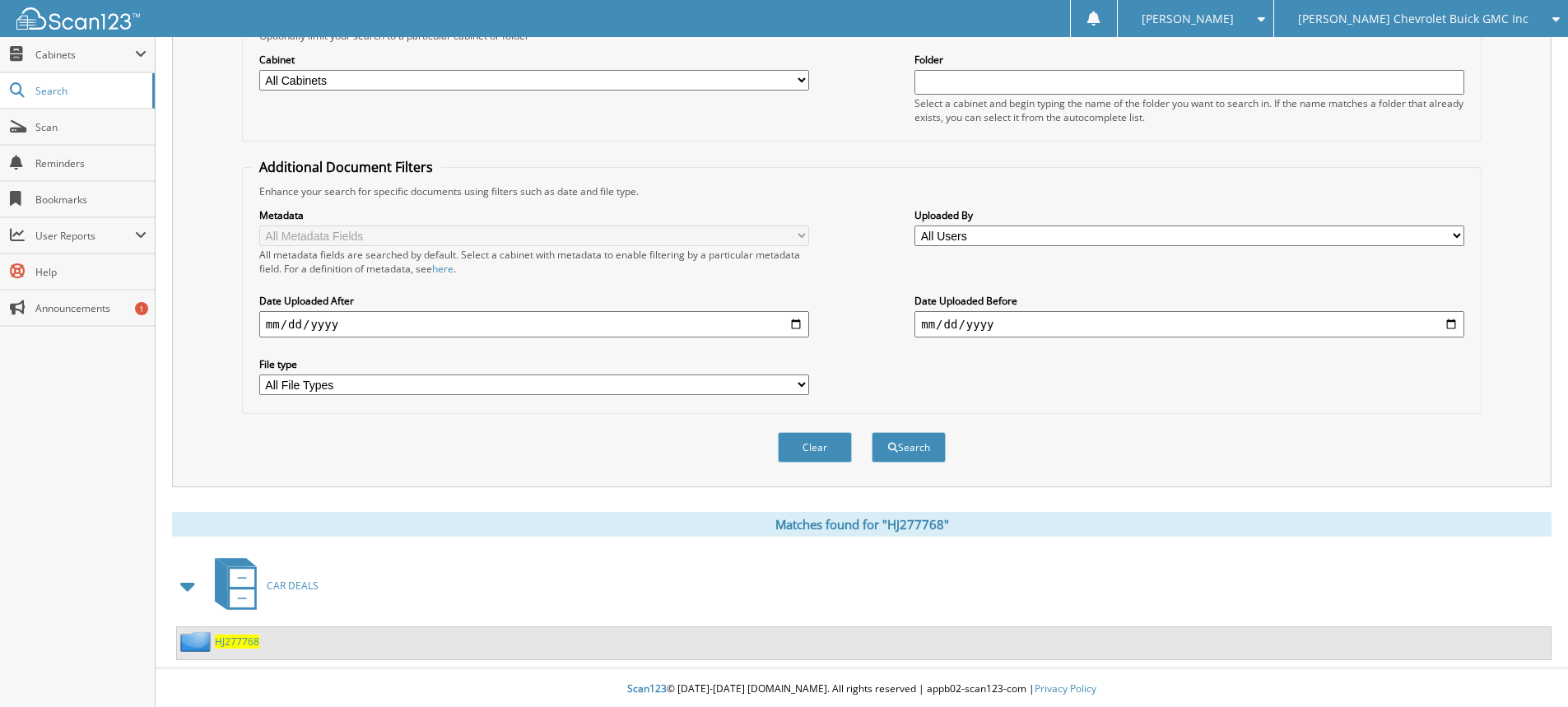
scroll to position [214, 0]
click at [245, 635] on span "HJ277768" at bounding box center [237, 639] width 45 height 14
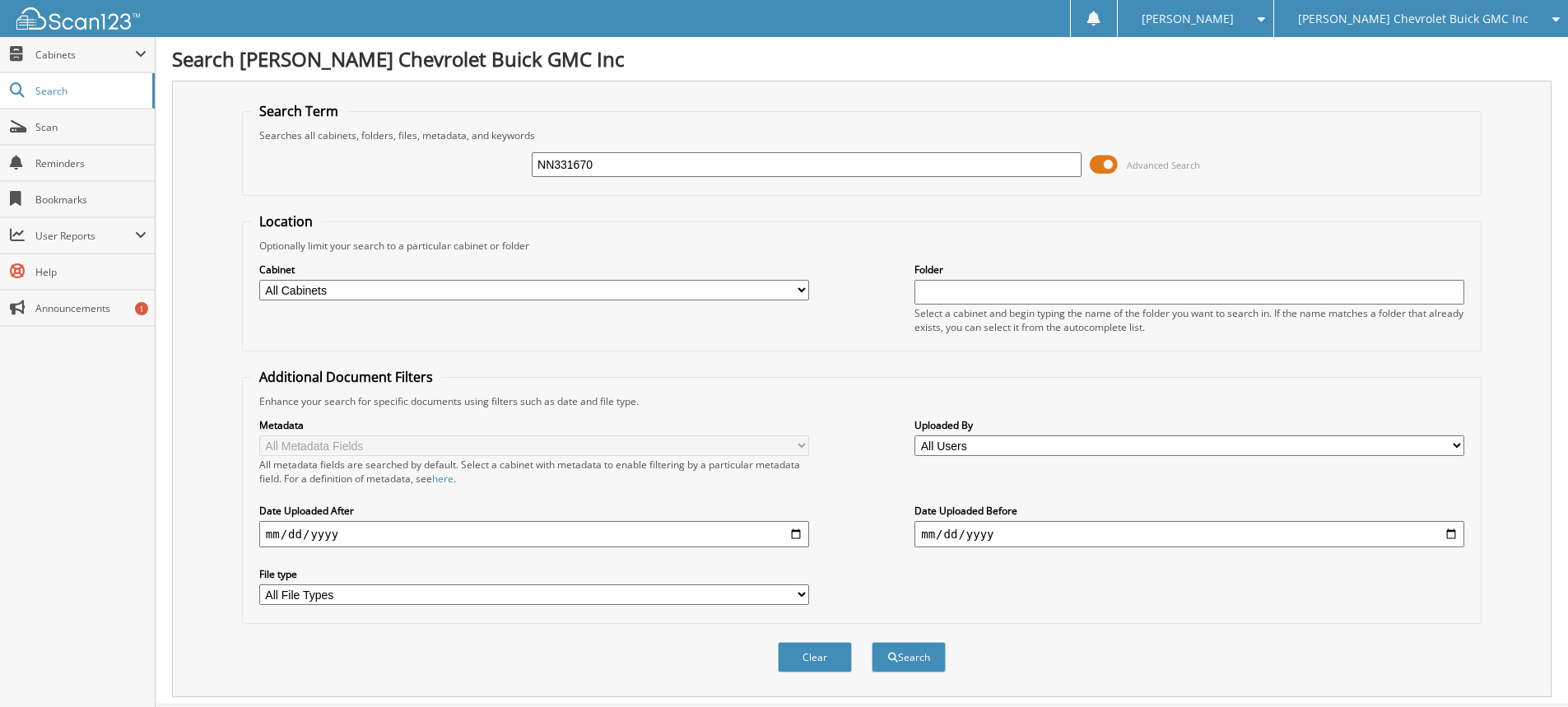
type input "NN331670"
click at [871, 642] on button "Search" at bounding box center [908, 657] width 74 height 30
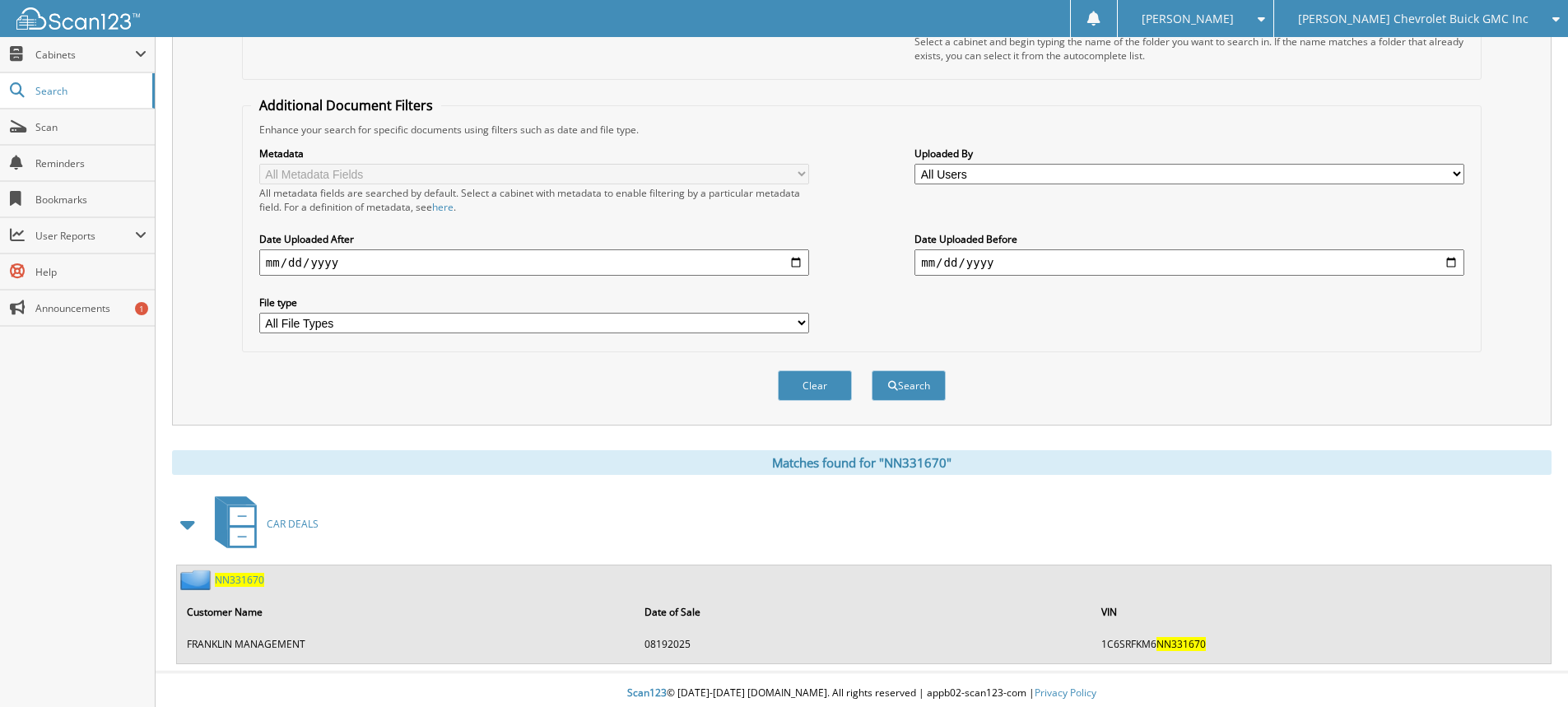
scroll to position [279, 0]
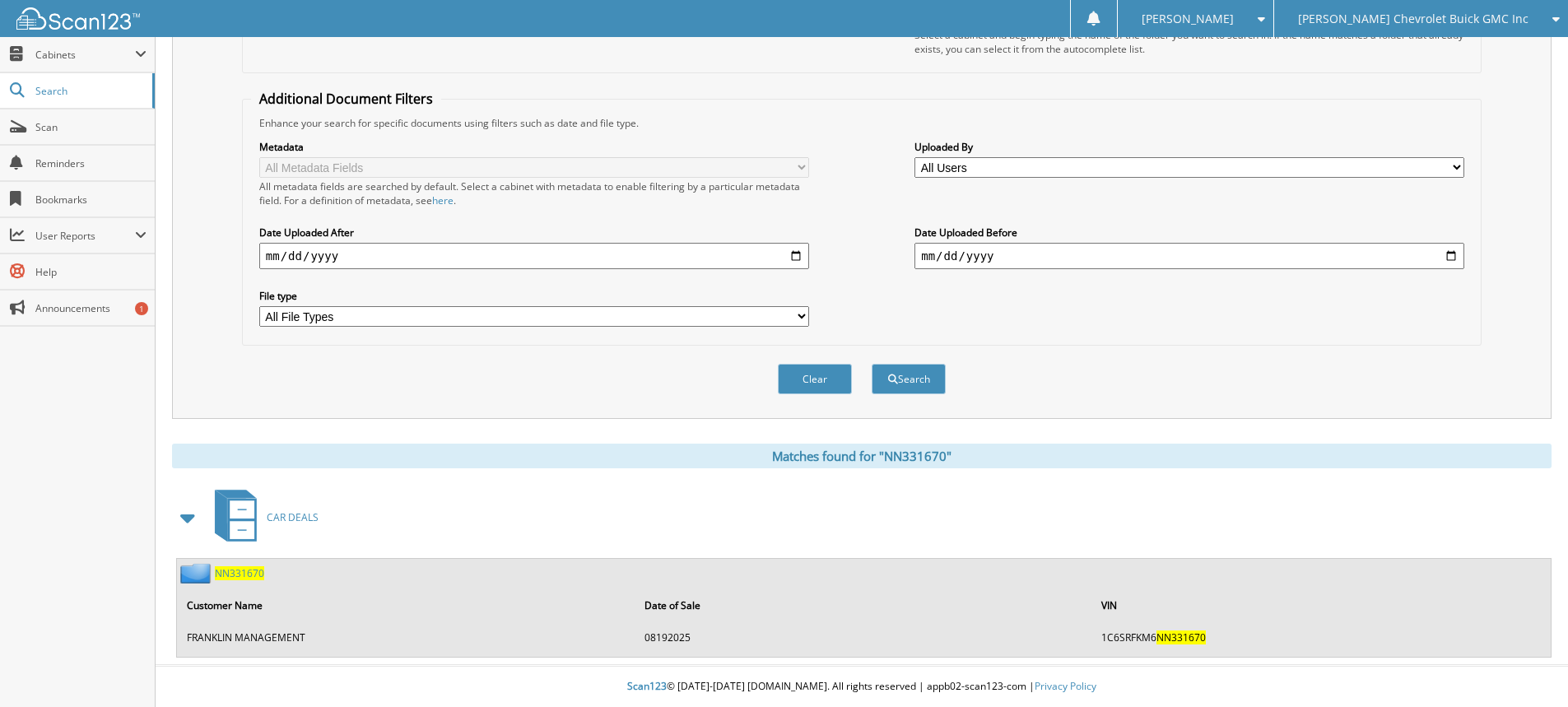
click at [237, 580] on span "NN331670" at bounding box center [239, 574] width 49 height 14
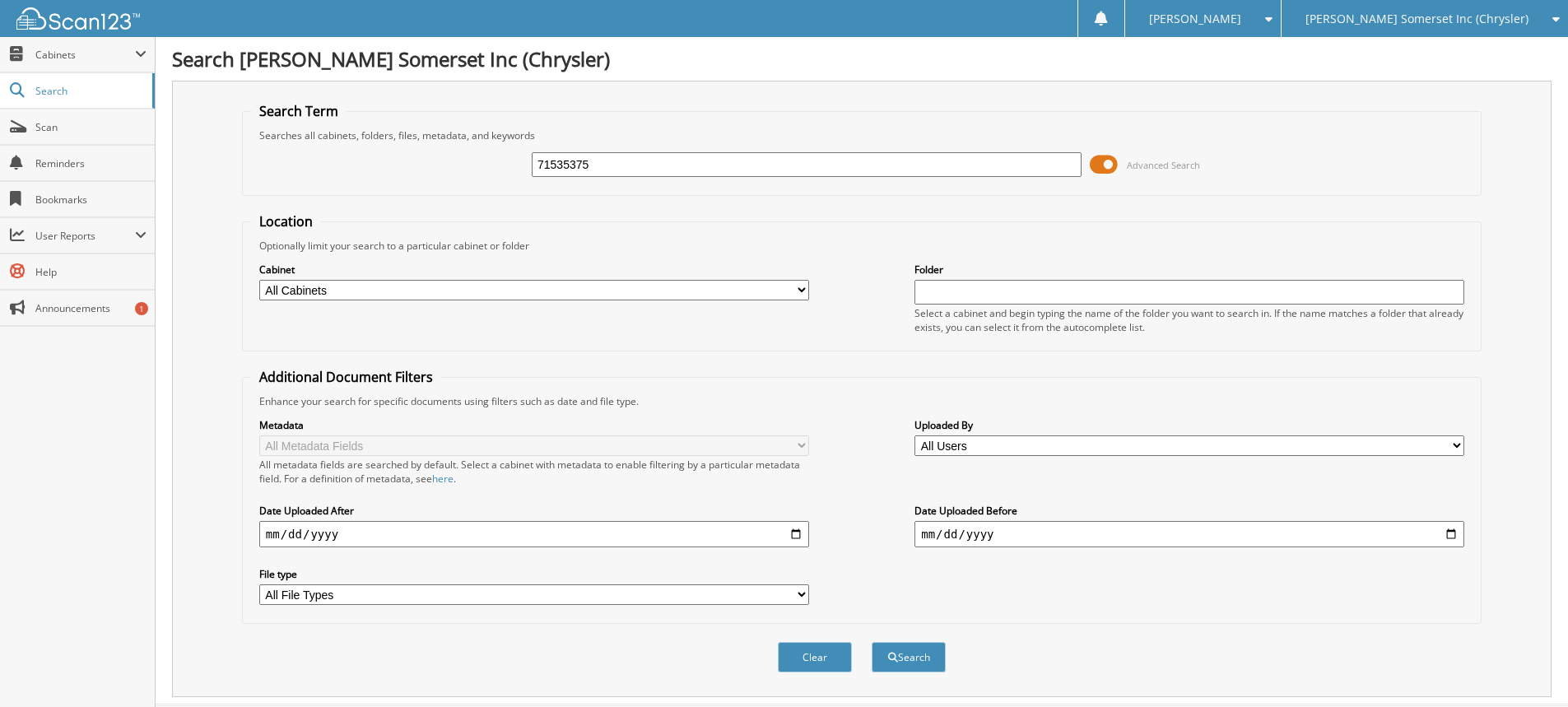
type input "71535375"
click at [871, 642] on button "Search" at bounding box center [908, 657] width 74 height 30
drag, startPoint x: 614, startPoint y: 166, endPoint x: 5, endPoint y: 88, distance: 614.0
click at [183, 92] on div "Search Term Searches all cabinets, folders, files, metadata, and keywords 71535…" at bounding box center [862, 389] width 1379 height 617
type input "W"
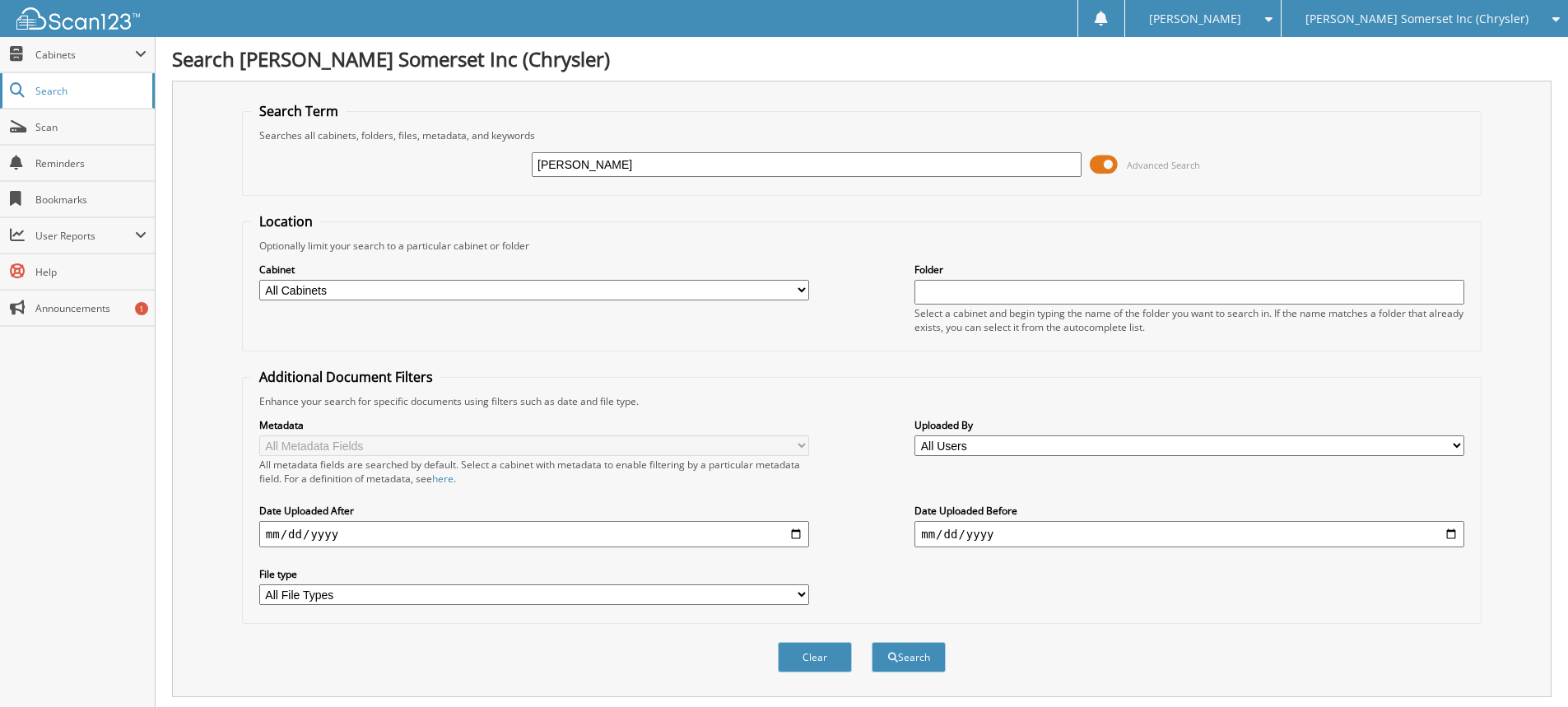
type input "[PERSON_NAME]"
click at [871, 642] on button "Search" at bounding box center [908, 657] width 74 height 30
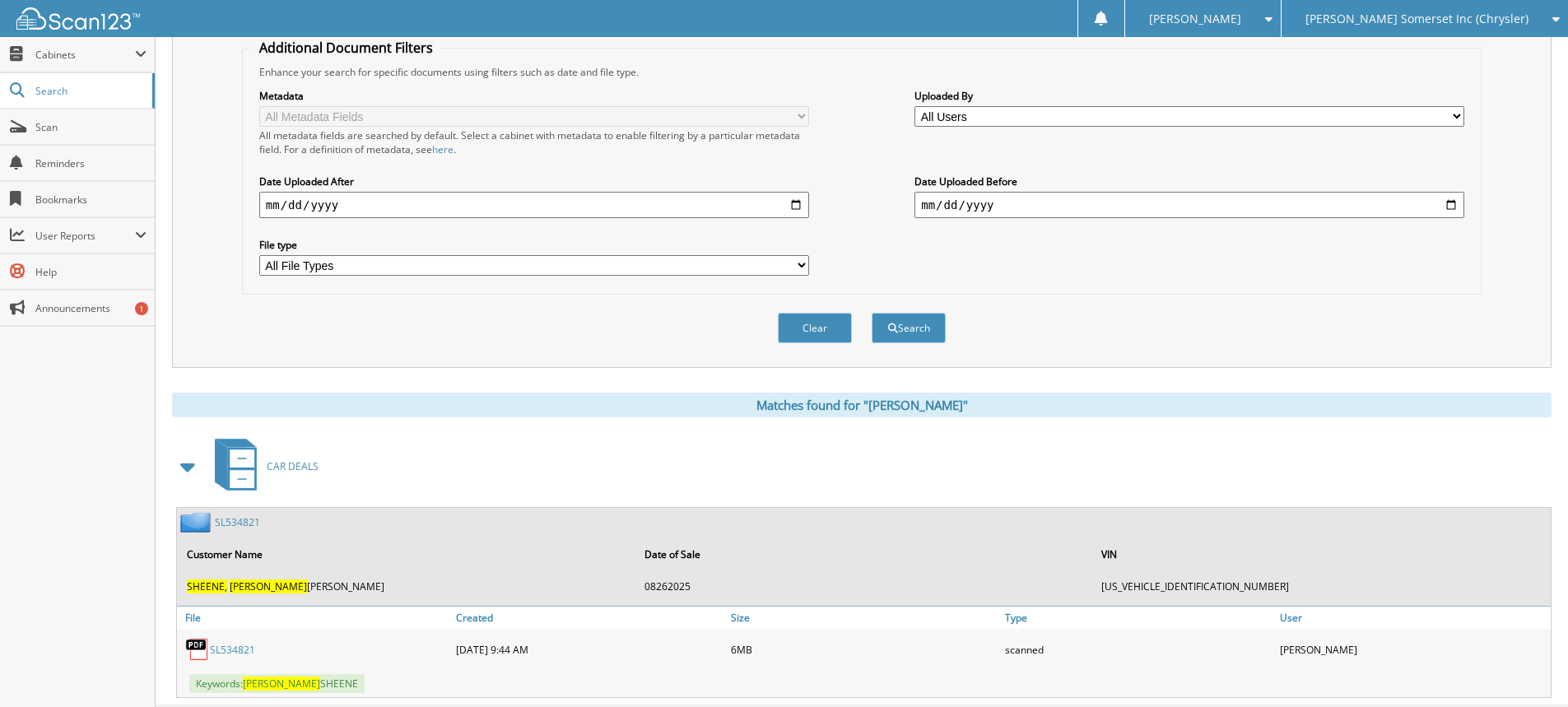
scroll to position [370, 0]
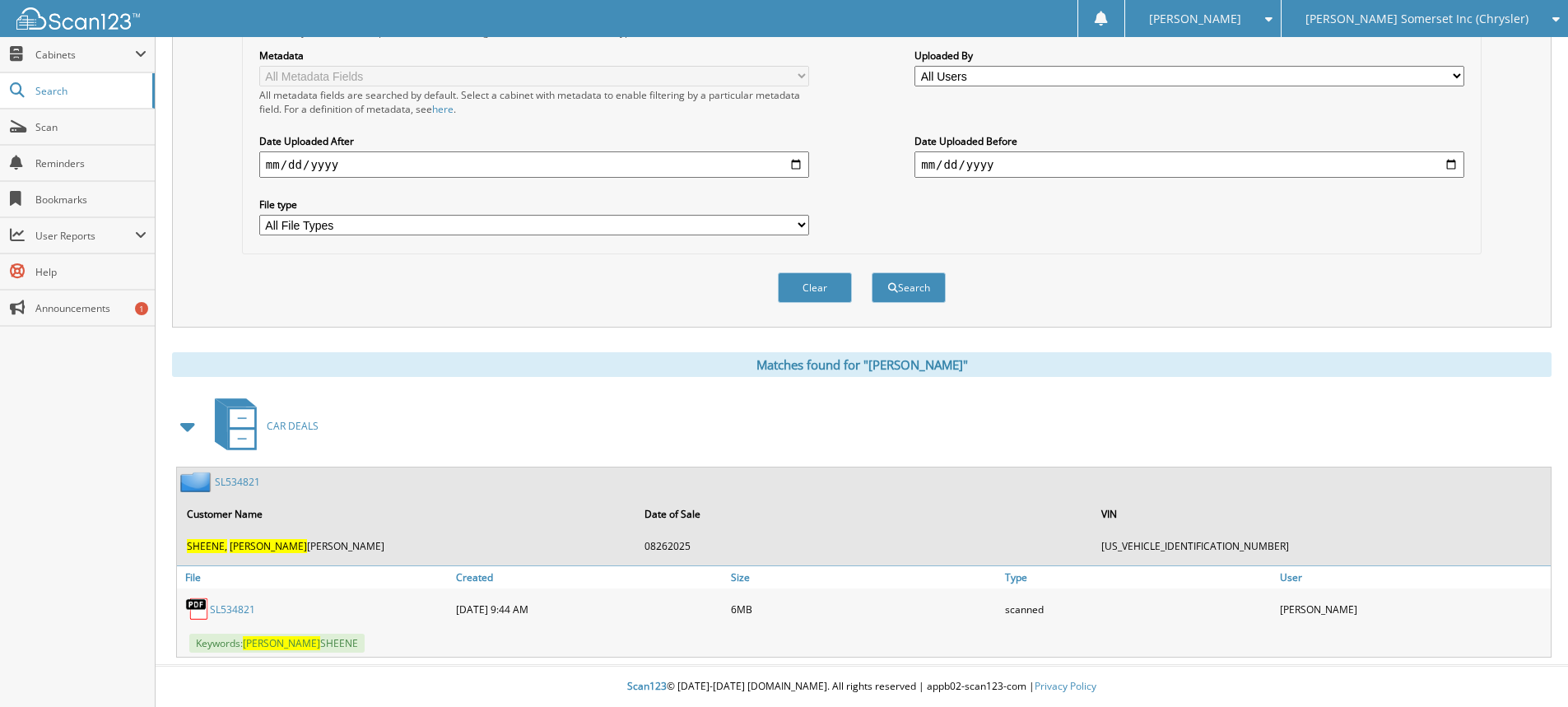
click at [230, 609] on link "SL534821" at bounding box center [232, 610] width 46 height 14
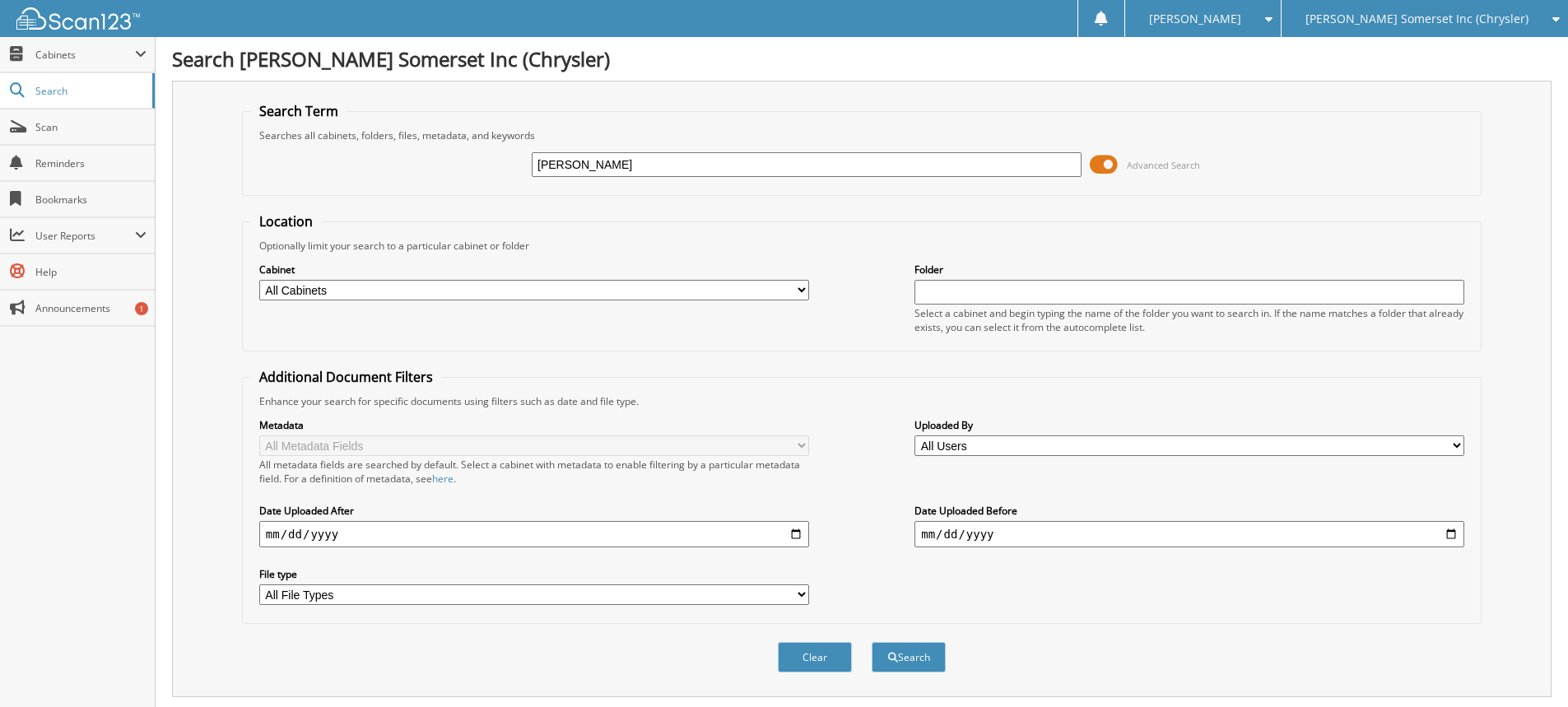
drag, startPoint x: 673, startPoint y: 158, endPoint x: 343, endPoint y: 152, distance: 330.1
click at [356, 152] on div "SHEENE, ROBERT Advanced Search" at bounding box center [862, 164] width 1221 height 45
type input "7D198900"
click at [871, 642] on button "Search" at bounding box center [908, 657] width 74 height 30
drag, startPoint x: 614, startPoint y: 159, endPoint x: 338, endPoint y: 176, distance: 276.5
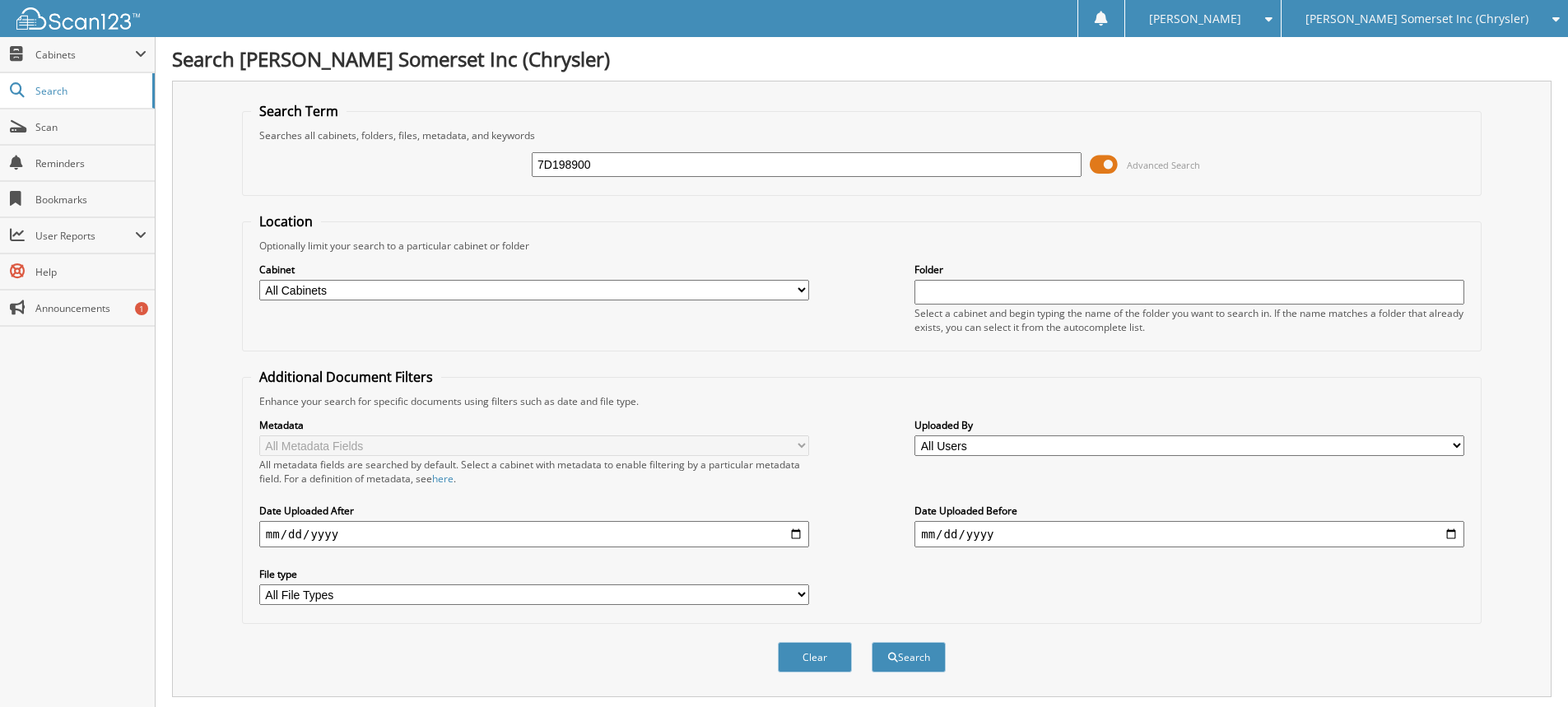
click at [347, 177] on div "7D198900 Advanced Search" at bounding box center [862, 164] width 1221 height 45
type input "CARTA"
click at [871, 642] on button "Search" at bounding box center [908, 657] width 74 height 30
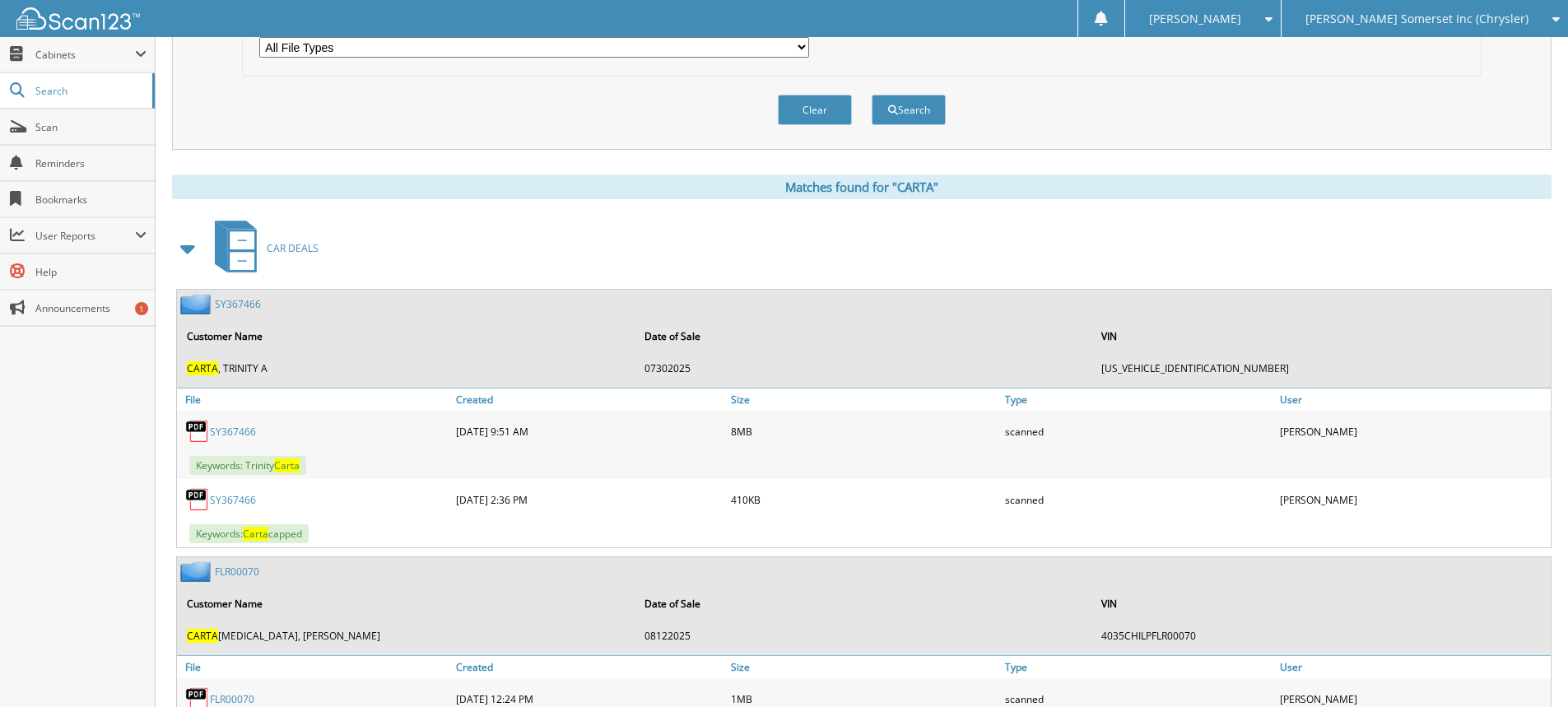
scroll to position [638, 0]
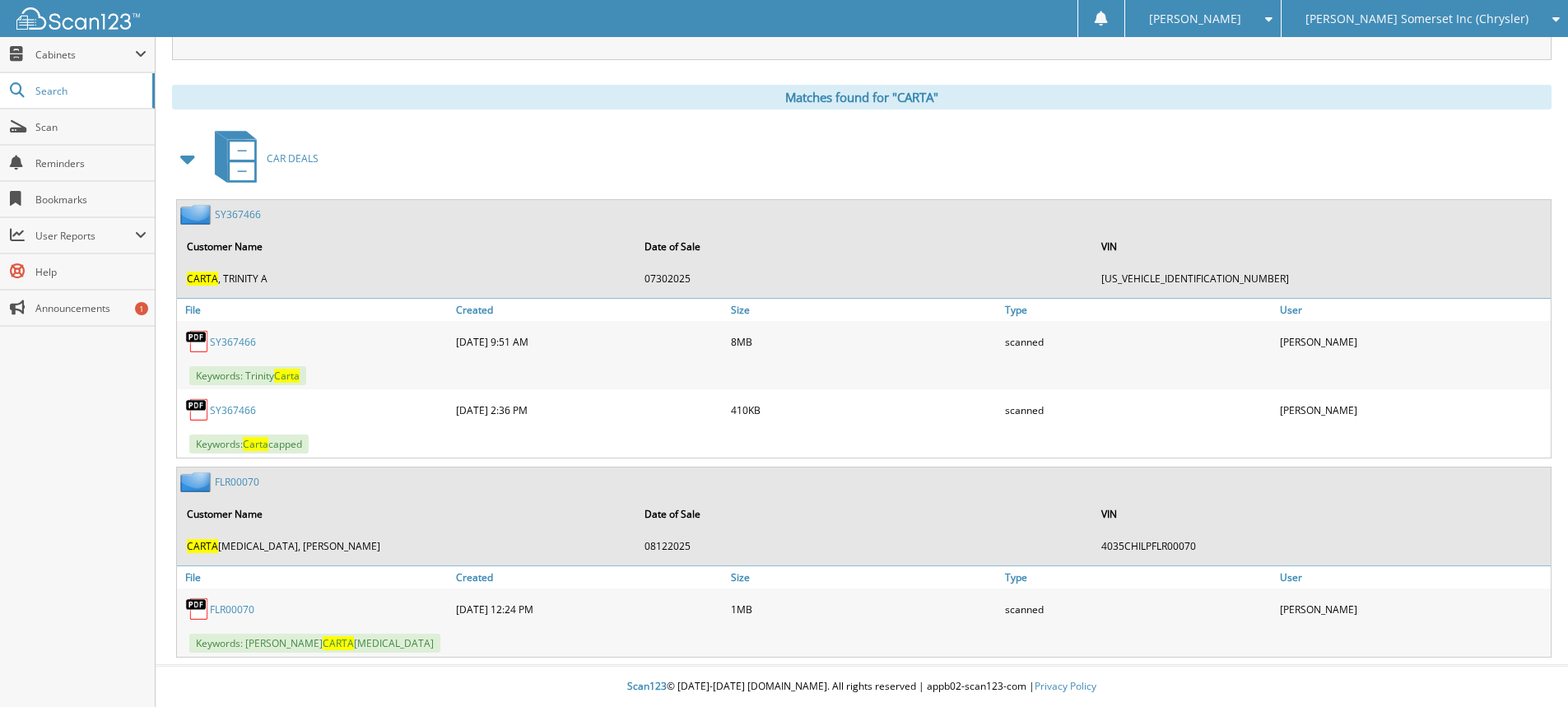
click at [232, 345] on link "SY367466" at bounding box center [233, 342] width 46 height 14
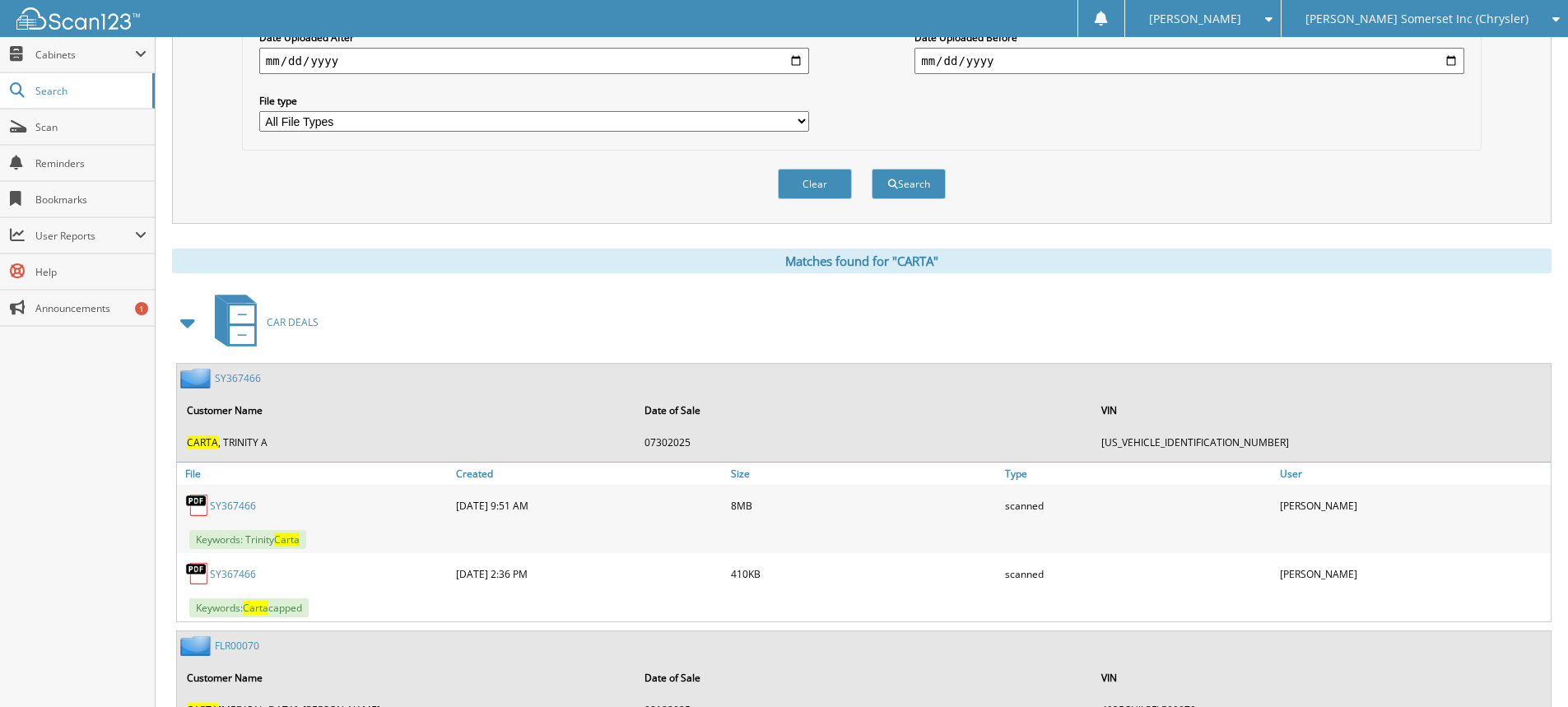
scroll to position [0, 0]
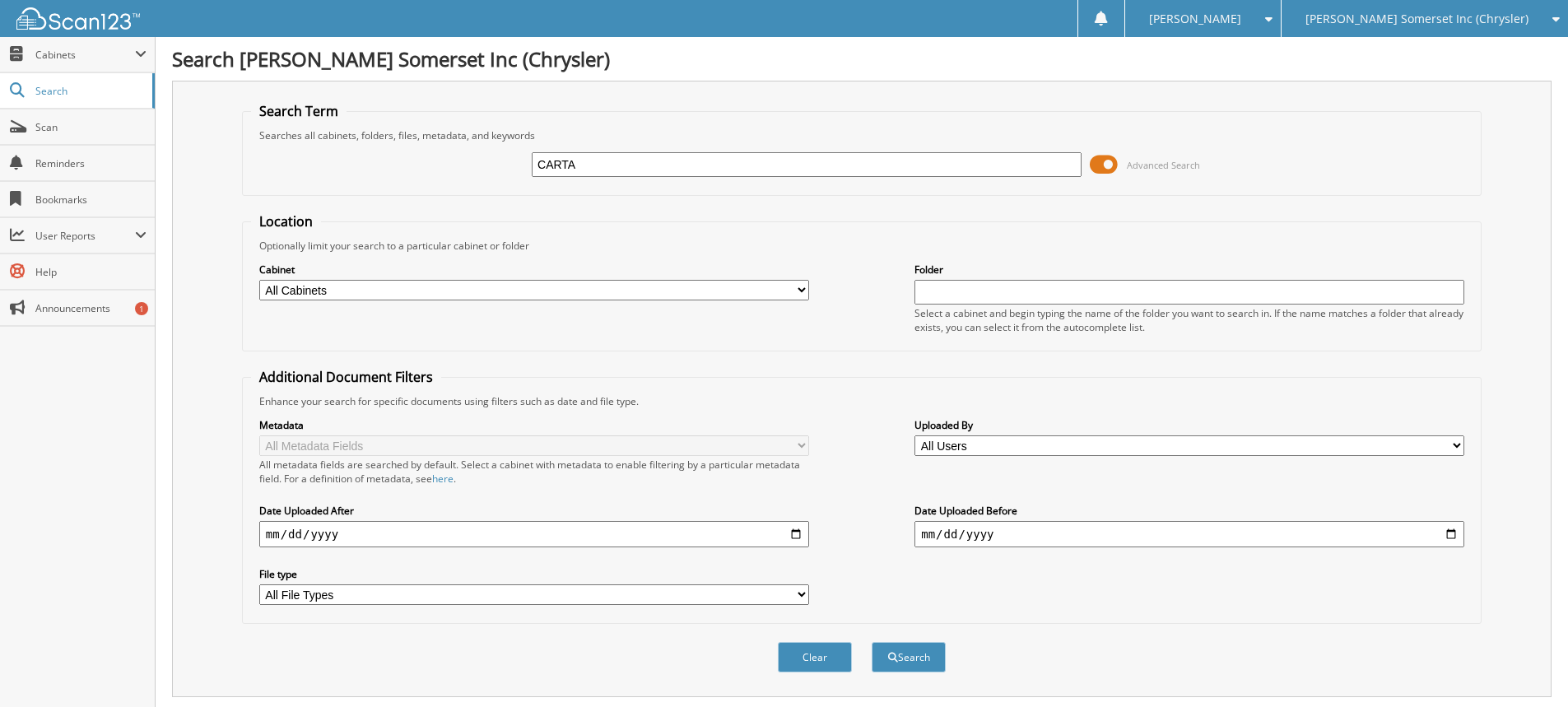
drag, startPoint x: 606, startPoint y: 170, endPoint x: 391, endPoint y: 160, distance: 215.2
click at [391, 160] on div "CARTA Advanced Search" at bounding box center [862, 164] width 1221 height 45
type input "H"
type input "EC8733813"
click at [871, 642] on button "Search" at bounding box center [908, 657] width 74 height 30
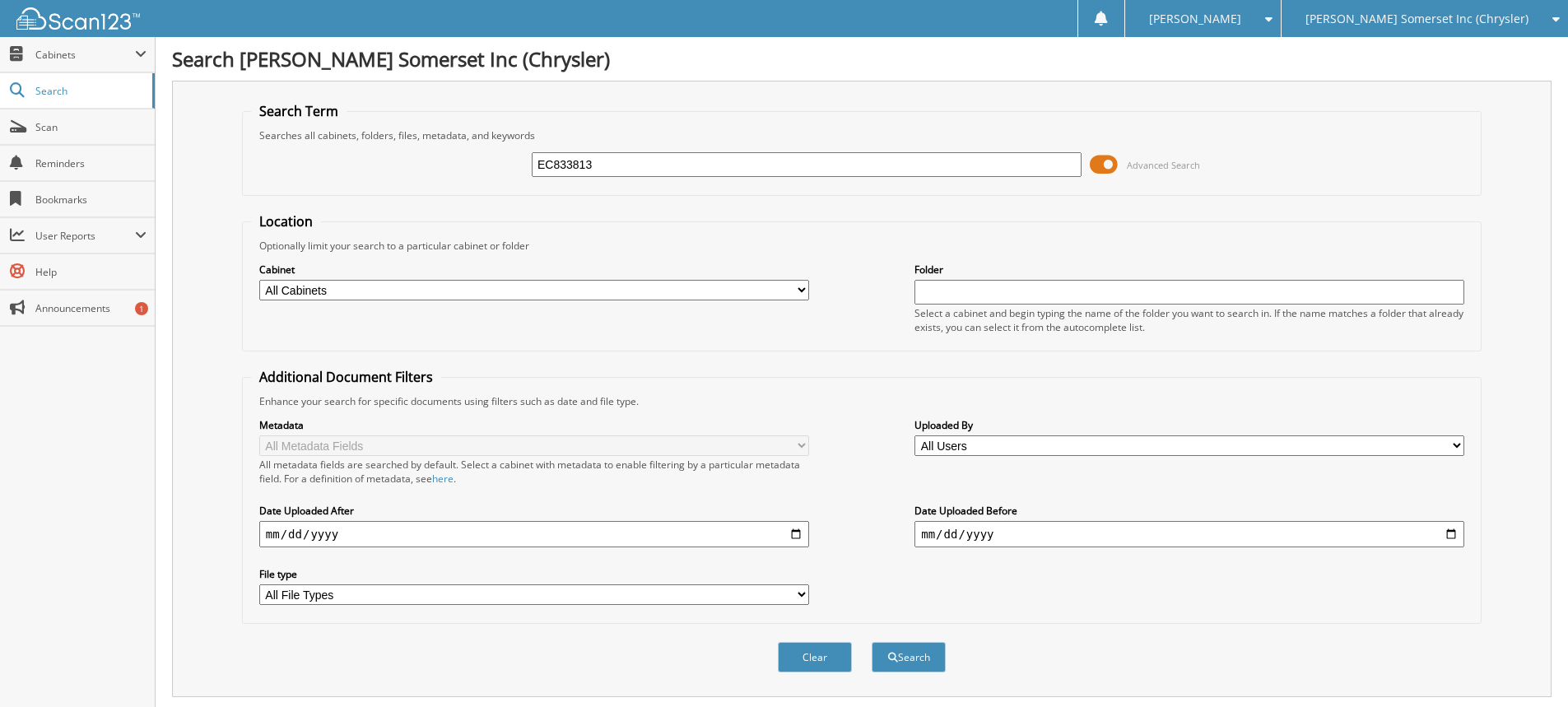
type input "EC833813"
click at [871, 642] on button "Search" at bounding box center [908, 657] width 74 height 30
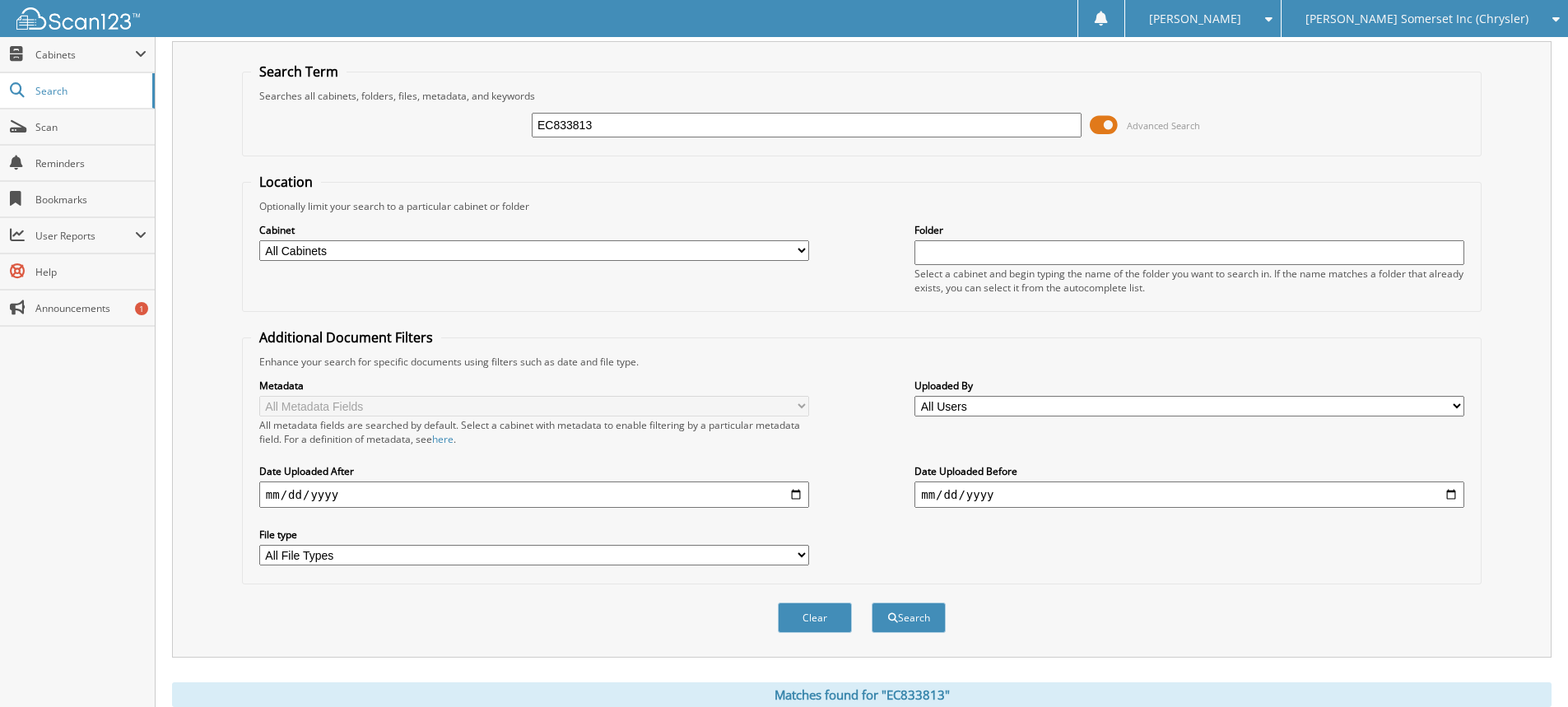
scroll to position [98, 0]
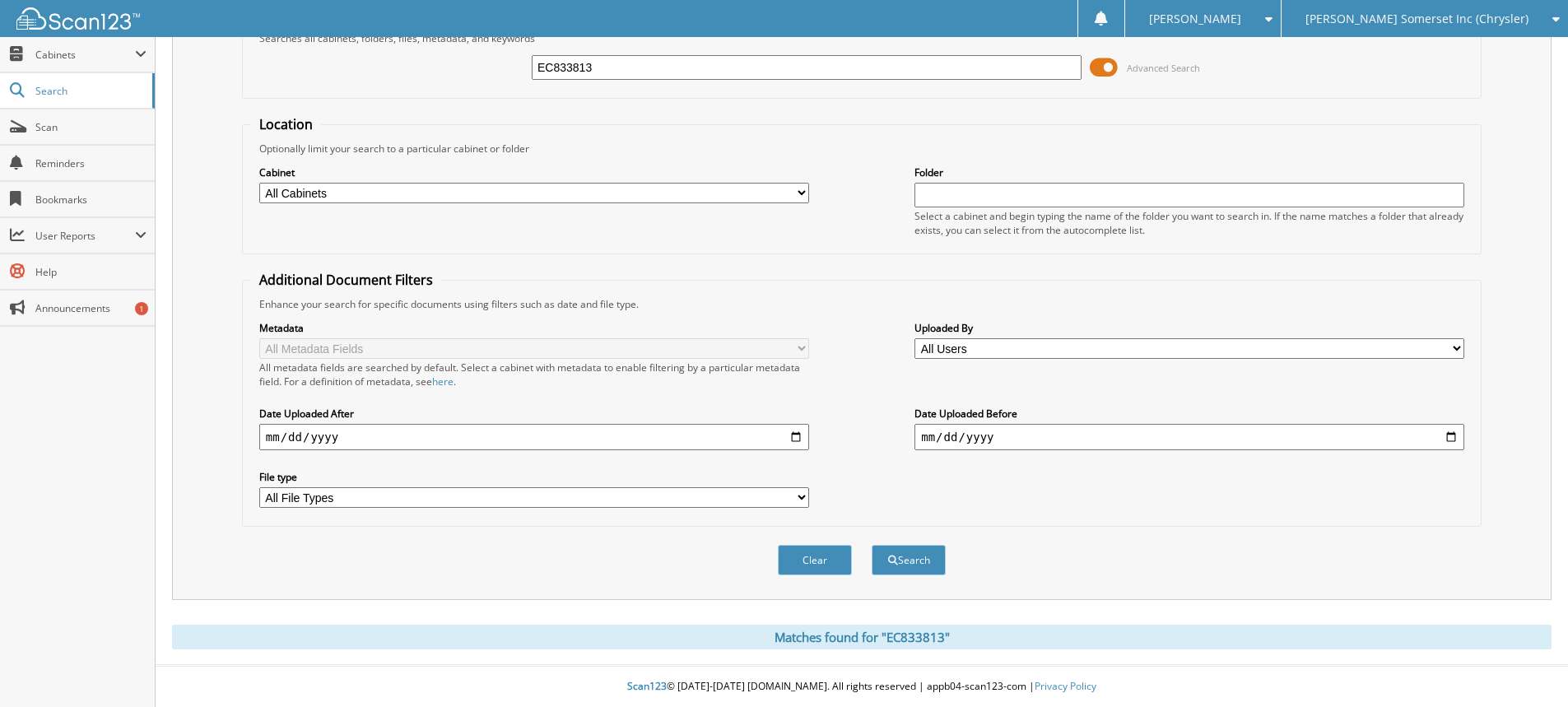
drag, startPoint x: 628, startPoint y: 64, endPoint x: 160, endPoint y: 6, distance: 471.6
click at [195, 15] on body "Angel B. Settings Logout Don Franklin Somerset Inc (Chrysler) Don Franklin Camp…" at bounding box center [784, 305] width 1568 height 804
type input "HOWELL, BRANDON"
click at [871, 545] on button "Search" at bounding box center [908, 560] width 74 height 30
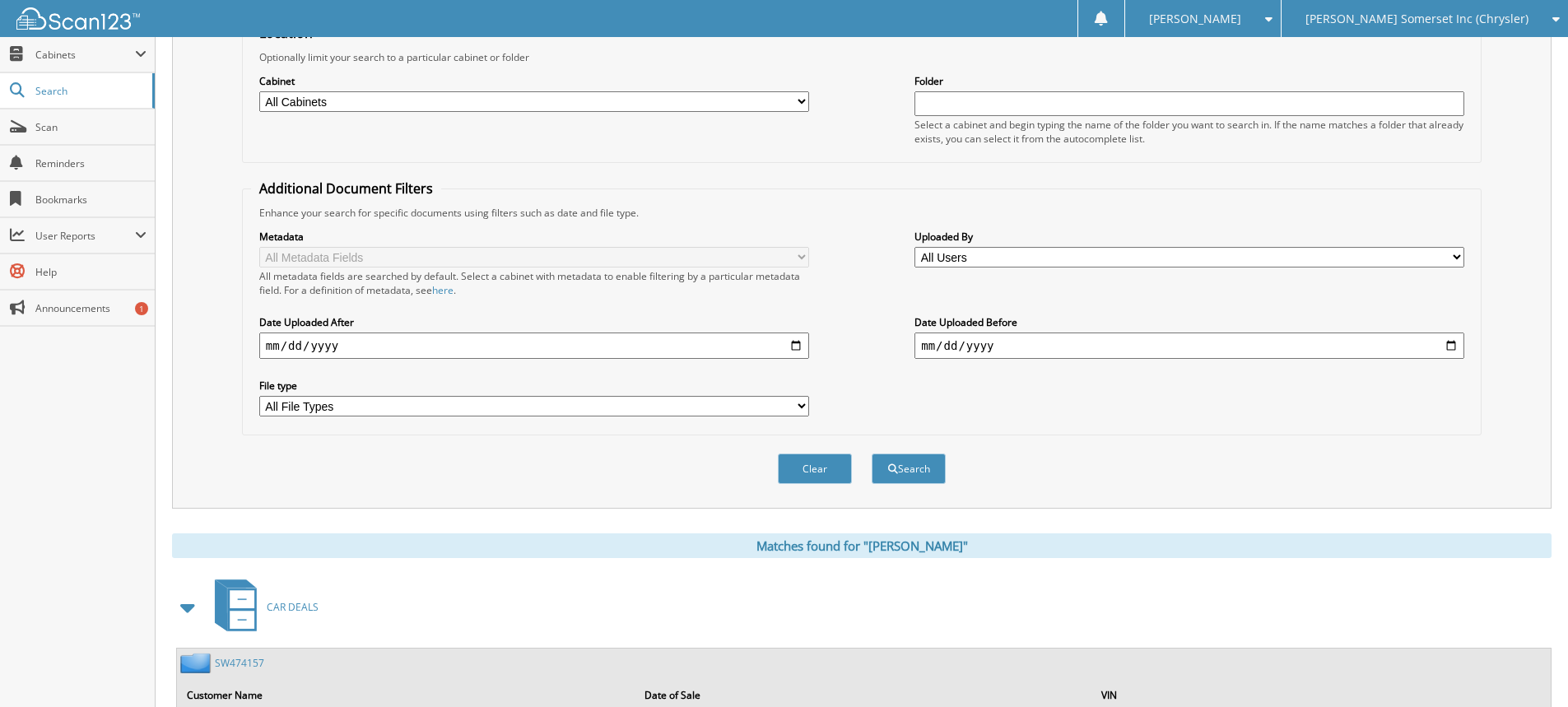
scroll to position [370, 0]
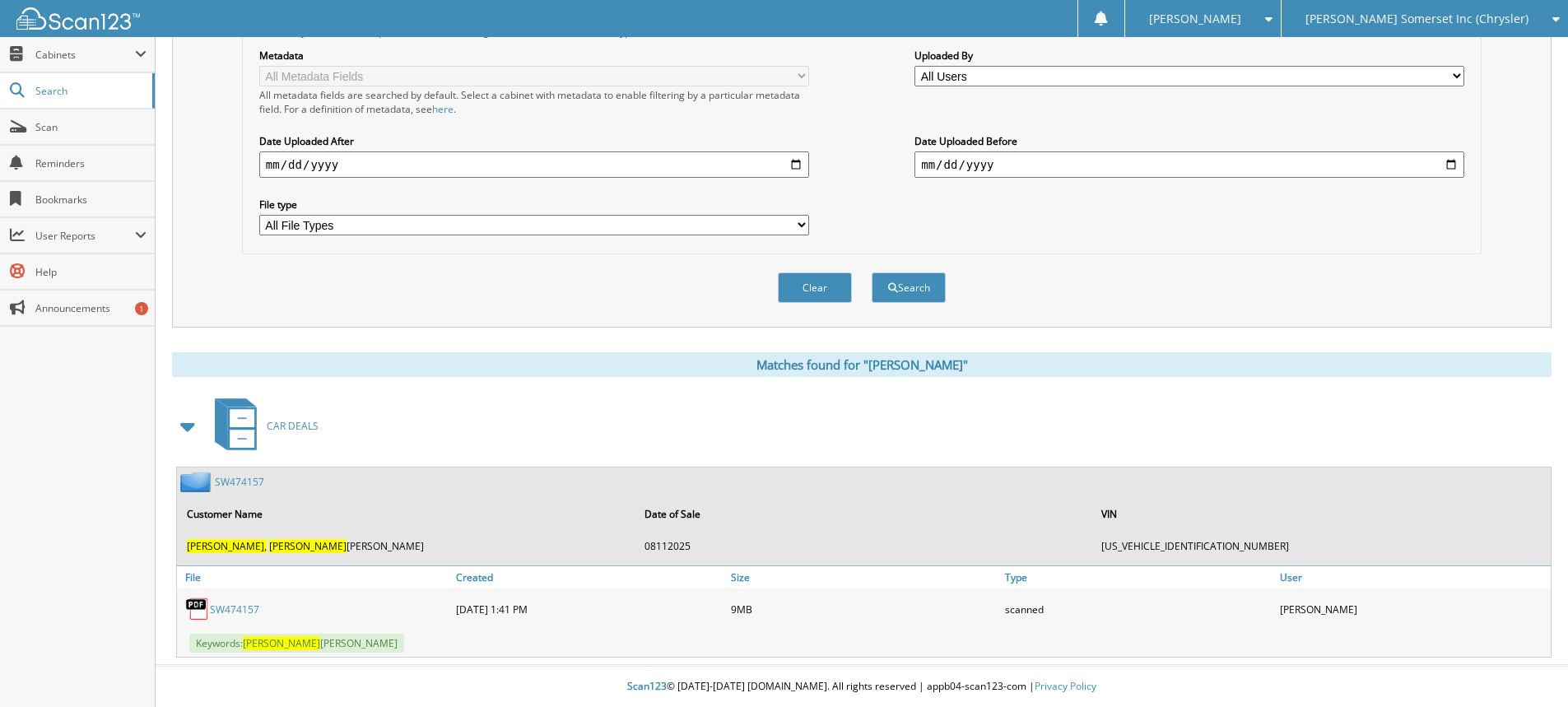
click at [241, 484] on link "SW474157" at bounding box center [239, 482] width 49 height 14
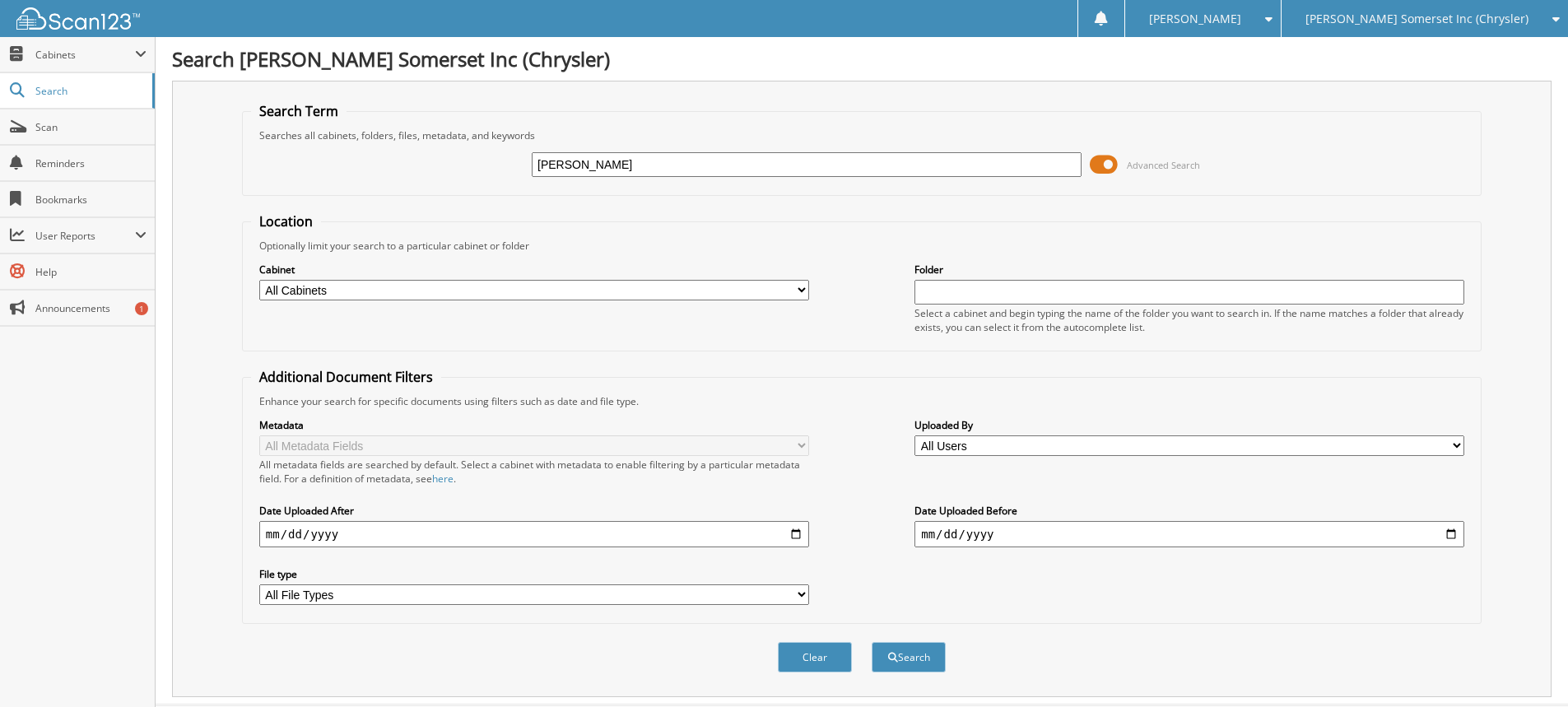
type input "[PERSON_NAME]"
click at [871, 642] on button "Search" at bounding box center [908, 657] width 74 height 30
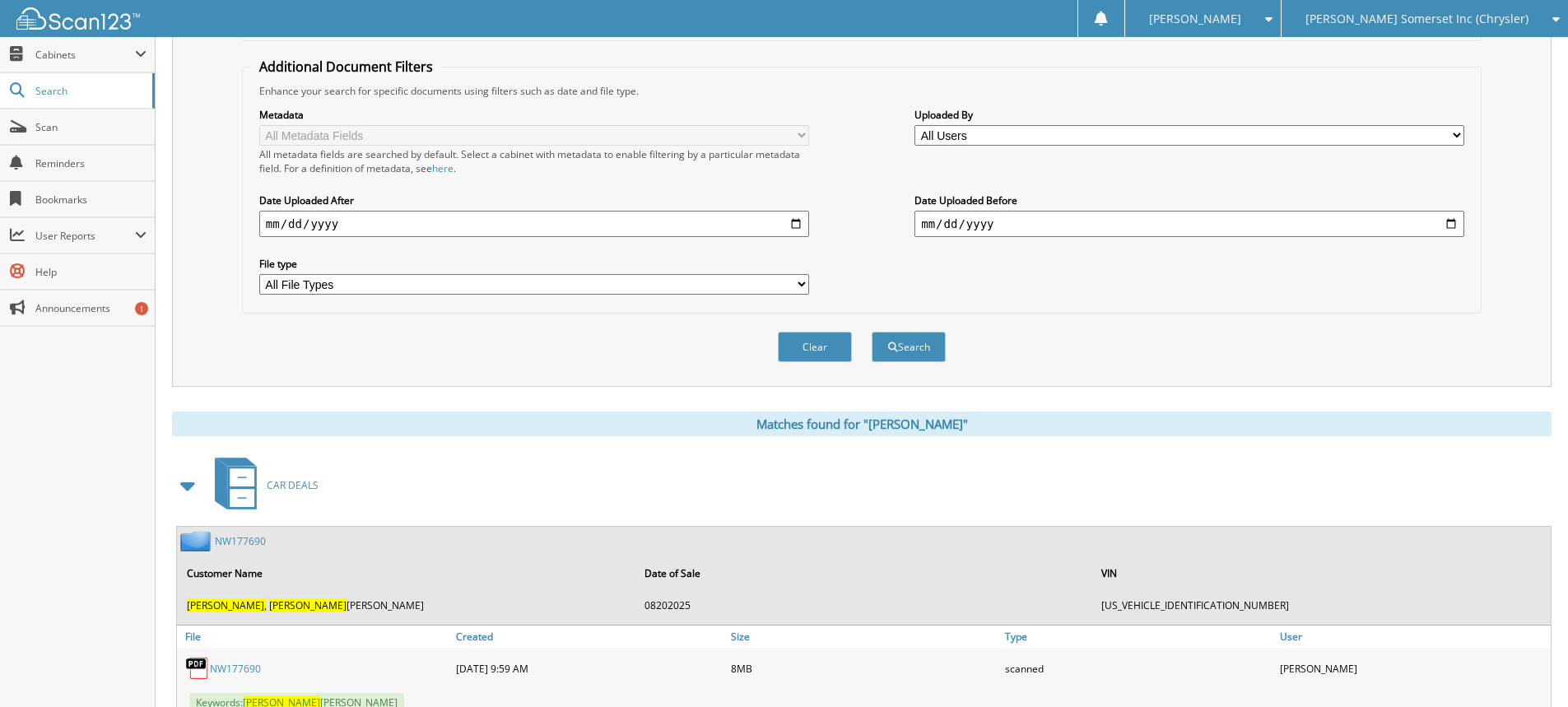
scroll to position [370, 0]
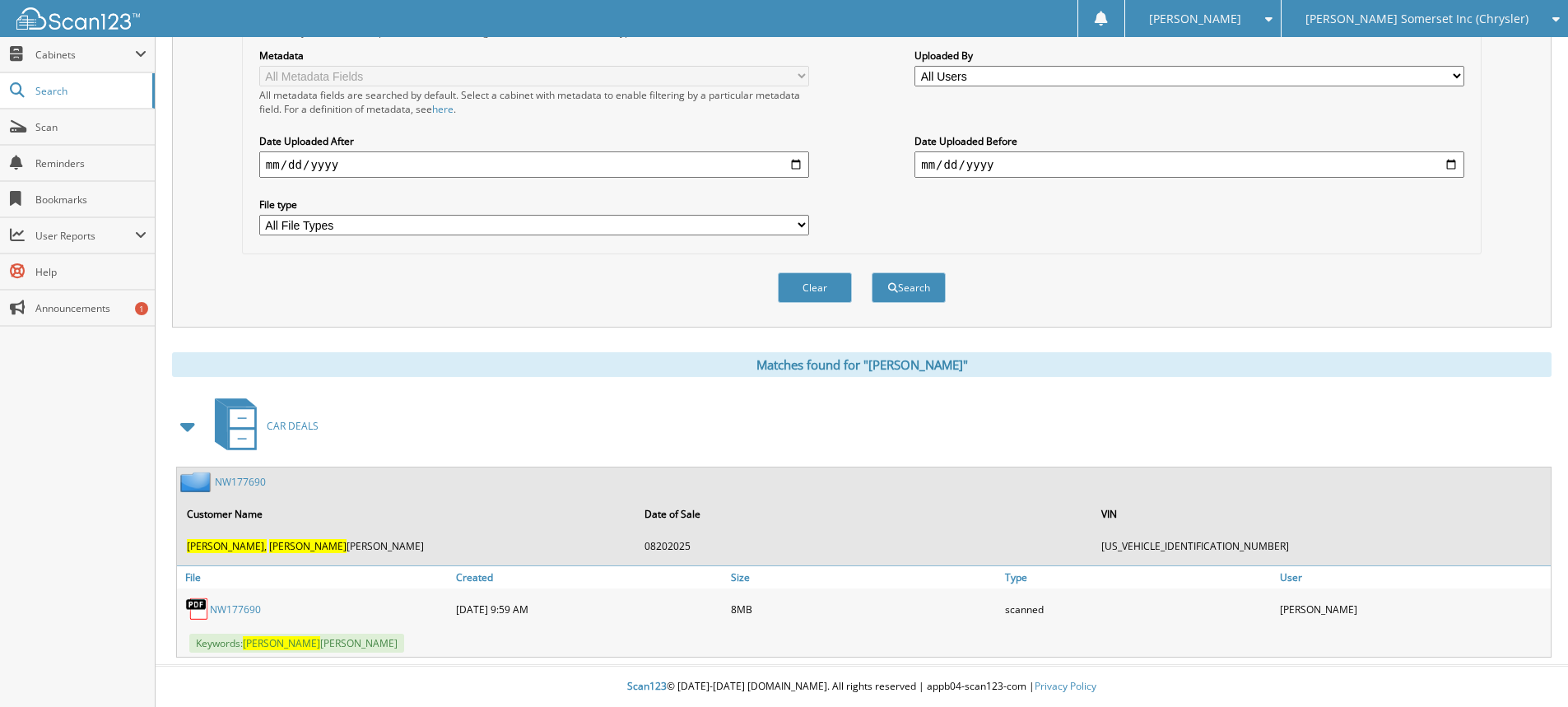
click at [245, 606] on link "NW177690" at bounding box center [235, 610] width 51 height 14
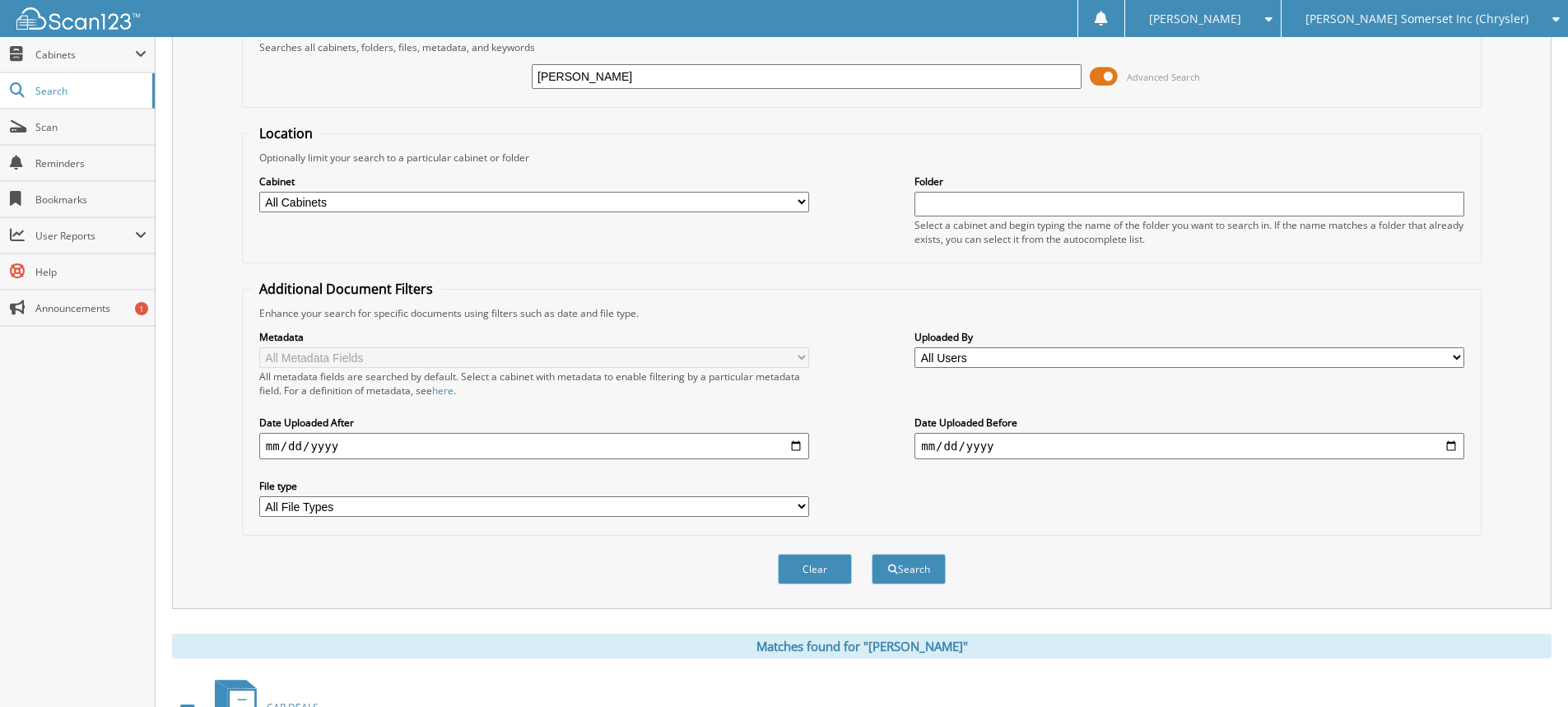
scroll to position [0, 0]
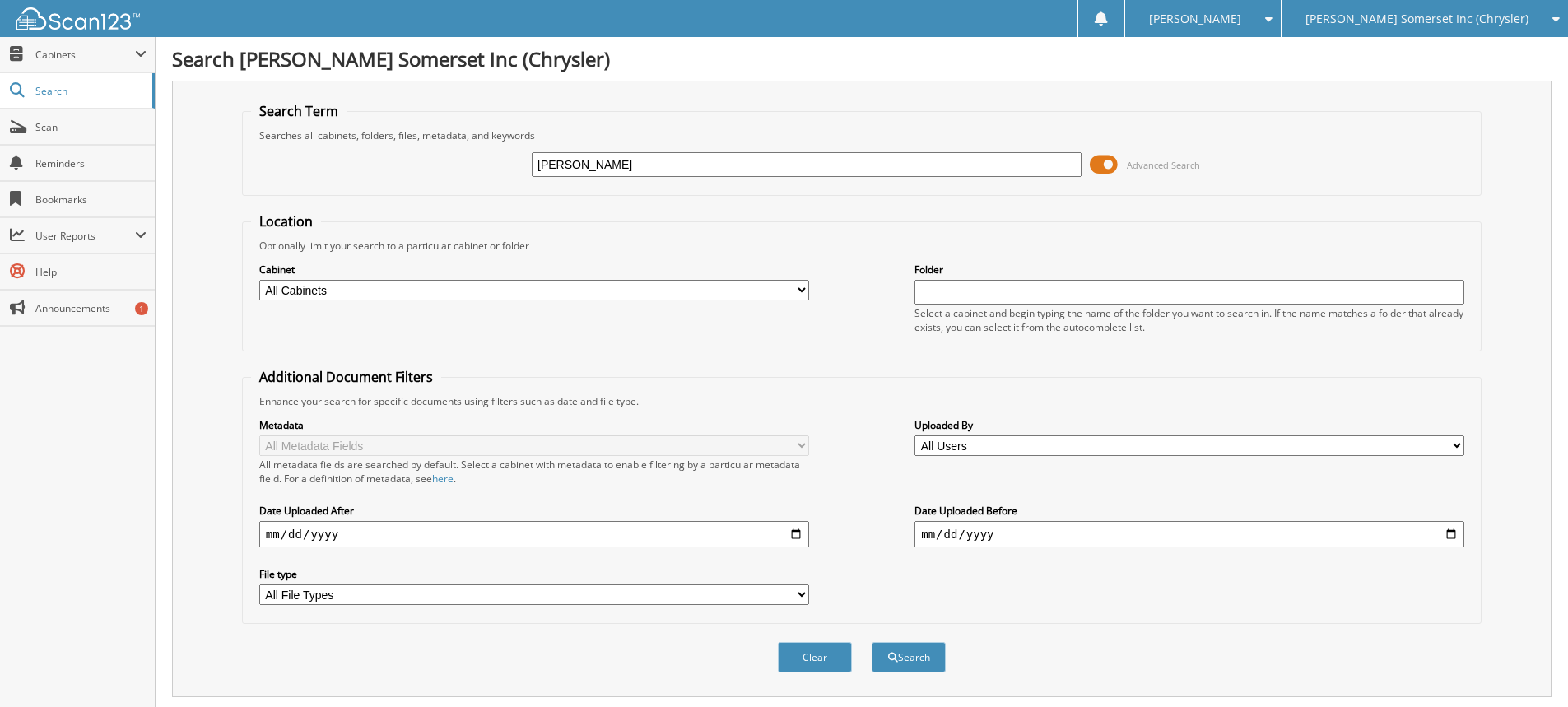
drag, startPoint x: 659, startPoint y: 159, endPoint x: 384, endPoint y: 152, distance: 275.1
click at [380, 152] on div "[PERSON_NAME] Advanced Search" at bounding box center [862, 164] width 1221 height 45
type input "[PERSON_NAME]"
click at [871, 642] on button "Search" at bounding box center [908, 657] width 74 height 30
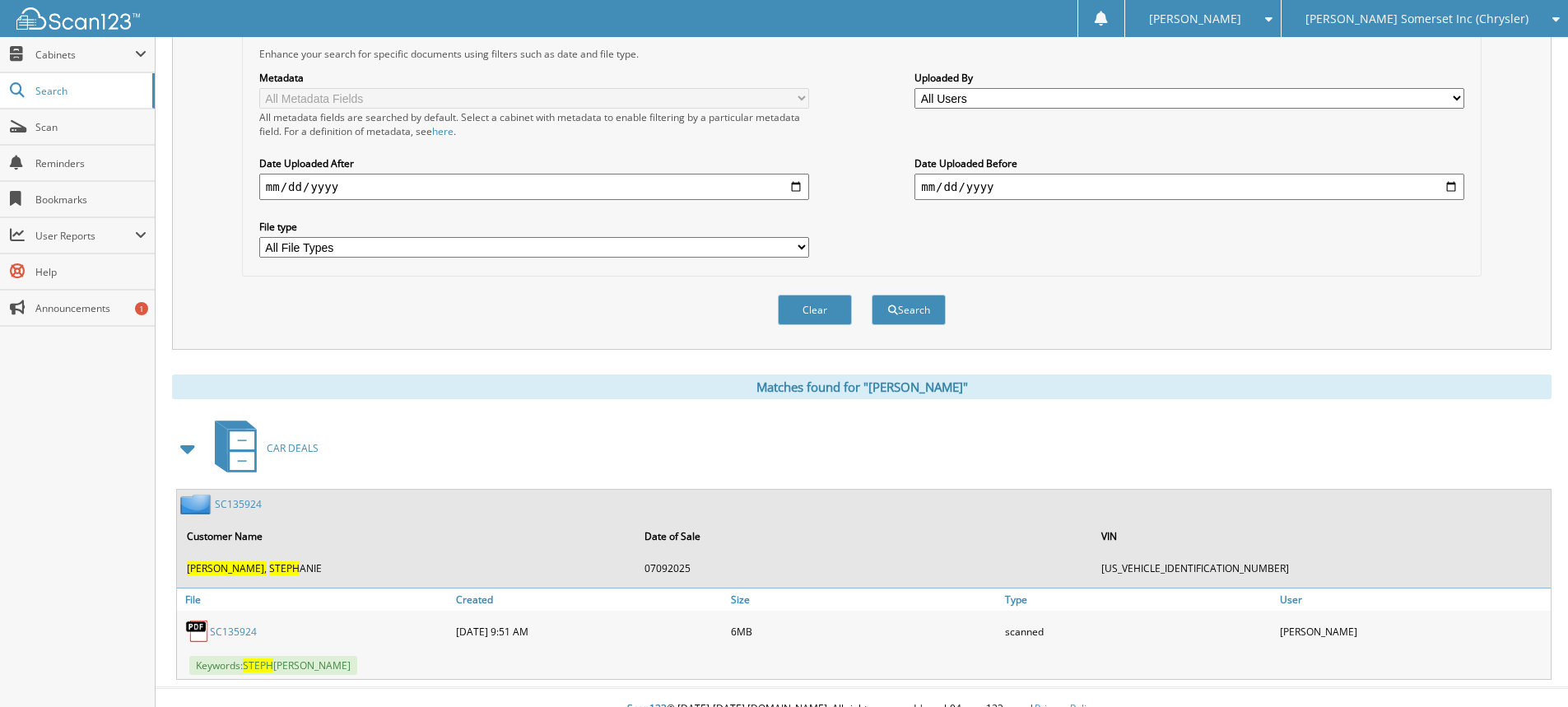
scroll to position [370, 0]
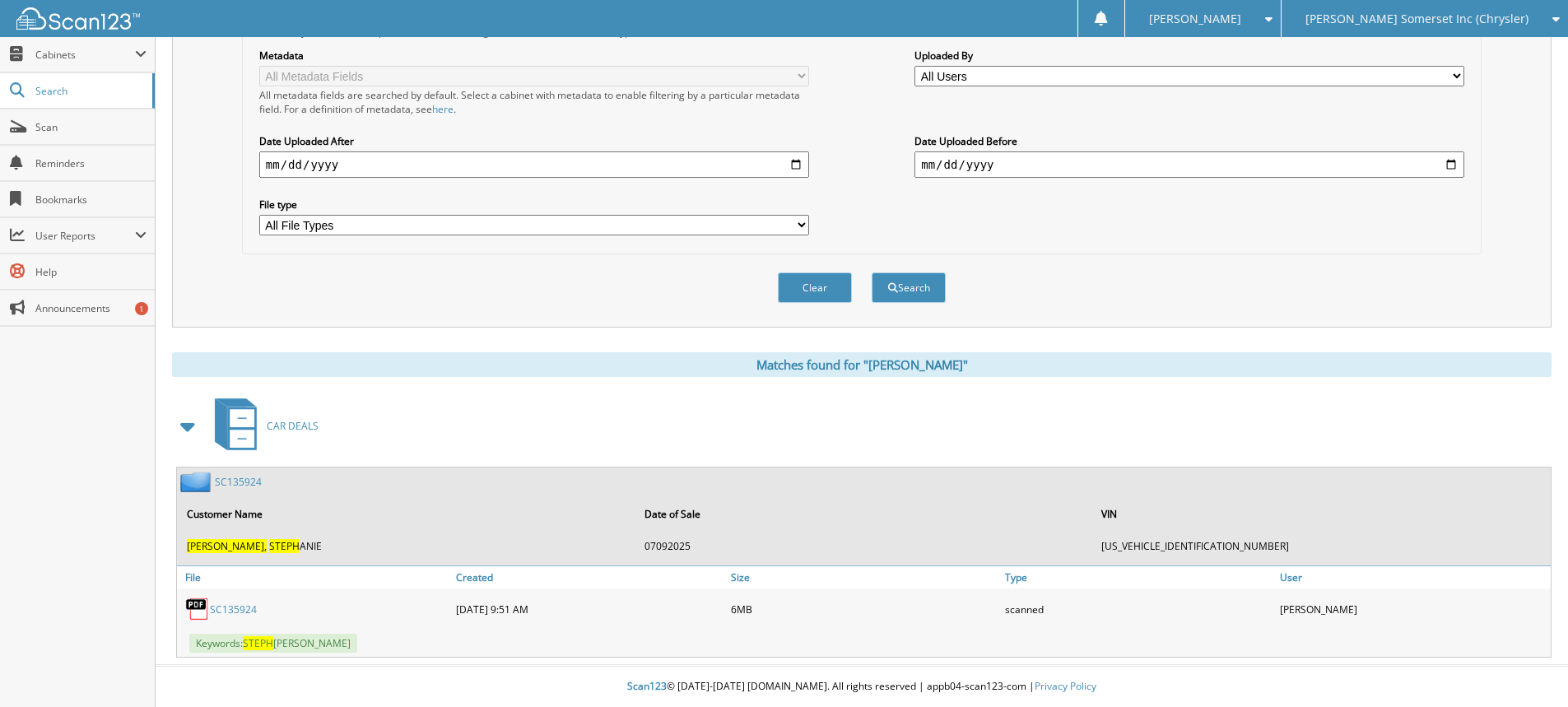
click at [239, 480] on link "SC135924" at bounding box center [238, 482] width 46 height 14
